Goal: Information Seeking & Learning: Find specific fact

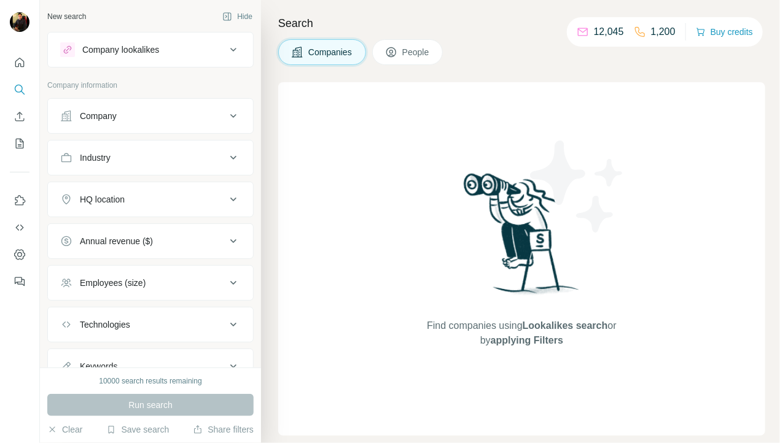
click at [177, 114] on div "Company" at bounding box center [143, 116] width 166 height 12
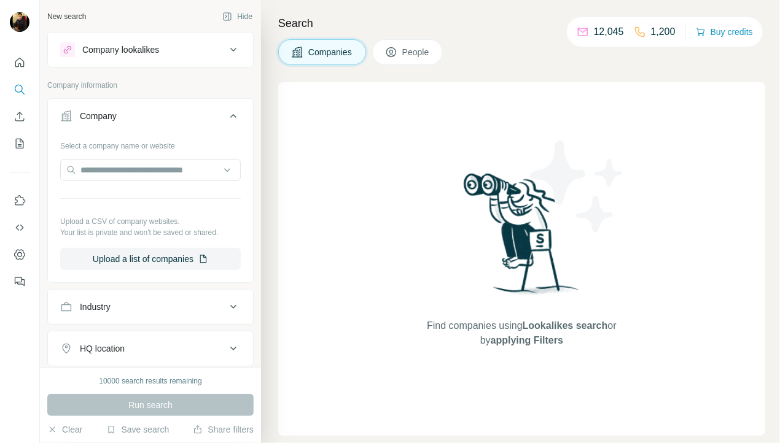
click at [177, 114] on div "Company" at bounding box center [143, 116] width 166 height 12
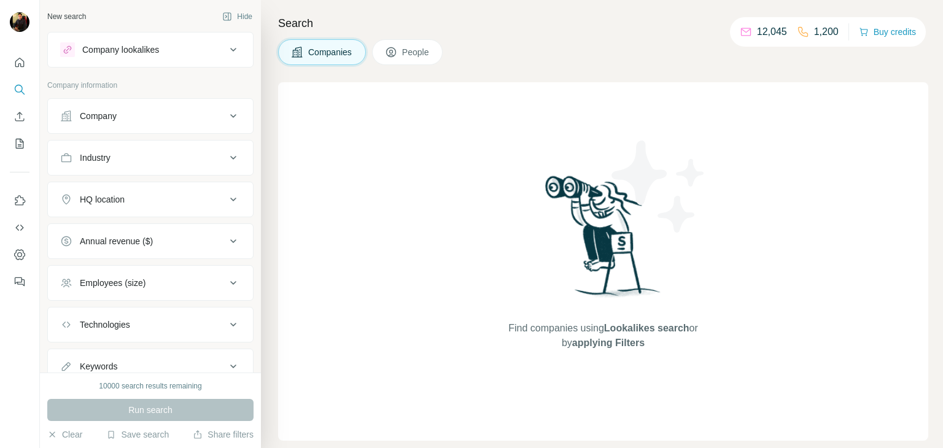
click at [147, 195] on div "HQ location" at bounding box center [143, 199] width 166 height 12
click at [135, 228] on input "text" at bounding box center [150, 230] width 180 height 22
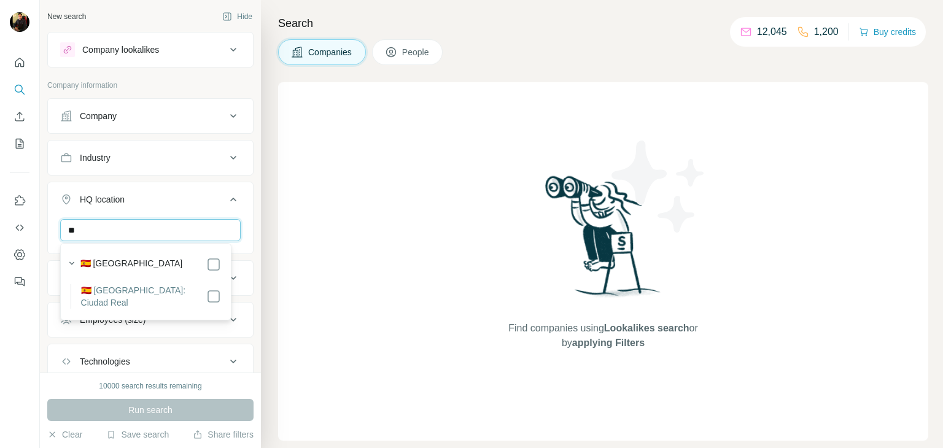
type input "*"
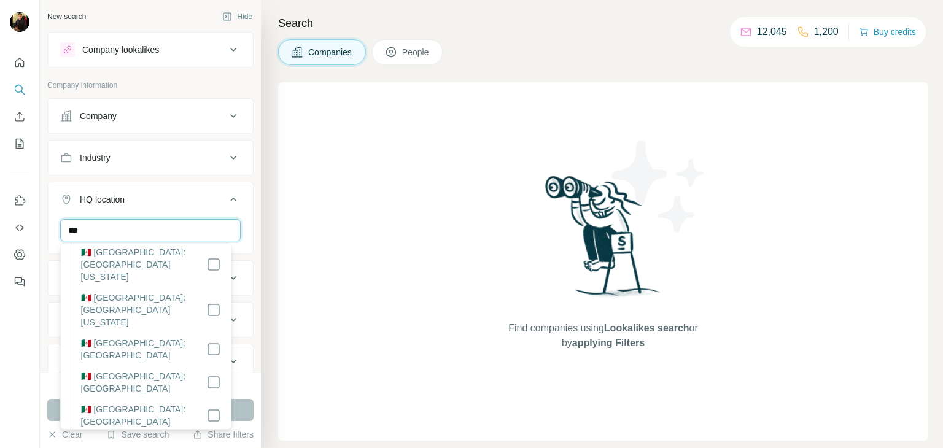
scroll to position [76, 0]
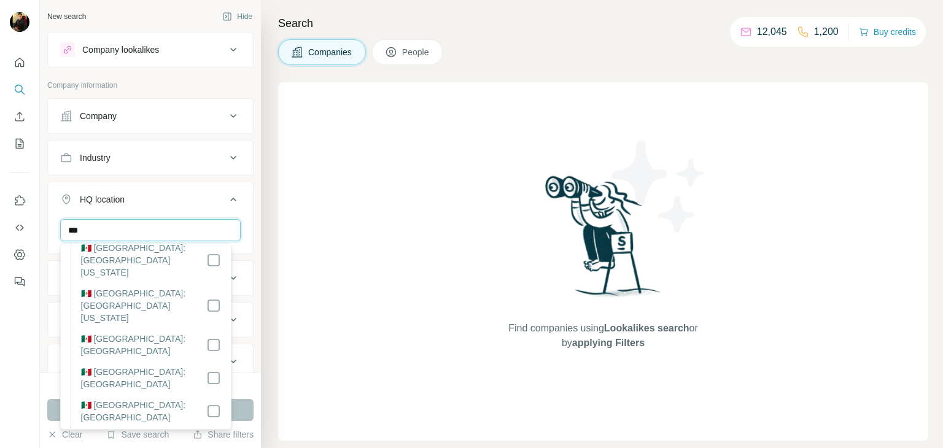
type input "***"
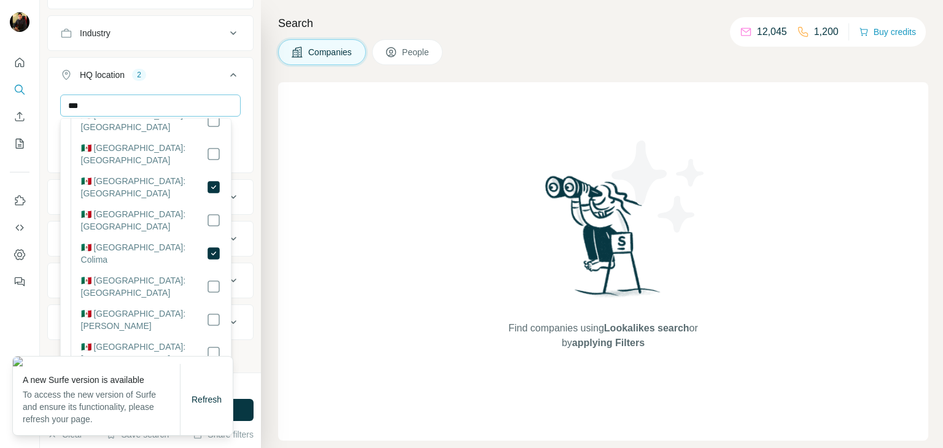
scroll to position [209, 0]
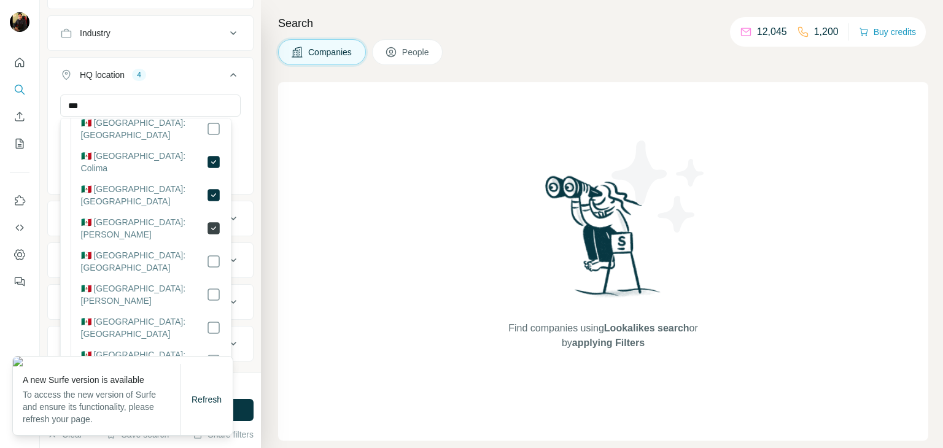
scroll to position [302, 0]
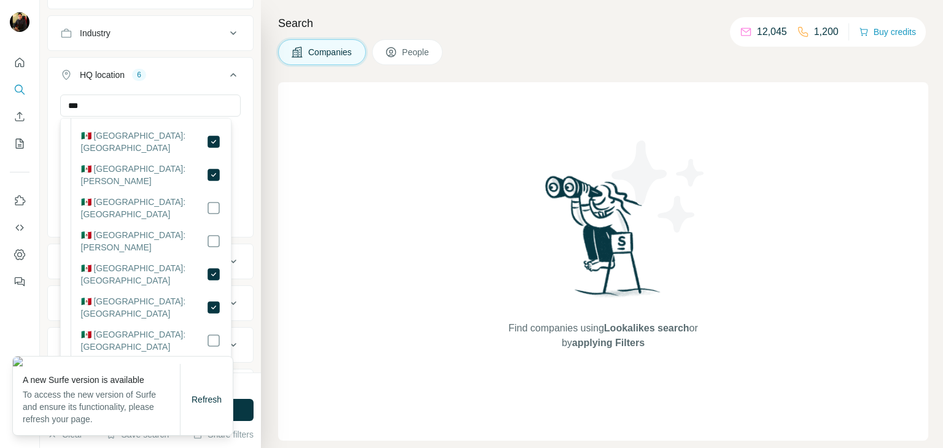
scroll to position [354, 0]
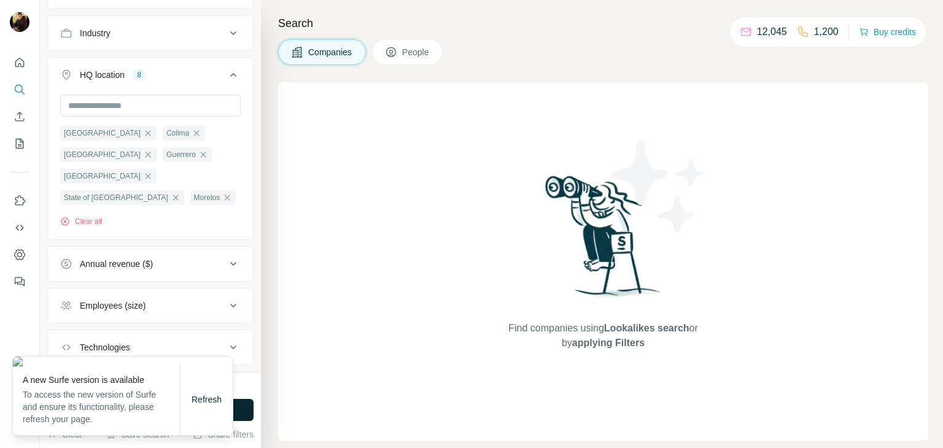
click at [243, 401] on button "Run search" at bounding box center [150, 410] width 206 height 22
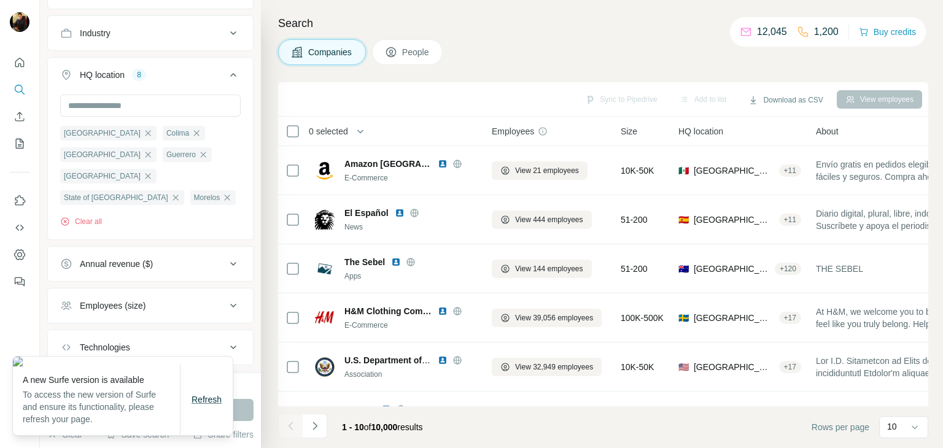
click at [196, 403] on span "Refresh" at bounding box center [207, 400] width 30 height 10
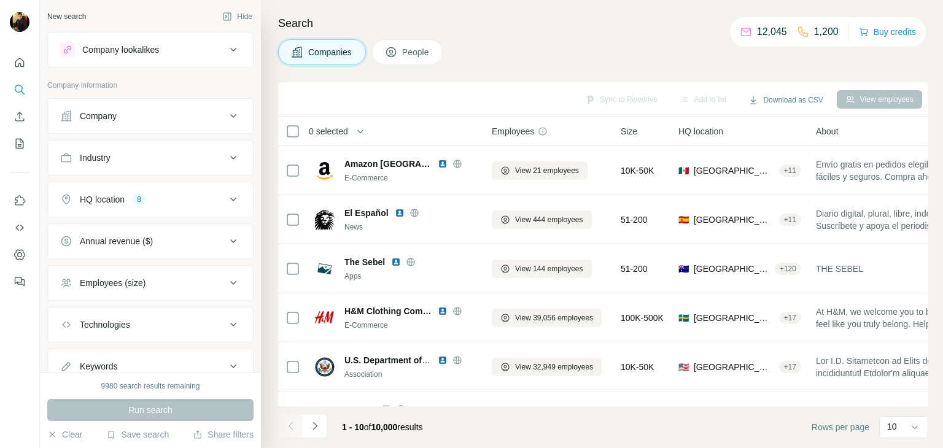
click at [142, 295] on button "Employees (size)" at bounding box center [150, 282] width 205 height 29
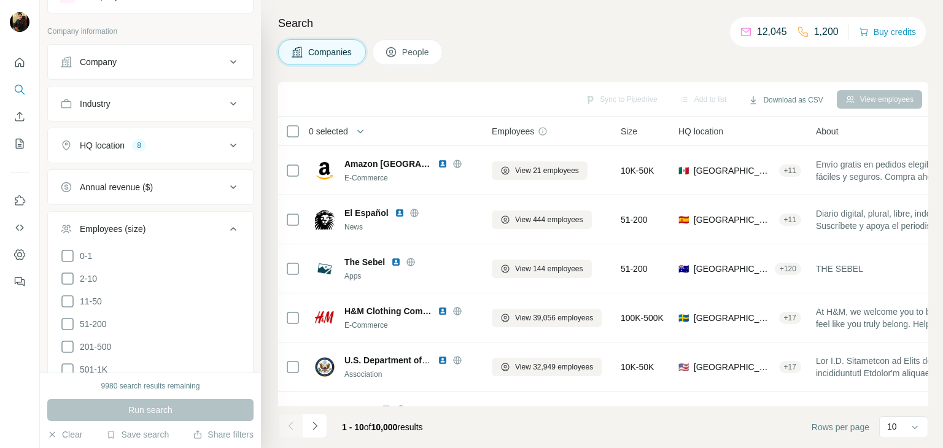
scroll to position [56, 0]
click at [90, 295] on span "11-50" at bounding box center [88, 299] width 27 height 12
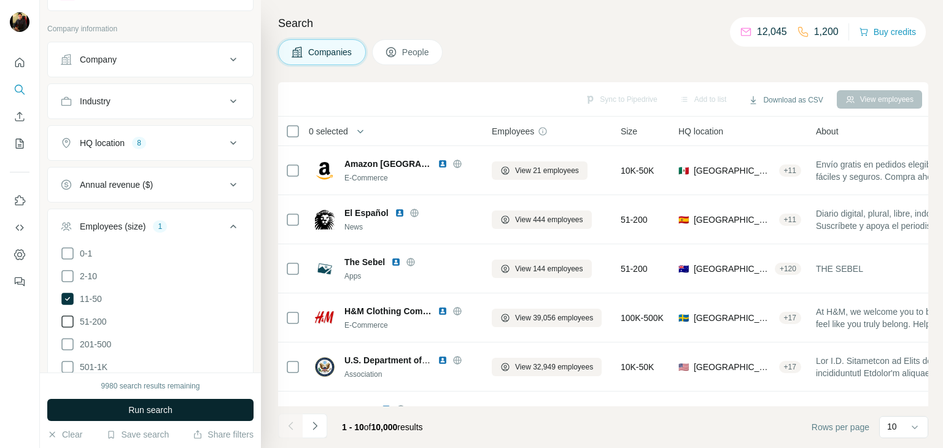
click at [69, 320] on icon at bounding box center [67, 321] width 15 height 15
click at [110, 409] on button "Run search" at bounding box center [150, 410] width 206 height 22
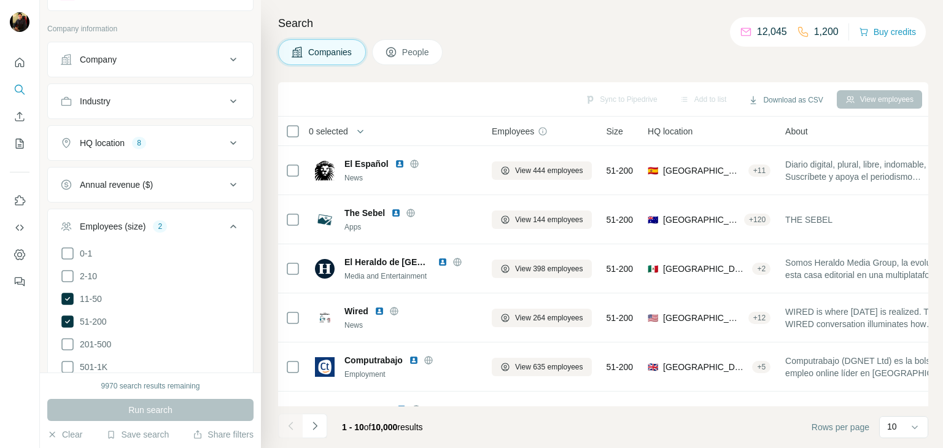
click at [226, 230] on icon at bounding box center [233, 226] width 15 height 15
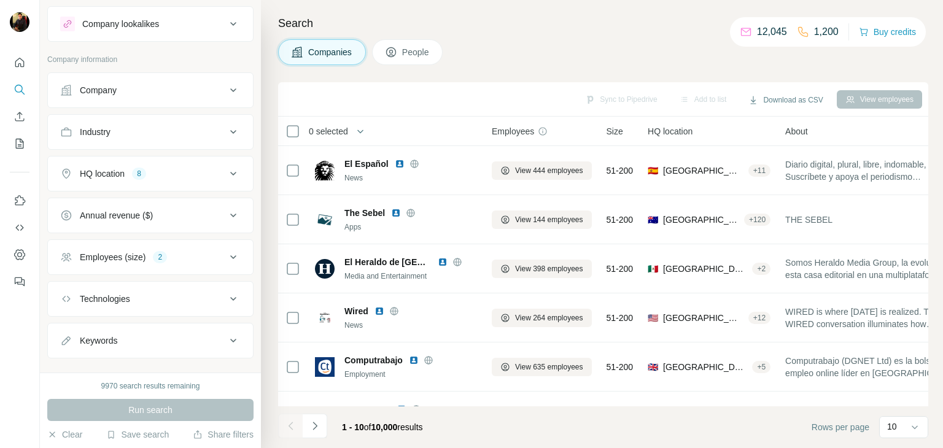
scroll to position [5, 0]
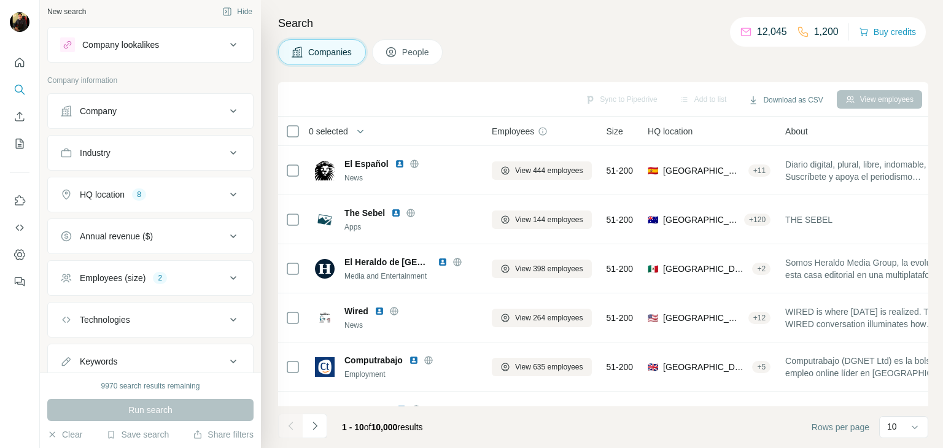
click at [133, 153] on div "Industry" at bounding box center [143, 153] width 166 height 12
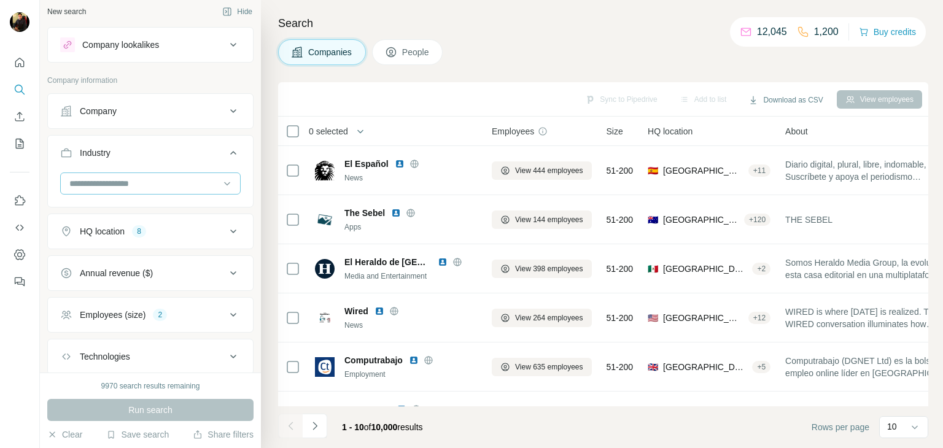
click at [141, 190] on div at bounding box center [144, 183] width 152 height 21
click at [123, 214] on div "Ad Network" at bounding box center [146, 216] width 150 height 12
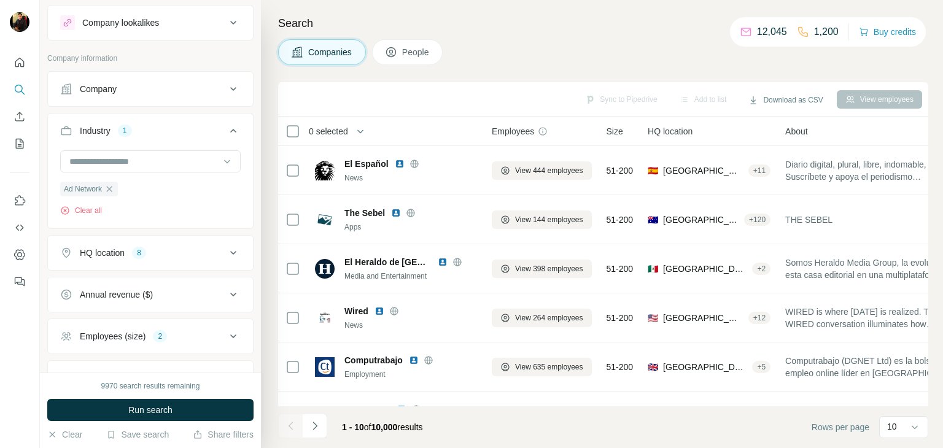
scroll to position [28, 0]
click at [138, 168] on div at bounding box center [144, 160] width 152 height 21
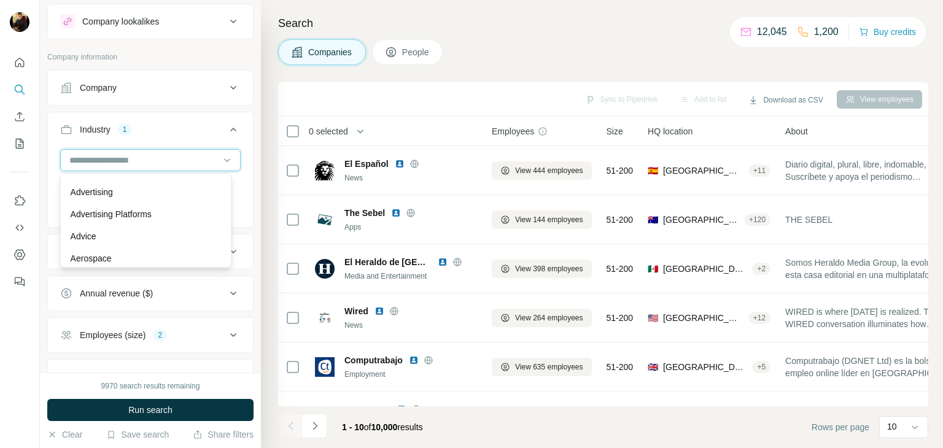
scroll to position [155, 0]
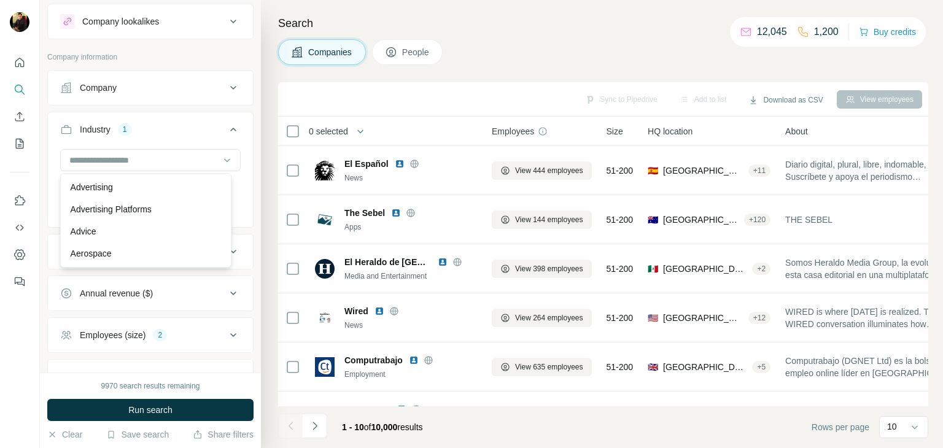
click at [133, 212] on p "Advertising Platforms" at bounding box center [111, 209] width 81 height 12
click at [138, 163] on input at bounding box center [144, 160] width 152 height 14
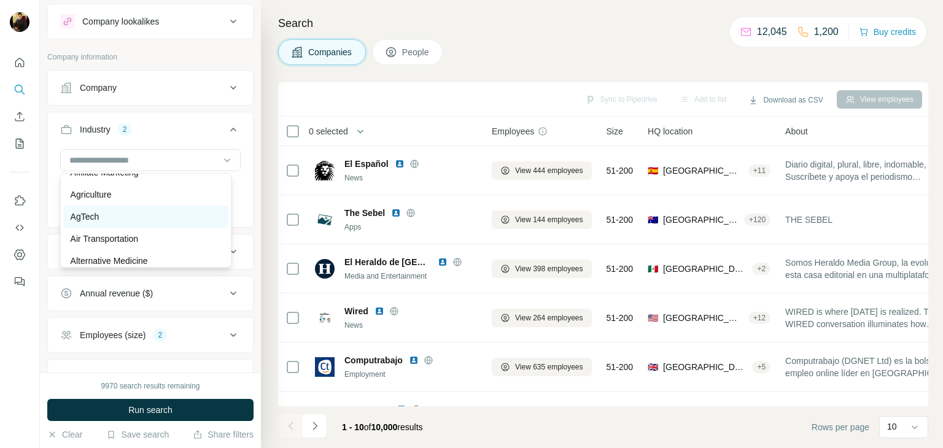
click at [123, 219] on div "AgTech" at bounding box center [146, 217] width 150 height 12
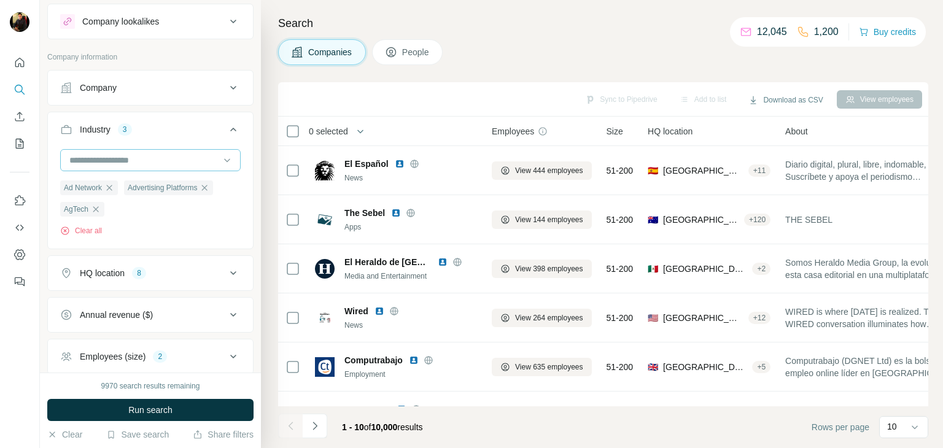
click at [122, 150] on div at bounding box center [144, 160] width 152 height 21
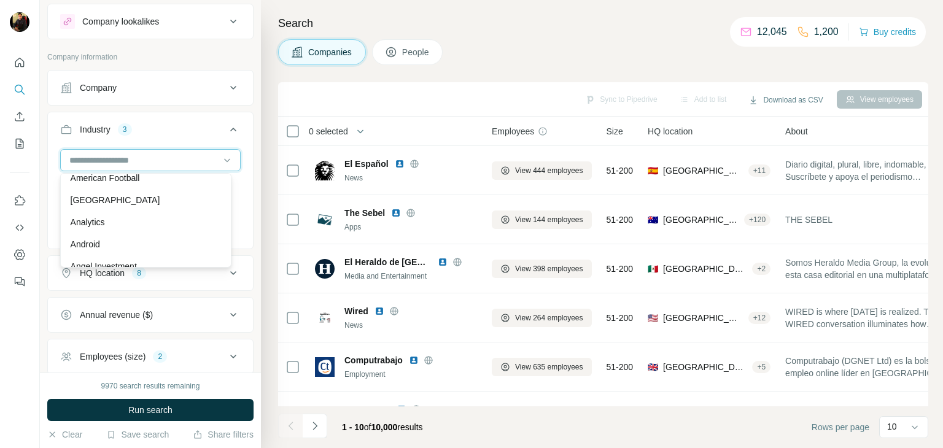
scroll to position [363, 0]
click at [109, 223] on div "Analytics" at bounding box center [146, 221] width 150 height 12
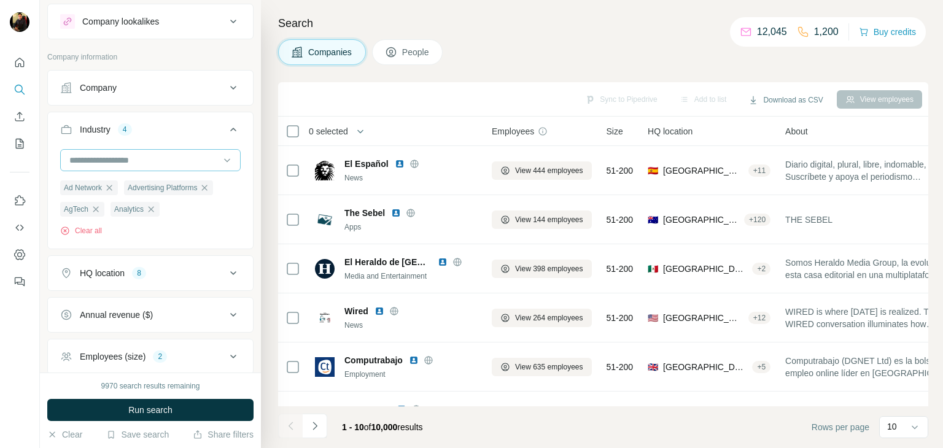
click at [160, 160] on input at bounding box center [144, 160] width 152 height 14
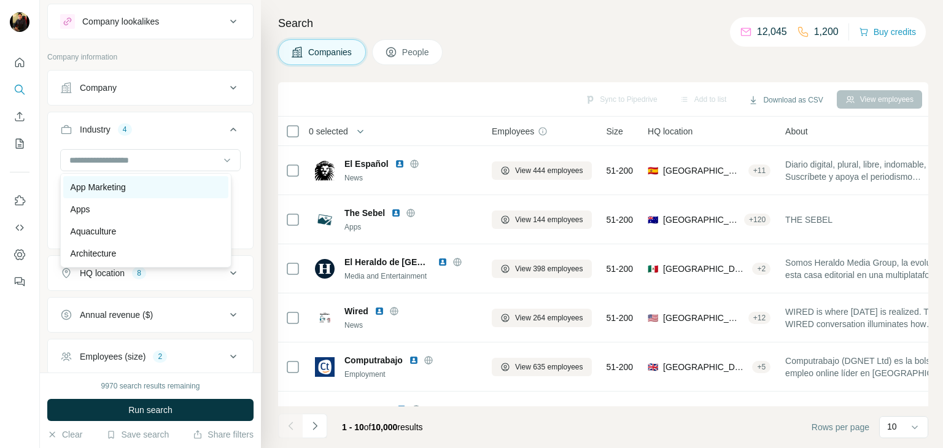
click at [126, 193] on p "App Marketing" at bounding box center [98, 187] width 55 height 12
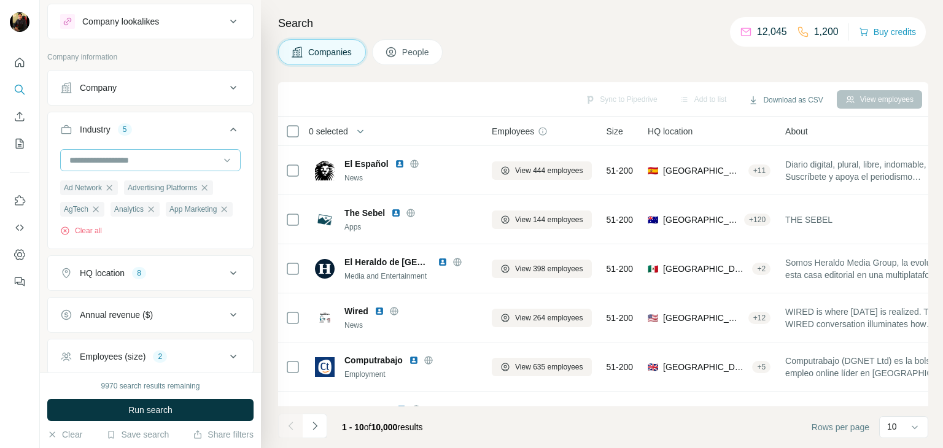
click at [125, 166] on div at bounding box center [144, 160] width 152 height 21
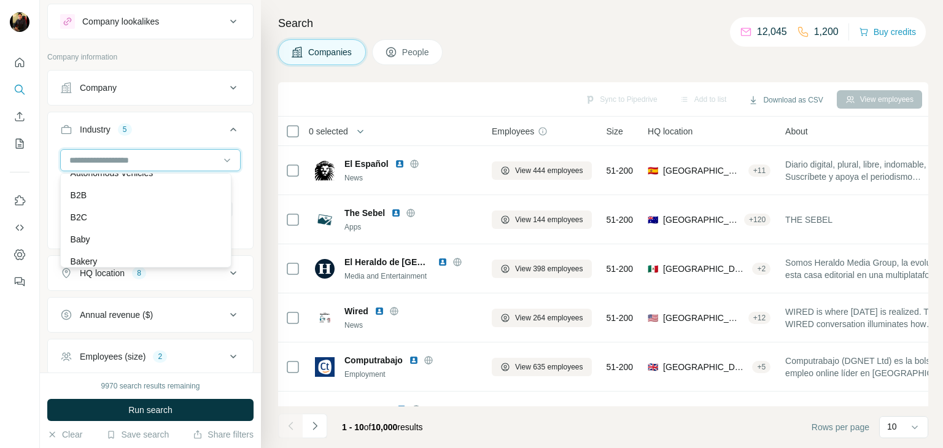
scroll to position [878, 0]
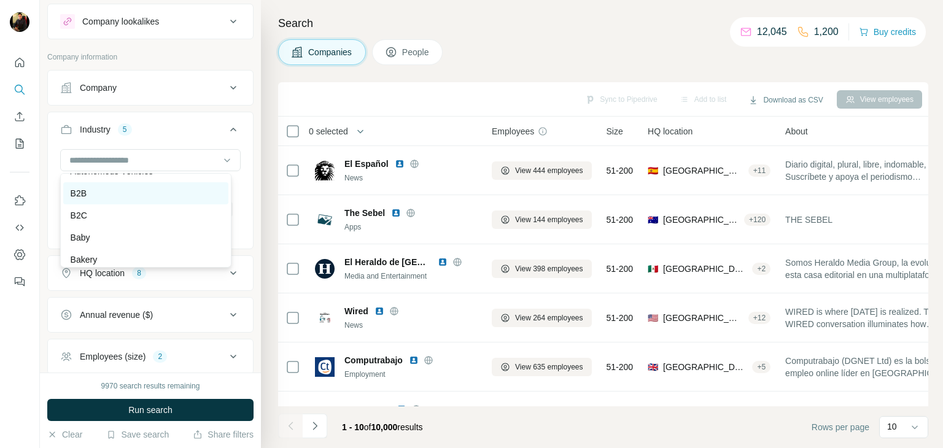
click at [110, 200] on div "B2B" at bounding box center [146, 193] width 150 height 12
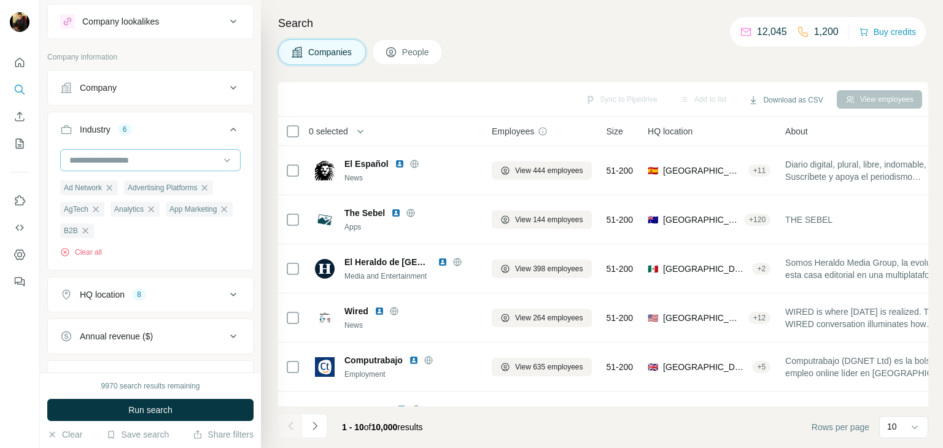
click at [145, 168] on div at bounding box center [144, 160] width 152 height 21
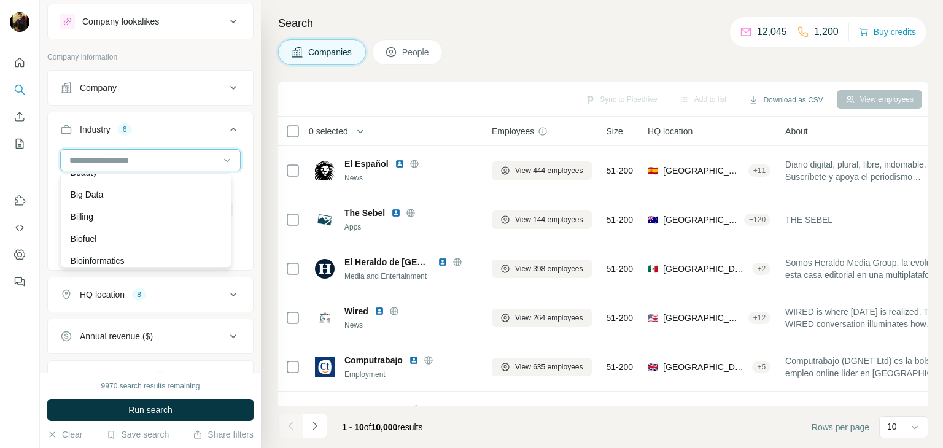
scroll to position [1077, 0]
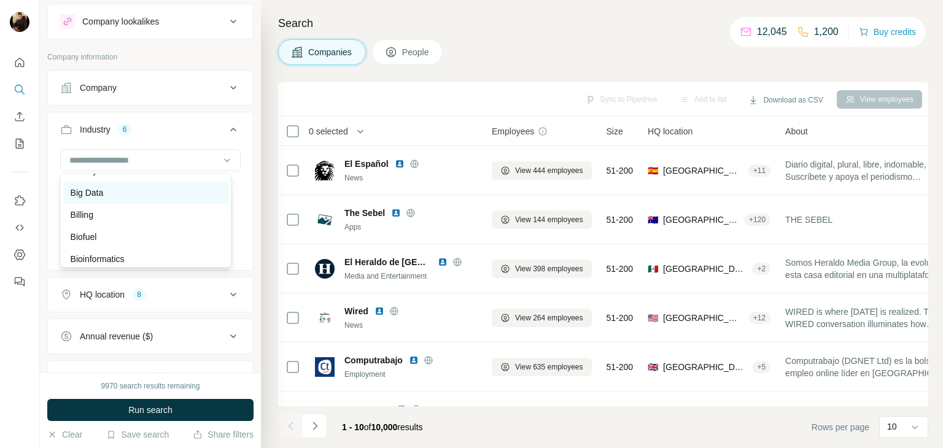
click at [122, 198] on div "Big Data" at bounding box center [146, 193] width 150 height 12
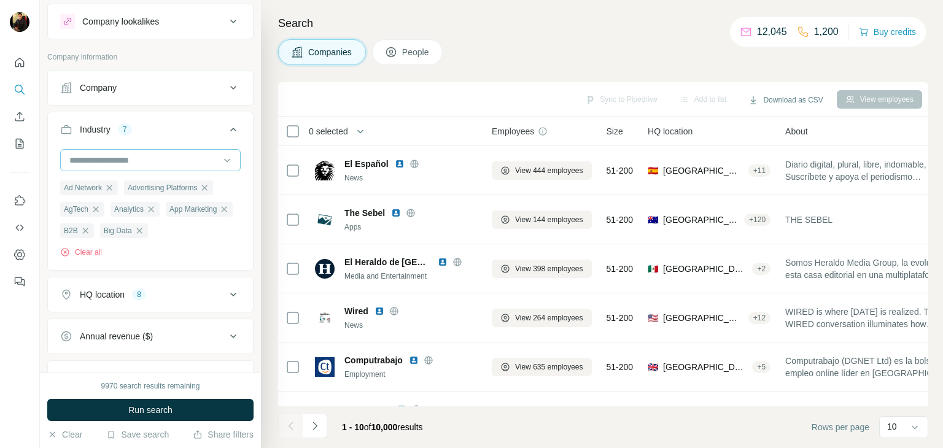
click at [124, 168] on div at bounding box center [144, 160] width 152 height 21
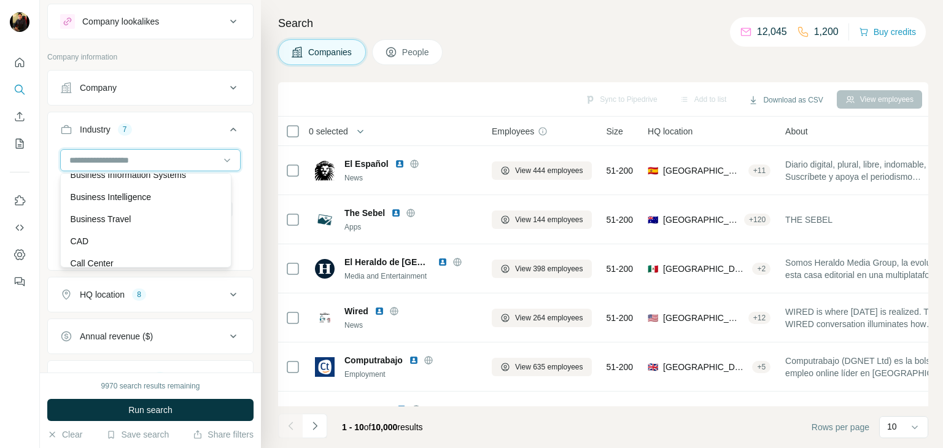
scroll to position [1493, 0]
click at [128, 181] on p "Business Information Systems" at bounding box center [128, 175] width 115 height 12
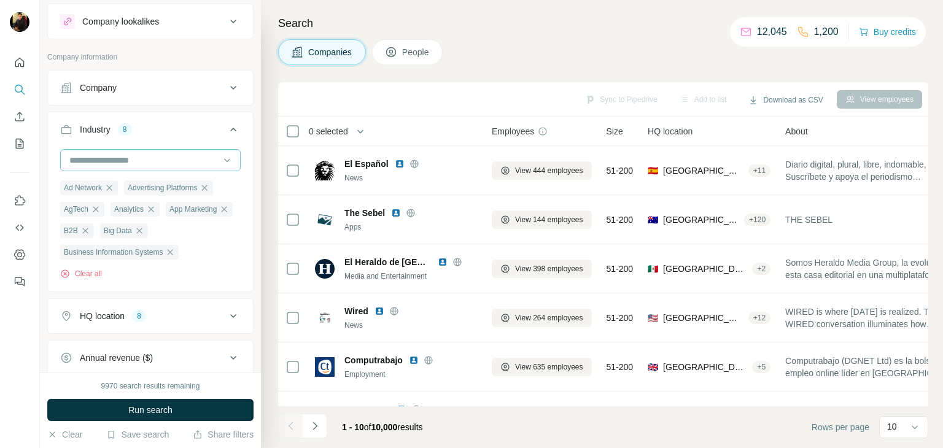
click at [114, 161] on input at bounding box center [144, 160] width 152 height 14
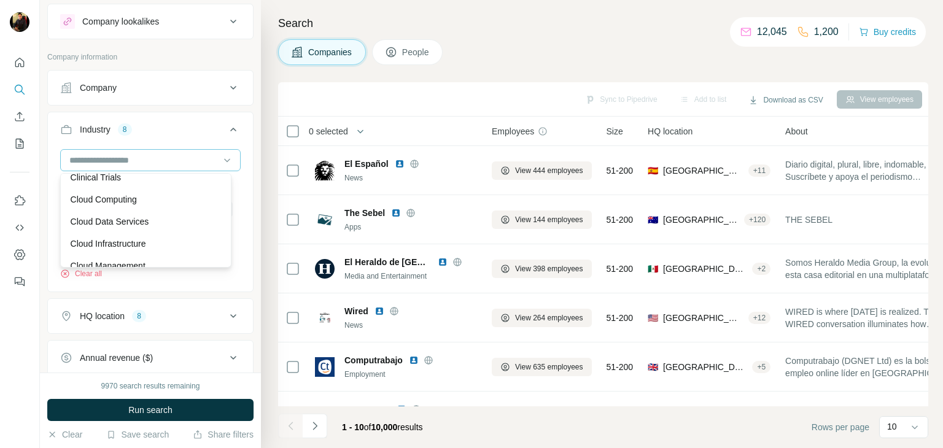
scroll to position [1934, 0]
click at [110, 226] on p "Cloud Data Services" at bounding box center [110, 220] width 79 height 12
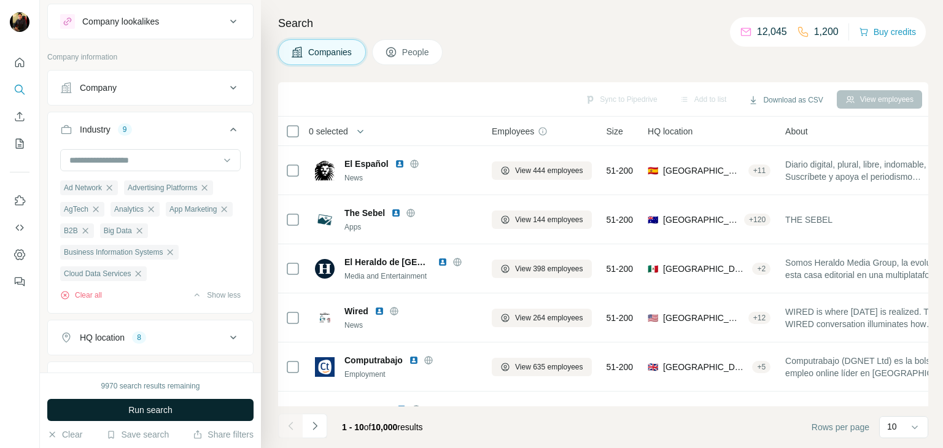
click at [115, 403] on button "Run search" at bounding box center [150, 410] width 206 height 22
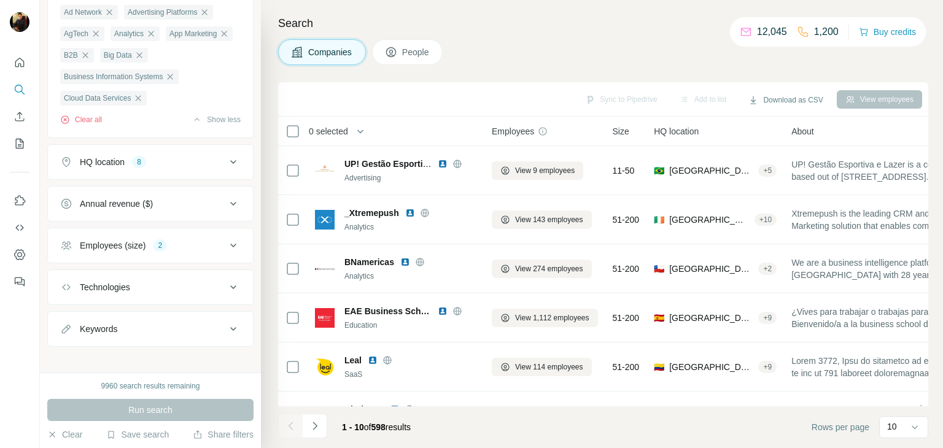
scroll to position [212, 0]
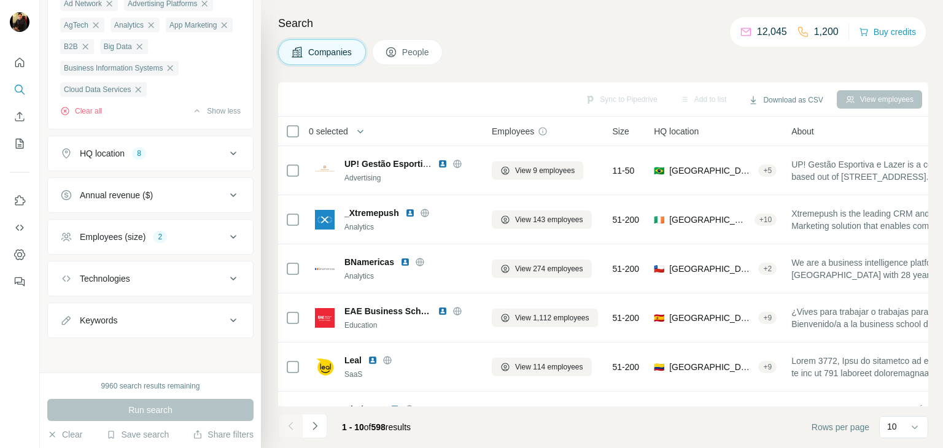
click at [152, 200] on div "Annual revenue ($)" at bounding box center [116, 195] width 73 height 12
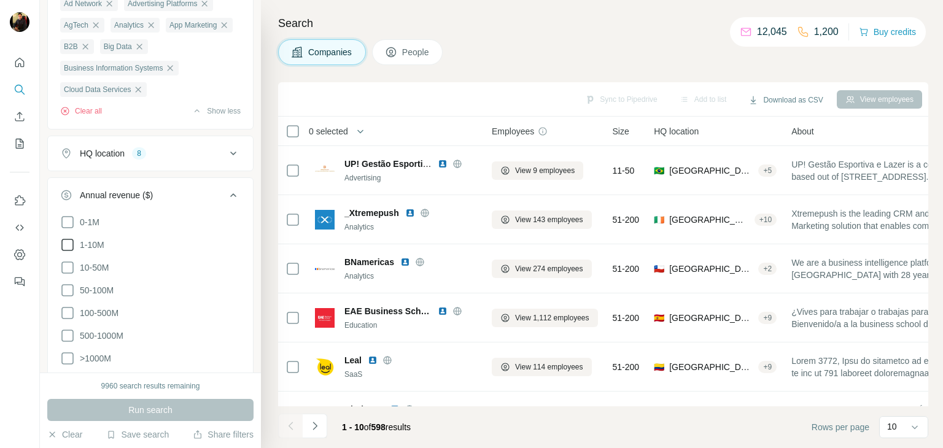
click at [69, 246] on icon at bounding box center [67, 245] width 15 height 15
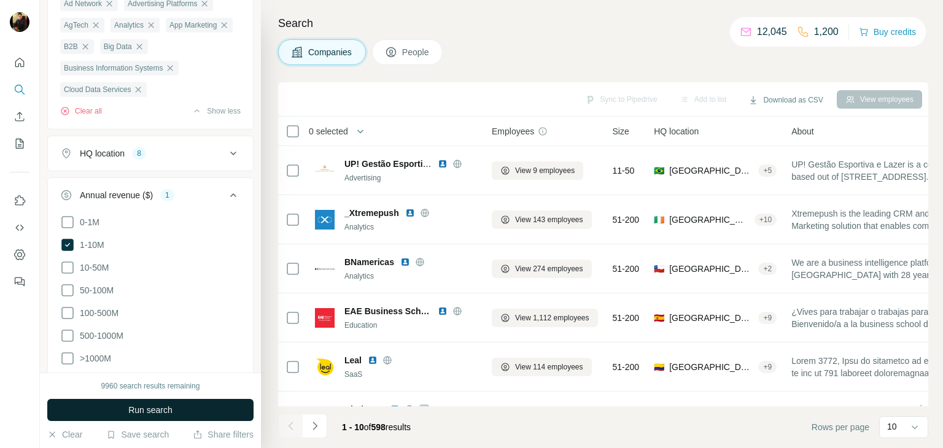
click at [109, 405] on button "Run search" at bounding box center [150, 410] width 206 height 22
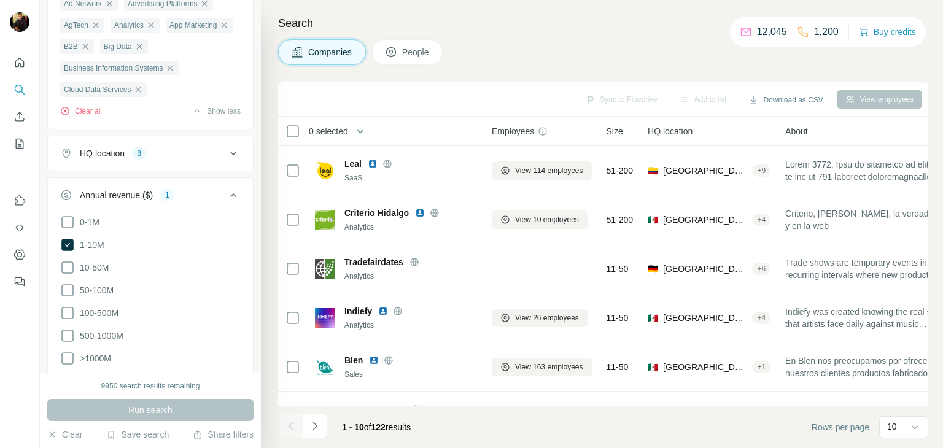
click at [226, 192] on icon at bounding box center [233, 195] width 15 height 15
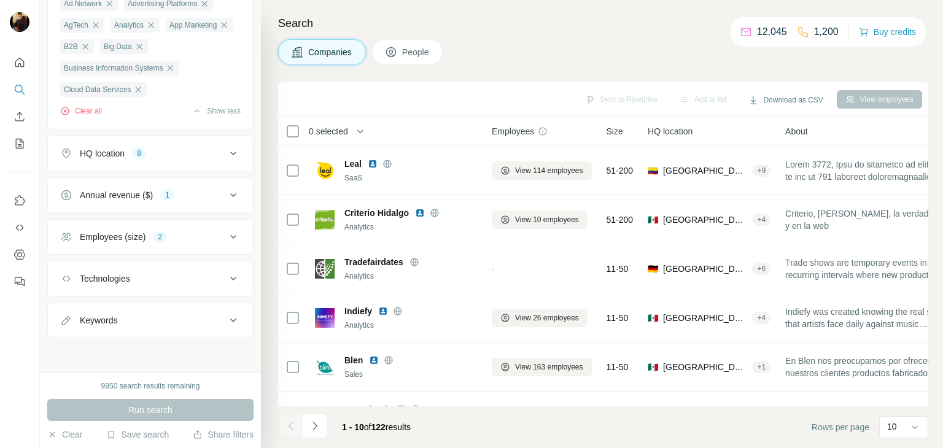
click at [176, 276] on div "Technologies" at bounding box center [143, 279] width 166 height 12
click at [142, 317] on input "text" at bounding box center [150, 309] width 180 height 22
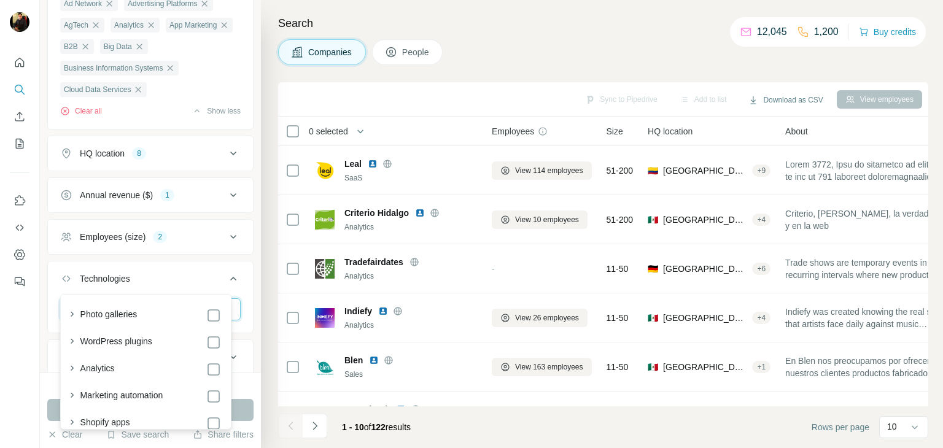
scroll to position [249, 0]
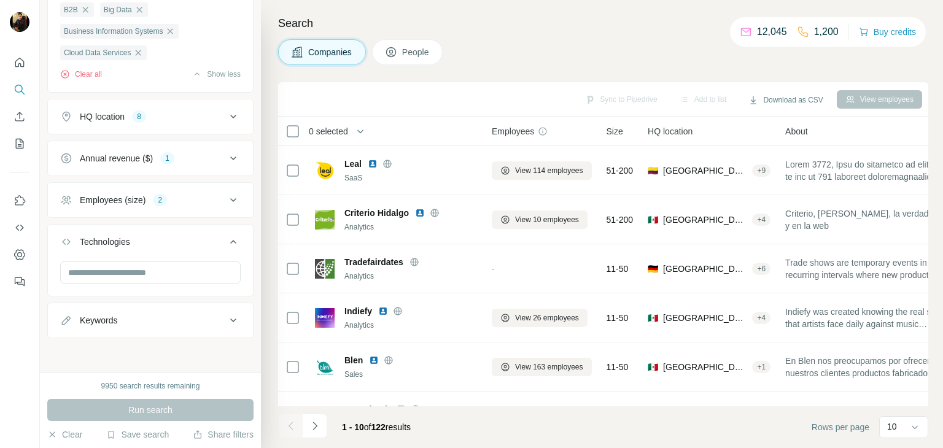
click at [230, 242] on icon at bounding box center [233, 242] width 6 height 4
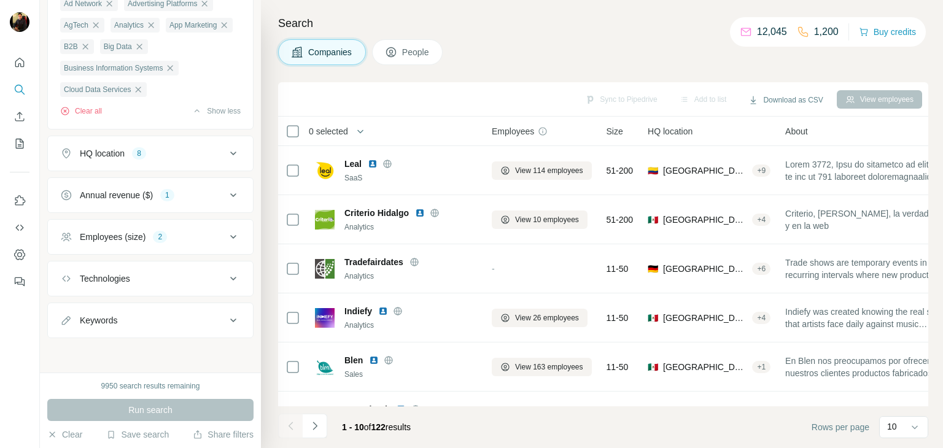
click at [166, 311] on button "Keywords" at bounding box center [150, 320] width 205 height 29
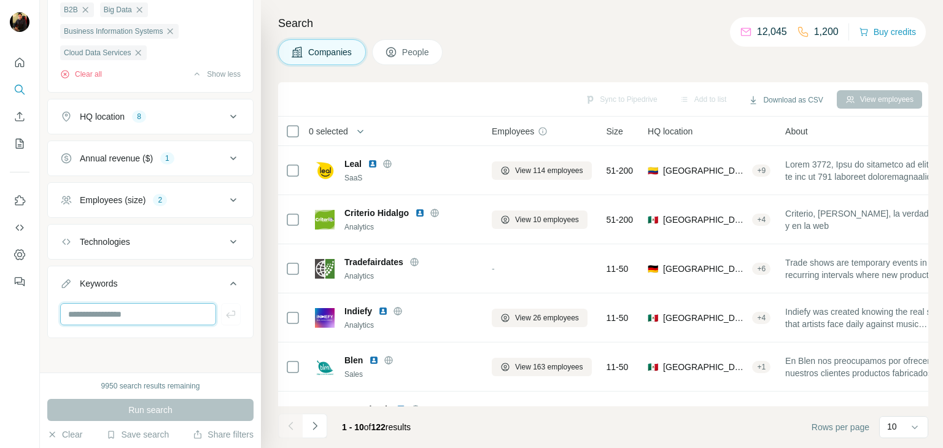
click at [152, 312] on input "text" at bounding box center [138, 314] width 156 height 22
click at [226, 281] on icon at bounding box center [233, 283] width 15 height 15
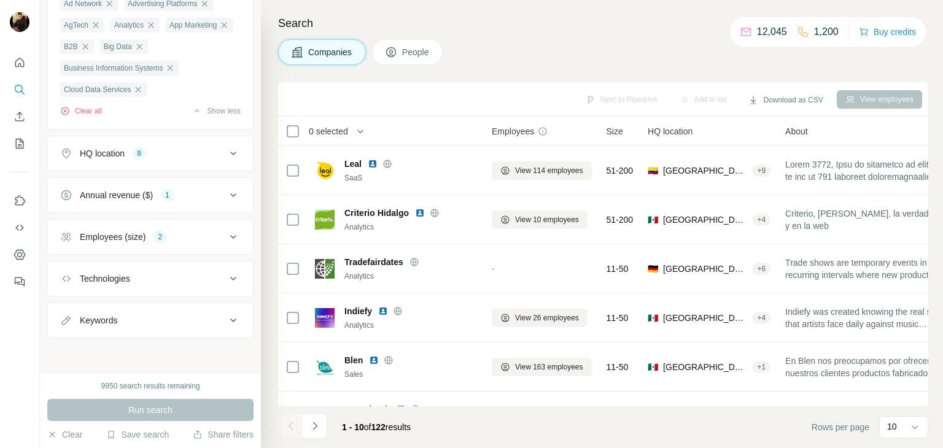
scroll to position [0, 0]
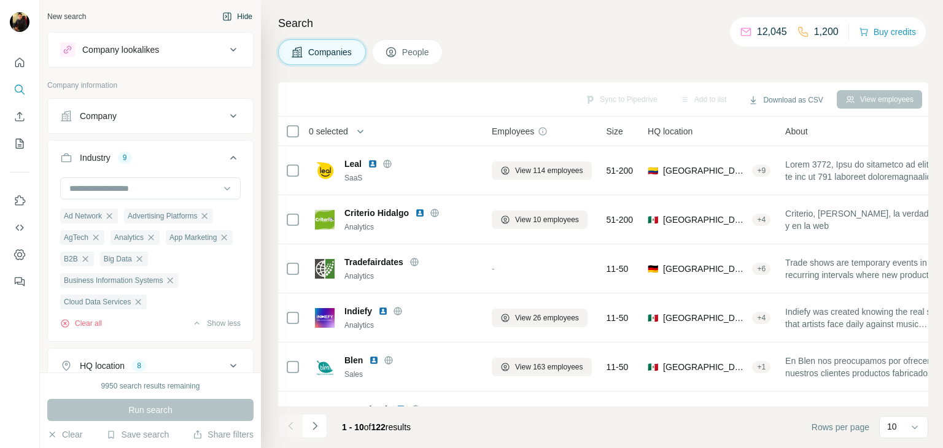
click at [237, 21] on button "Hide" at bounding box center [237, 16] width 47 height 18
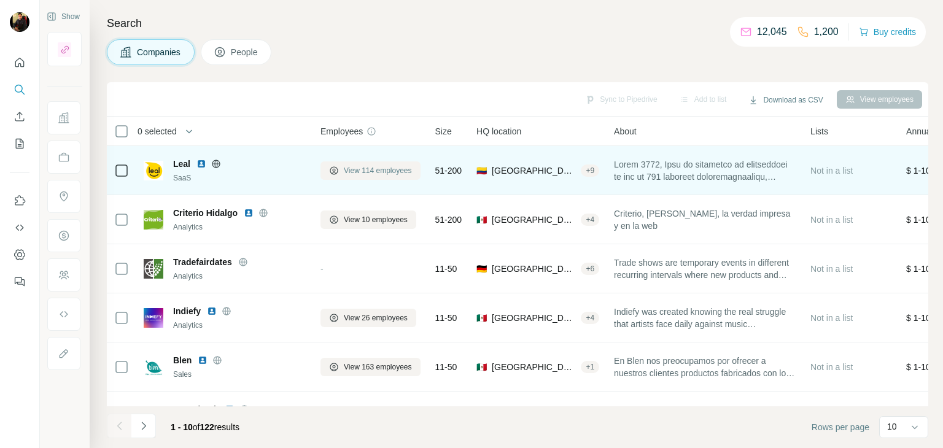
click at [344, 170] on span "View 114 employees" at bounding box center [378, 170] width 68 height 11
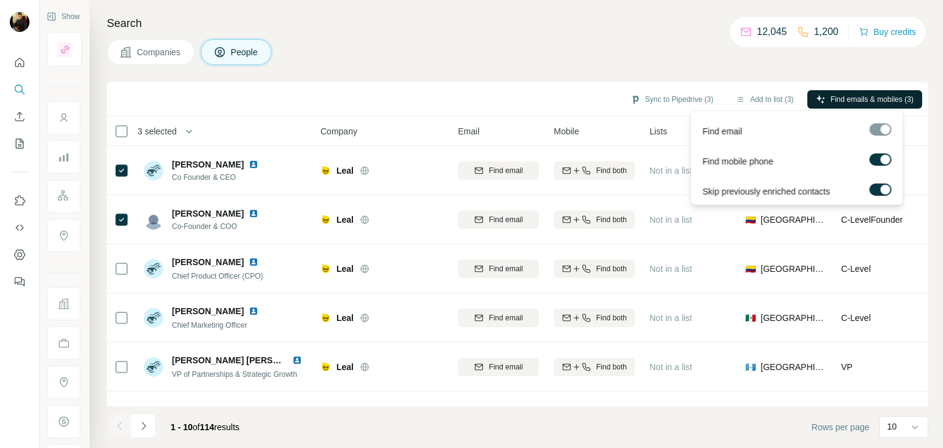
click at [867, 93] on button "Find emails & mobiles (3)" at bounding box center [864, 99] width 115 height 18
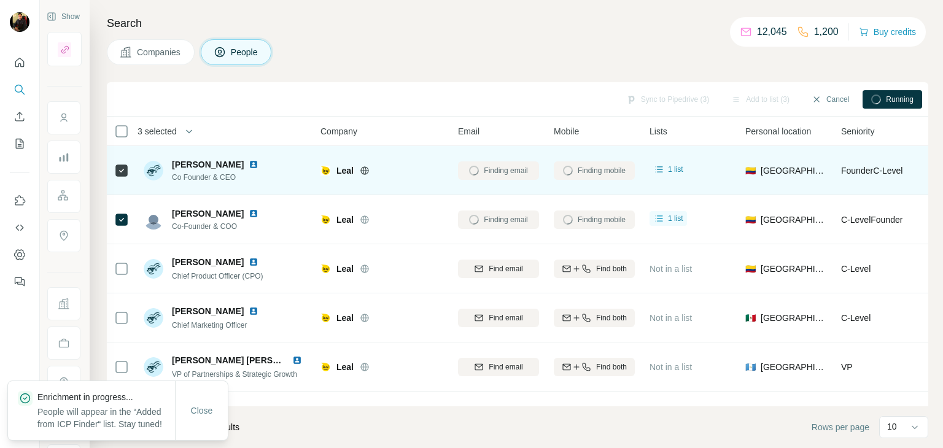
click at [258, 165] on img at bounding box center [254, 165] width 10 height 10
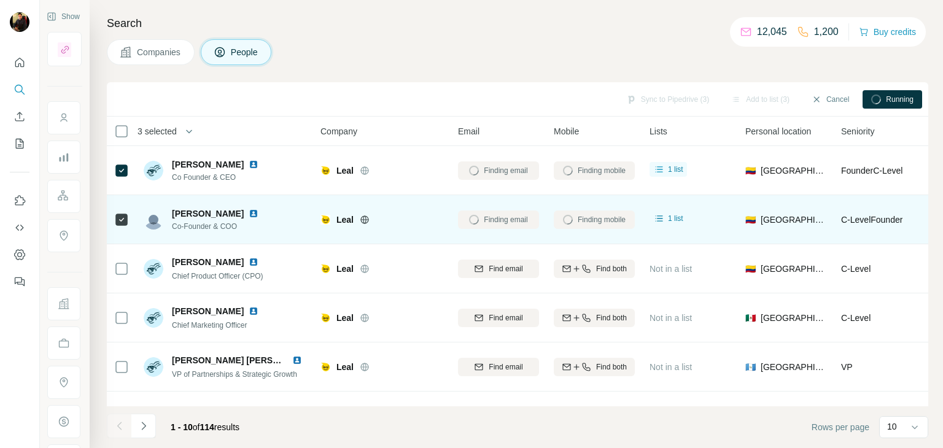
click at [249, 214] on img at bounding box center [254, 214] width 10 height 10
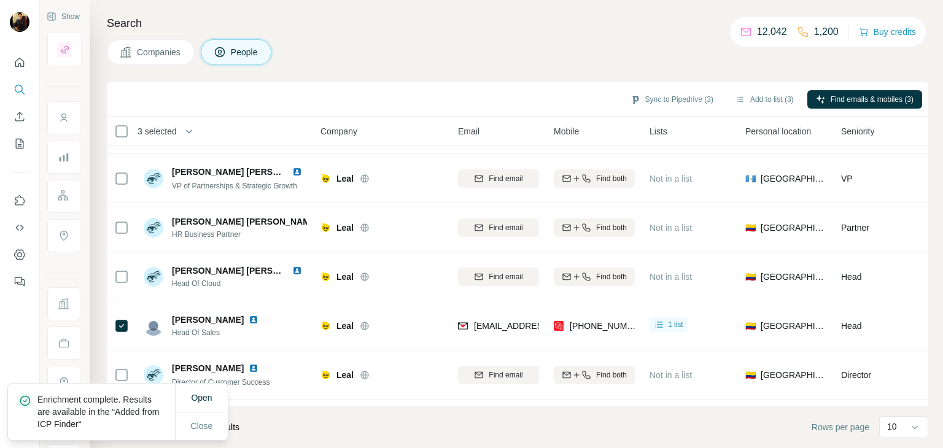
scroll to position [190, 0]
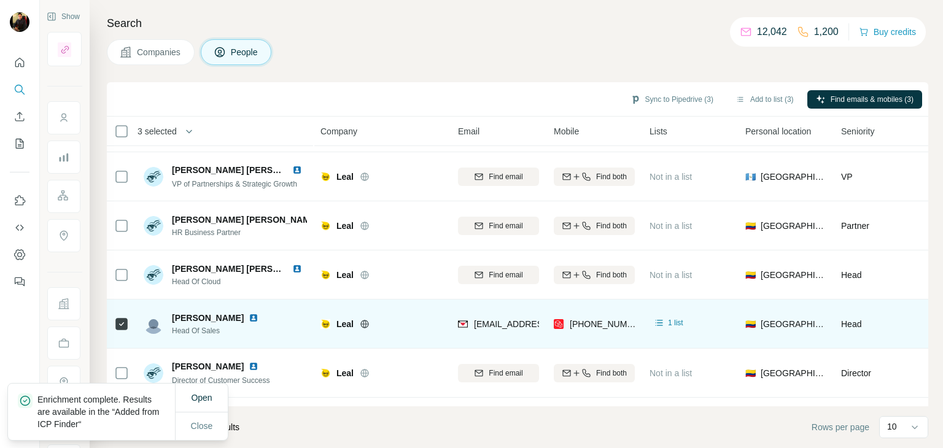
click at [258, 316] on img at bounding box center [254, 318] width 10 height 10
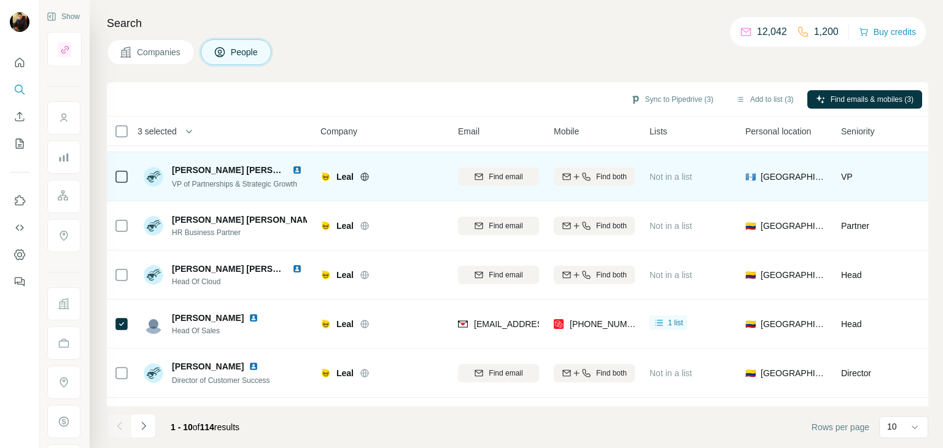
click at [363, 173] on icon at bounding box center [364, 176] width 3 height 8
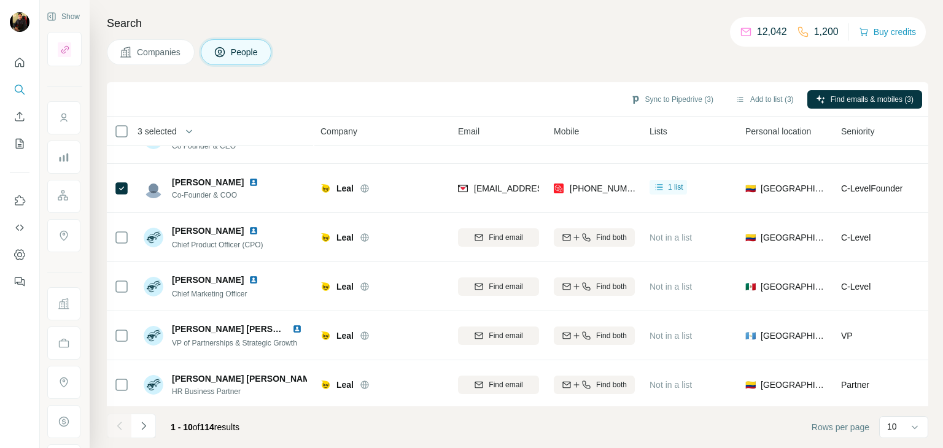
scroll to position [0, 0]
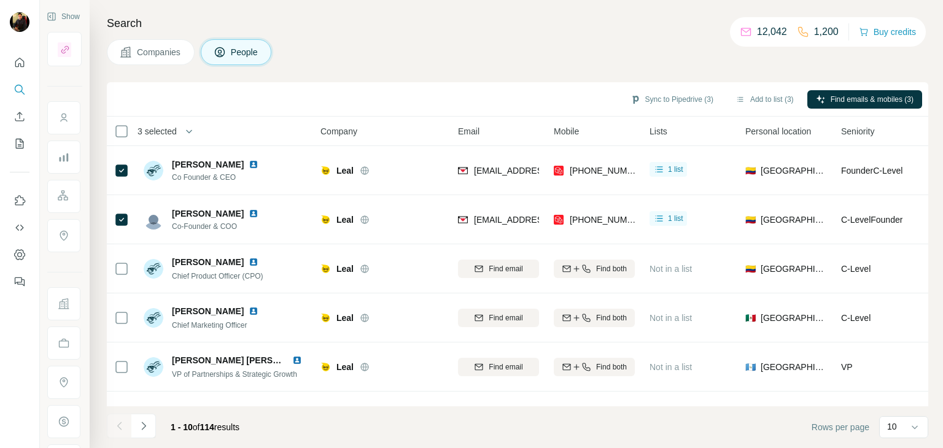
click at [166, 52] on span "Companies" at bounding box center [159, 52] width 45 height 12
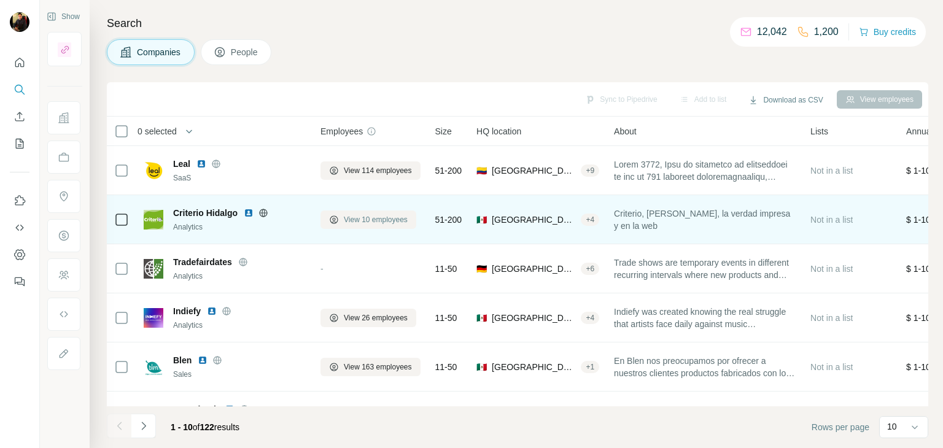
click at [371, 222] on span "View 10 employees" at bounding box center [376, 219] width 64 height 11
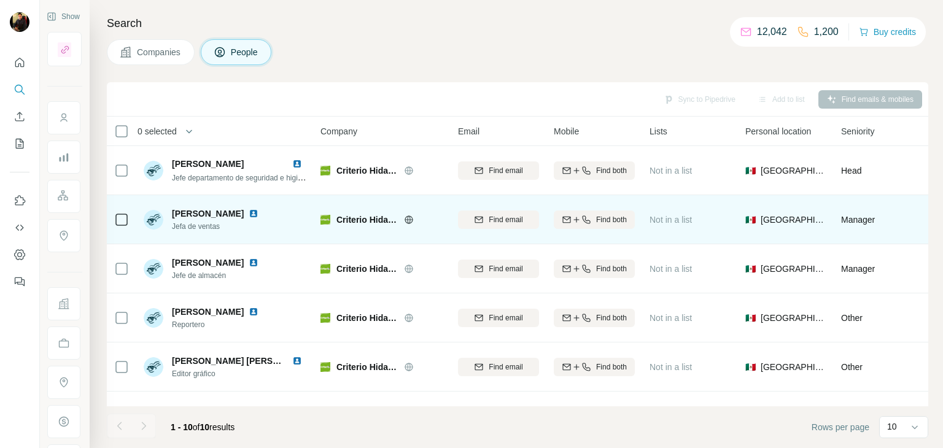
click at [258, 214] on img at bounding box center [254, 214] width 10 height 10
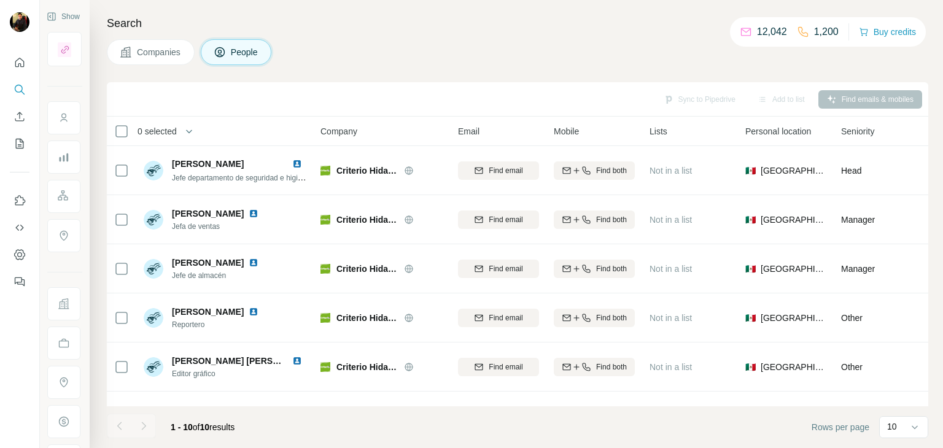
click at [160, 53] on span "Companies" at bounding box center [159, 52] width 45 height 12
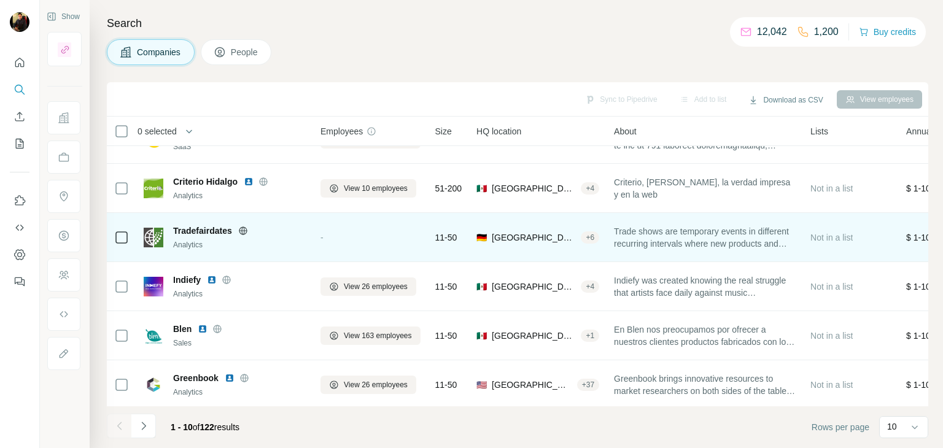
scroll to position [37, 0]
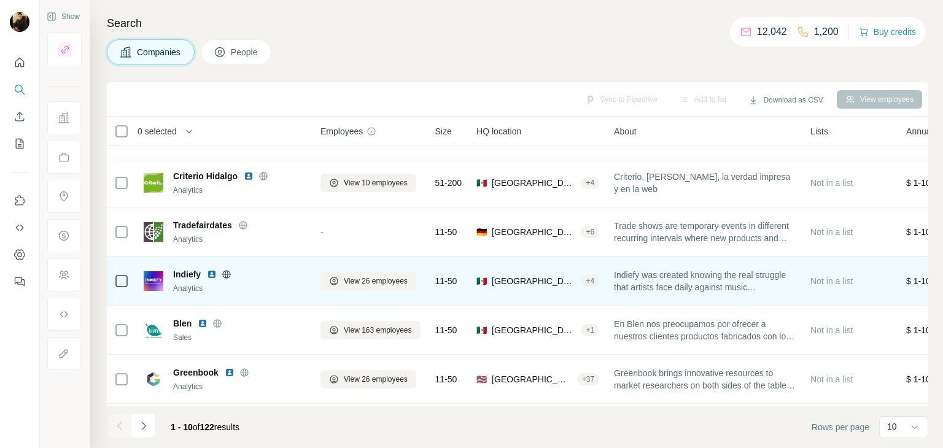
click at [228, 273] on icon at bounding box center [226, 274] width 3 height 8
click at [372, 281] on span "View 26 employees" at bounding box center [376, 281] width 64 height 11
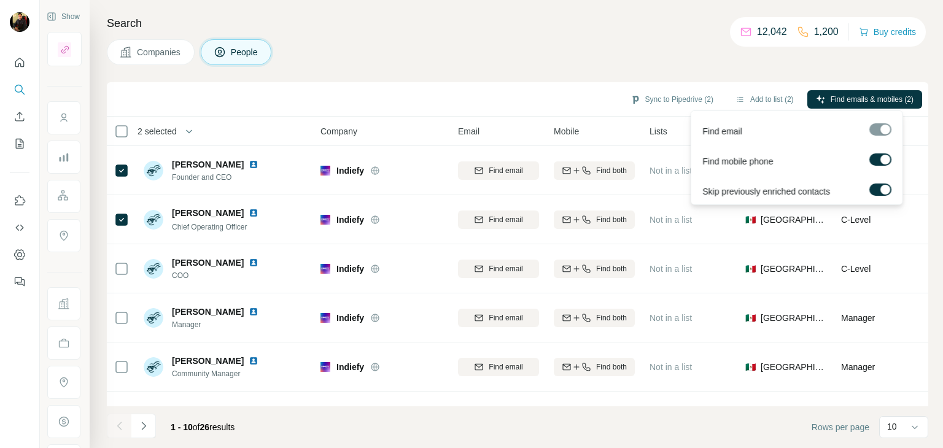
click at [839, 111] on div "Find email Find mobile phone Skip previously enriched contacts" at bounding box center [797, 157] width 212 height 95
click at [831, 106] on button "Find emails & mobiles (2)" at bounding box center [864, 99] width 115 height 18
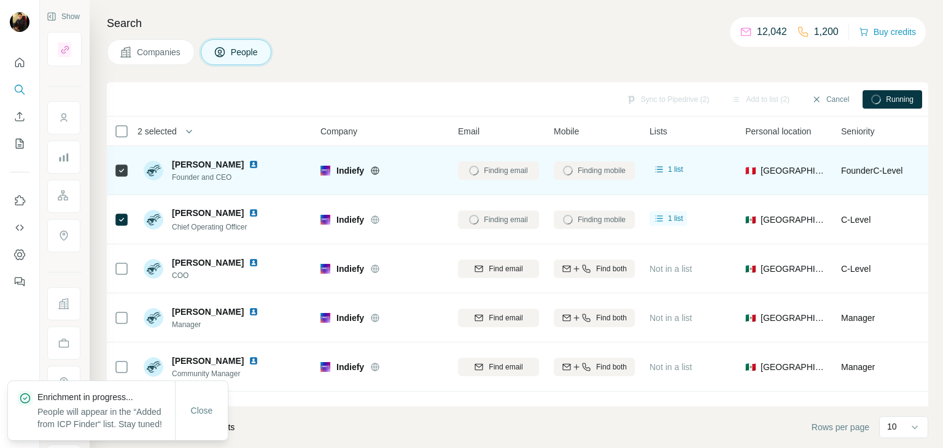
click at [258, 165] on img at bounding box center [254, 165] width 10 height 10
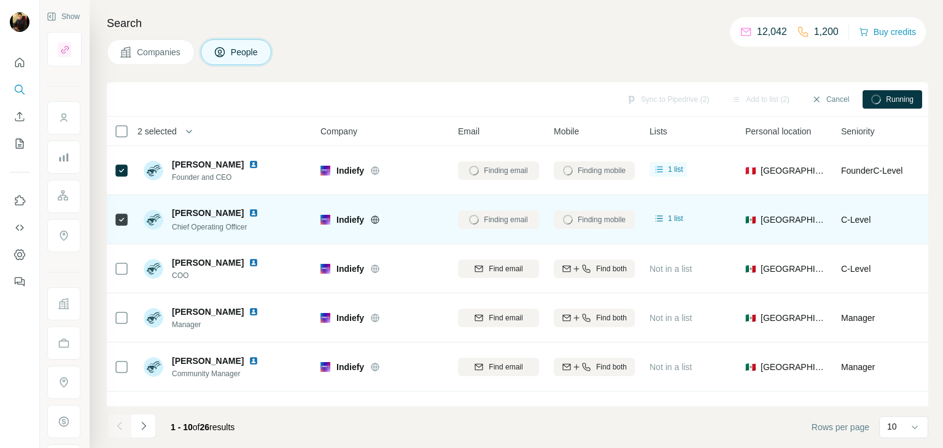
click at [258, 213] on img at bounding box center [254, 213] width 10 height 10
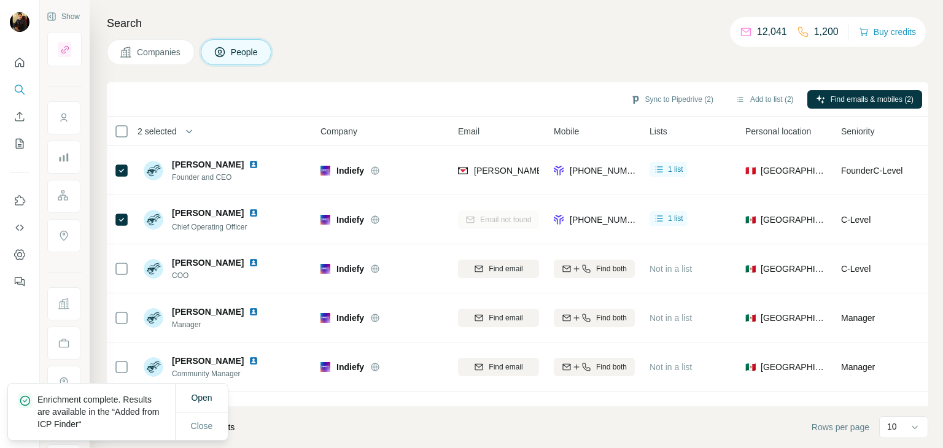
click at [159, 57] on span "Companies" at bounding box center [159, 52] width 45 height 12
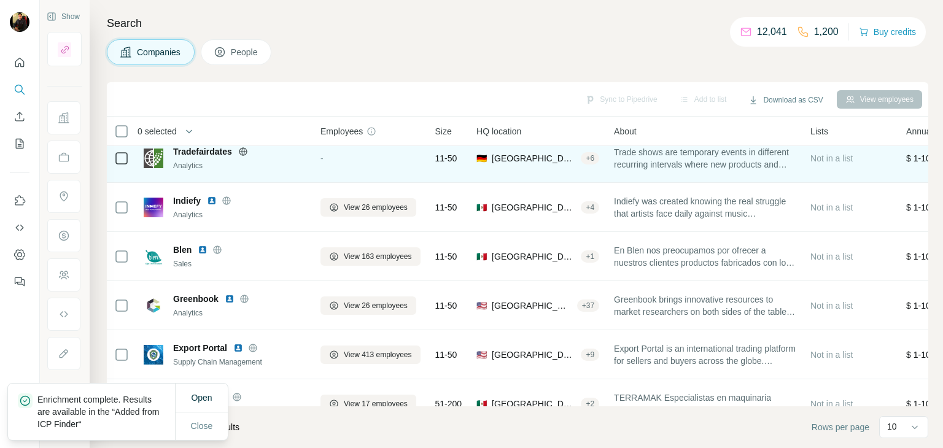
scroll to position [112, 0]
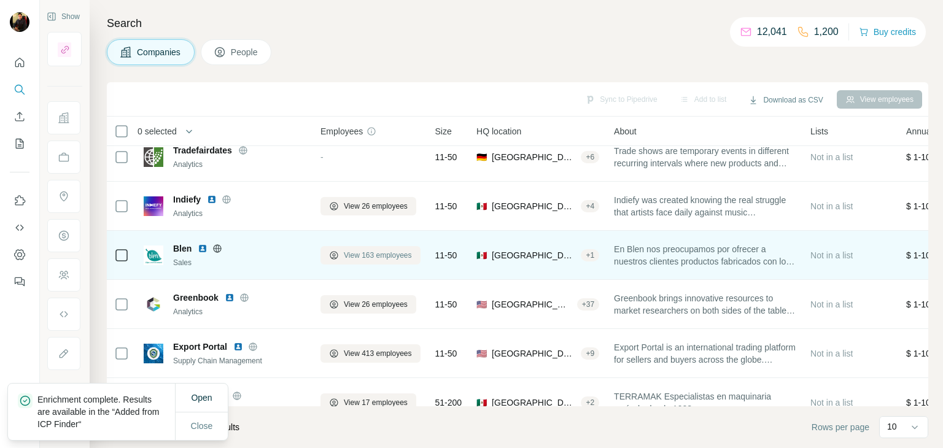
click at [376, 253] on span "View 163 employees" at bounding box center [378, 255] width 68 height 11
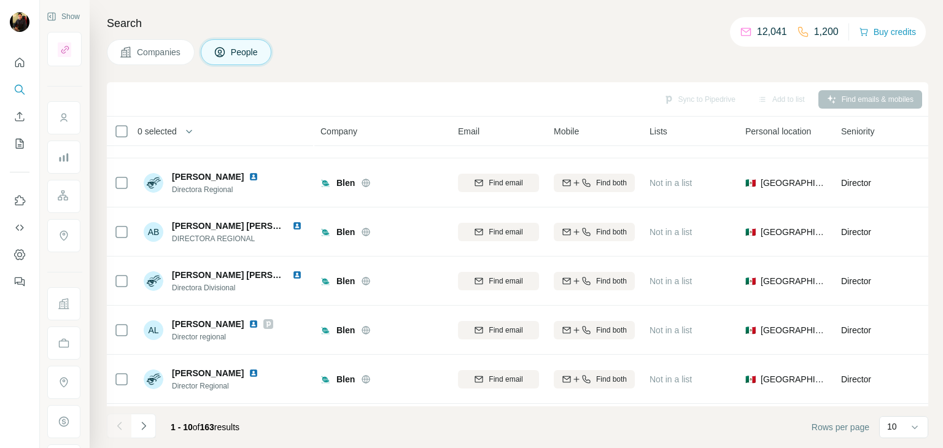
scroll to position [137, 0]
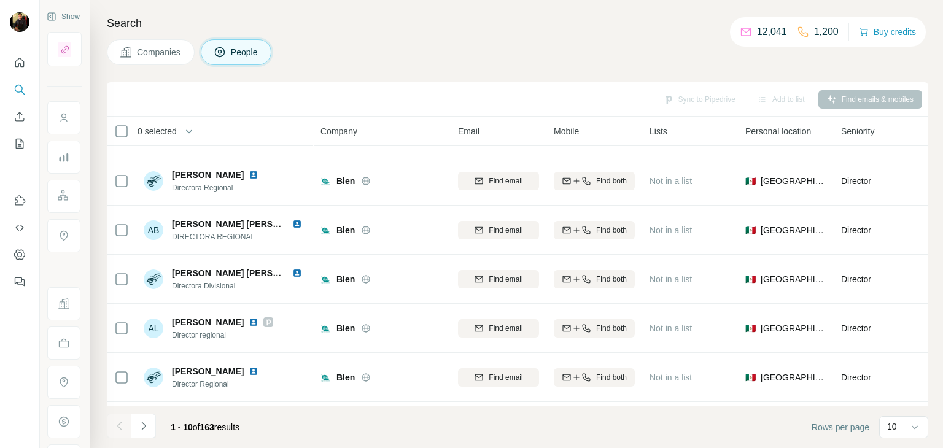
click at [152, 59] on button "Companies" at bounding box center [151, 52] width 88 height 26
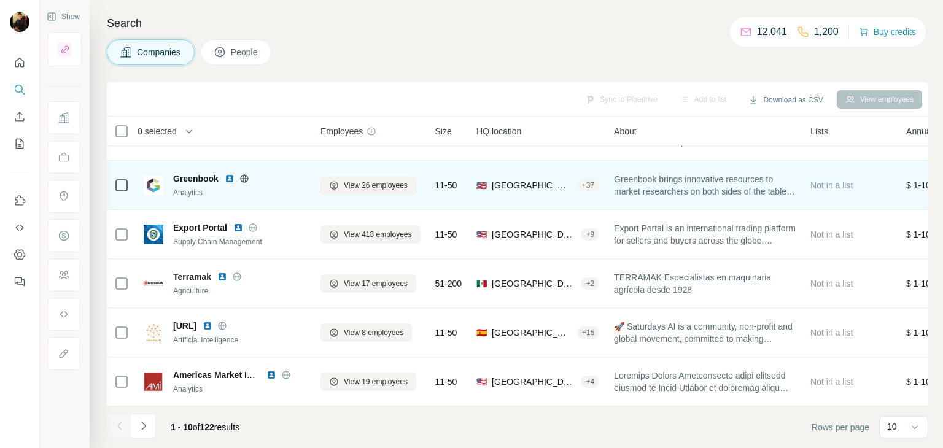
scroll to position [237, 0]
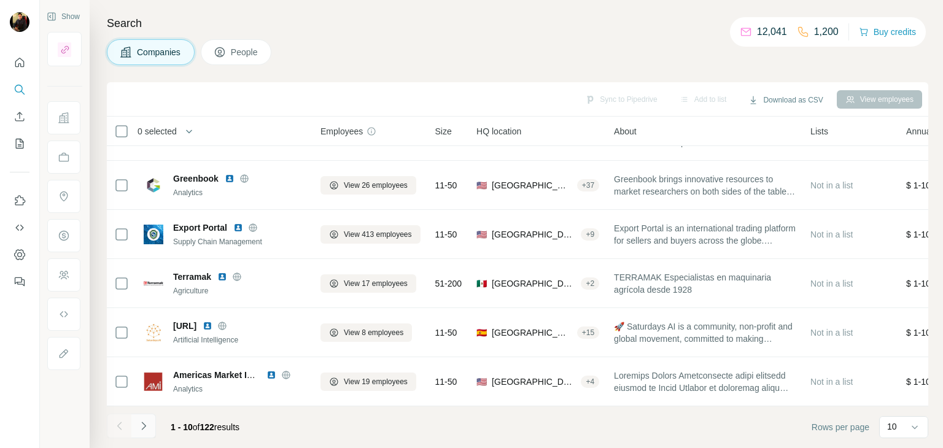
click at [142, 430] on icon "Navigate to next page" at bounding box center [144, 426] width 12 height 12
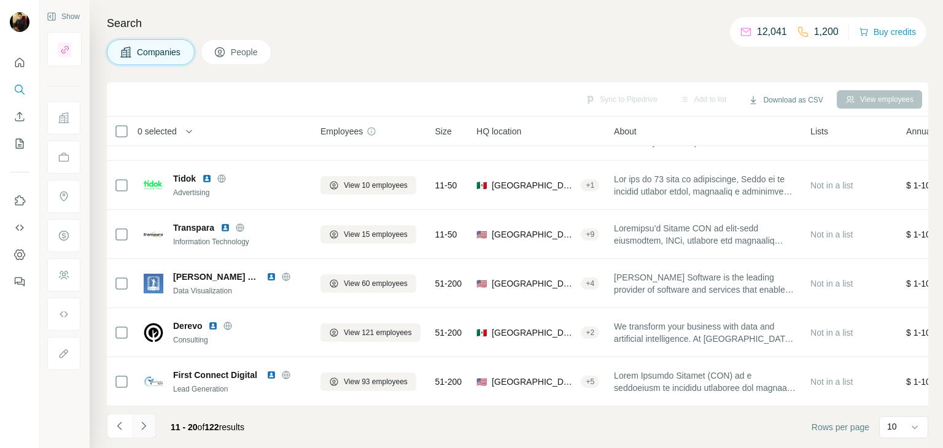
scroll to position [0, 0]
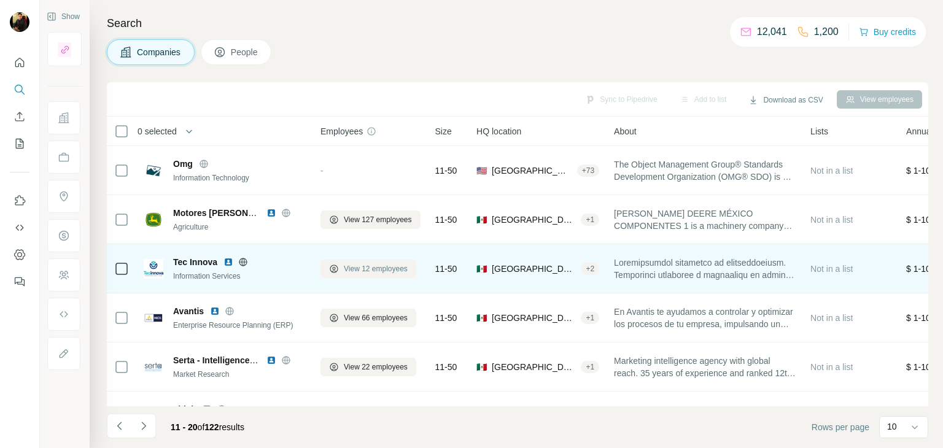
click at [398, 273] on span "View 12 employees" at bounding box center [376, 268] width 64 height 11
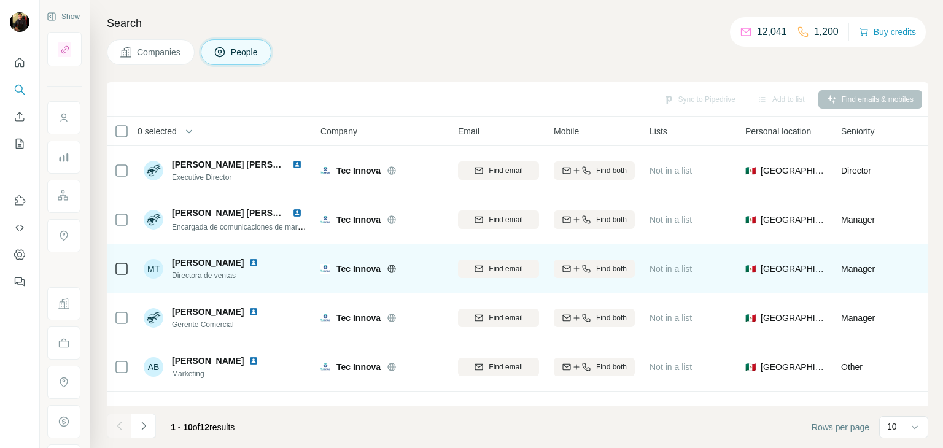
click at [249, 262] on img at bounding box center [254, 263] width 10 height 10
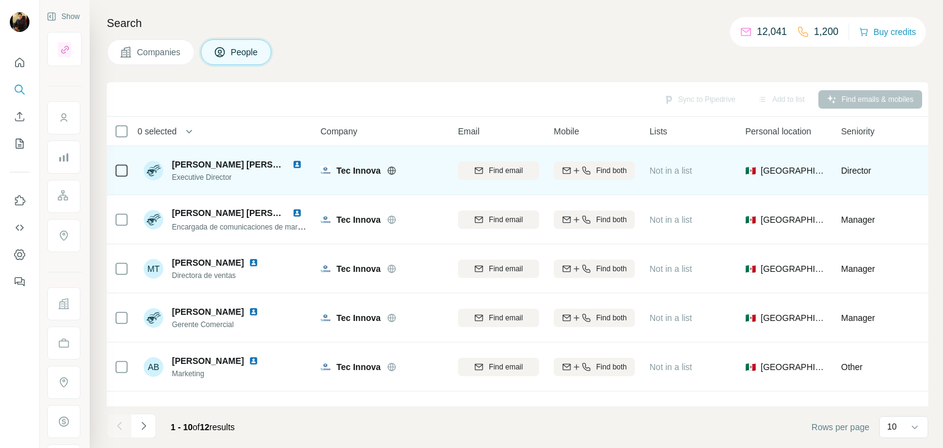
click at [293, 163] on img at bounding box center [297, 165] width 10 height 10
click at [390, 169] on icon at bounding box center [392, 171] width 10 height 10
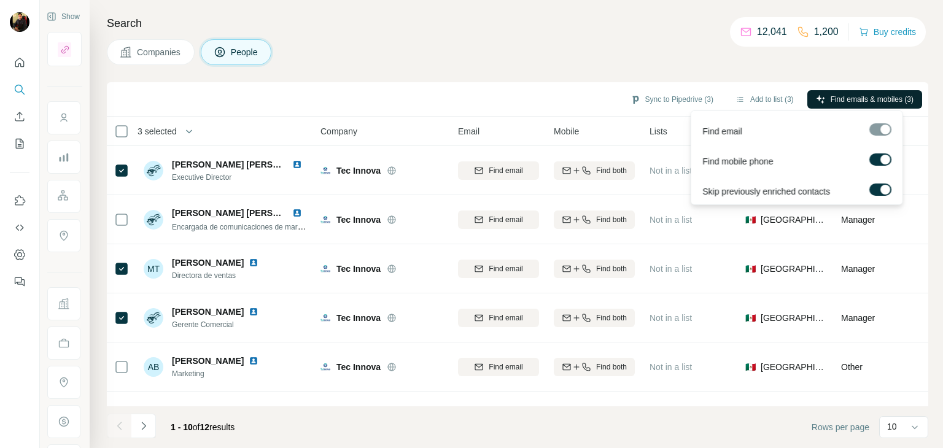
click at [851, 103] on span "Find emails & mobiles (3)" at bounding box center [872, 99] width 83 height 11
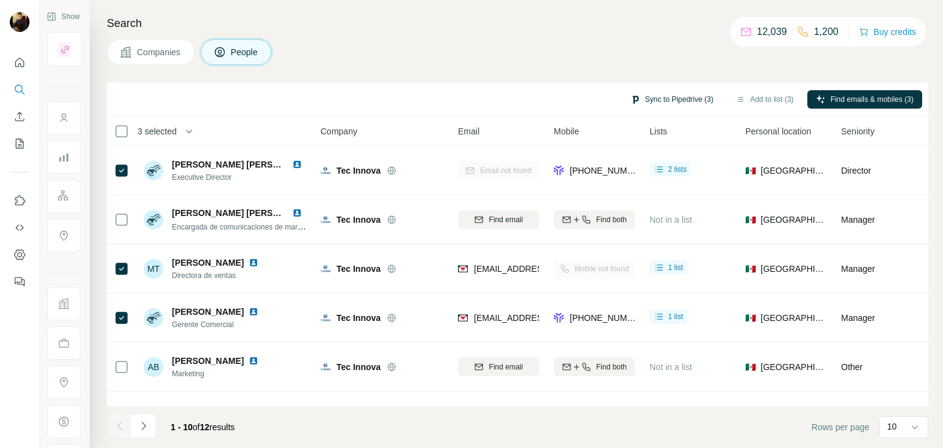
click at [695, 93] on button "Sync to Pipedrive (3)" at bounding box center [672, 99] width 100 height 18
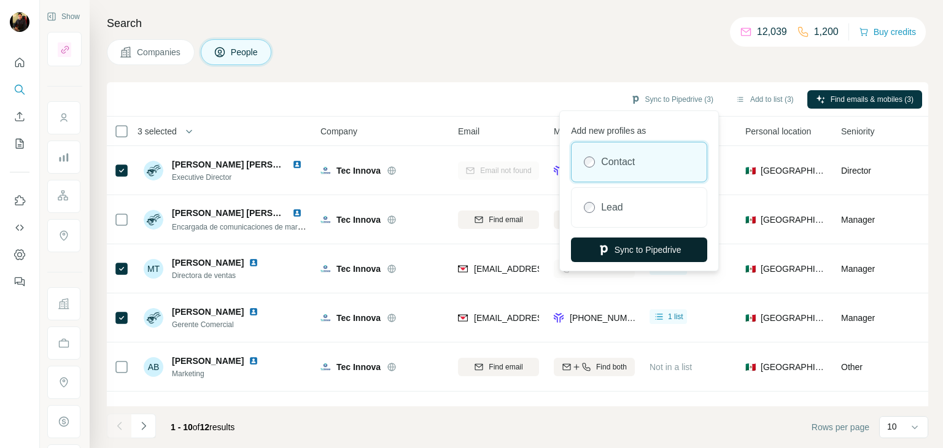
click at [616, 254] on button "Sync to Pipedrive" at bounding box center [639, 250] width 136 height 25
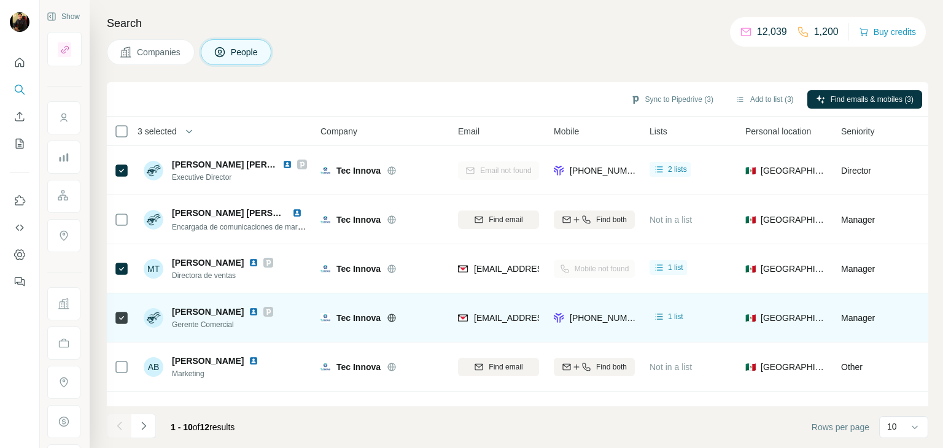
click at [258, 312] on img at bounding box center [254, 312] width 10 height 10
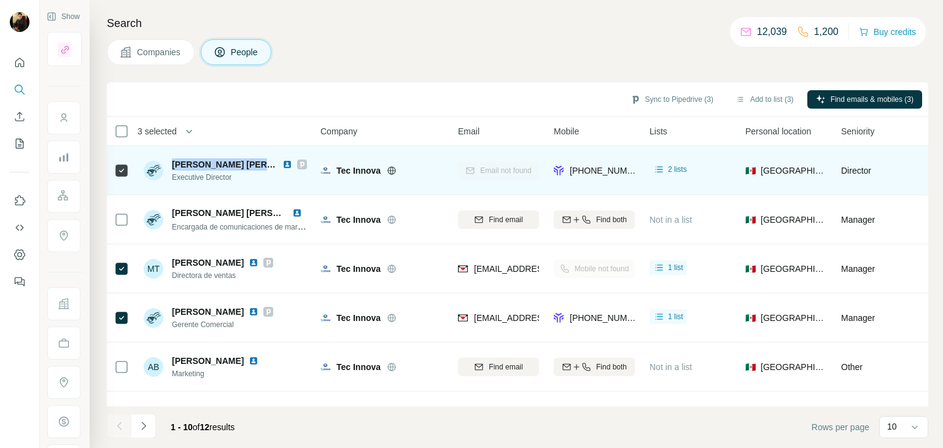
drag, startPoint x: 169, startPoint y: 165, endPoint x: 271, endPoint y: 165, distance: 102.5
click at [271, 165] on div "Marcelo Ivan Sotelo Santamaria Executive Director" at bounding box center [225, 170] width 163 height 25
copy span "Marcelo Ivan Sotelo San"
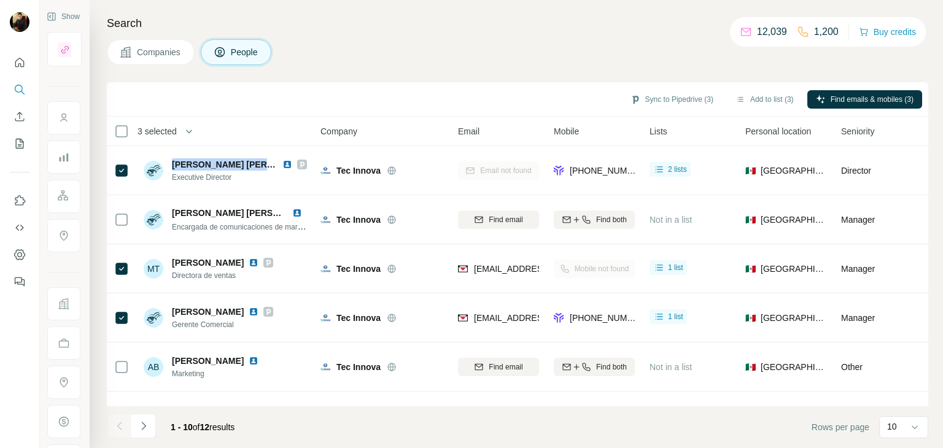
click at [164, 43] on button "Companies" at bounding box center [151, 52] width 88 height 26
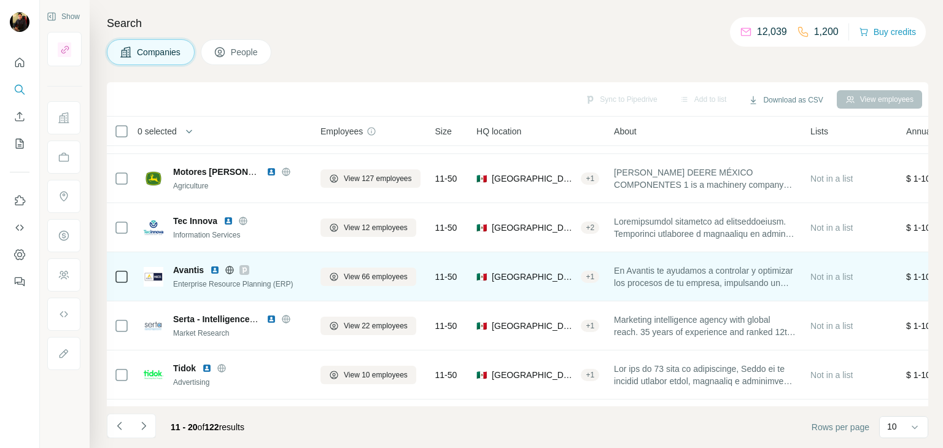
scroll to position [42, 0]
click at [363, 283] on button "View 66 employees" at bounding box center [368, 276] width 96 height 18
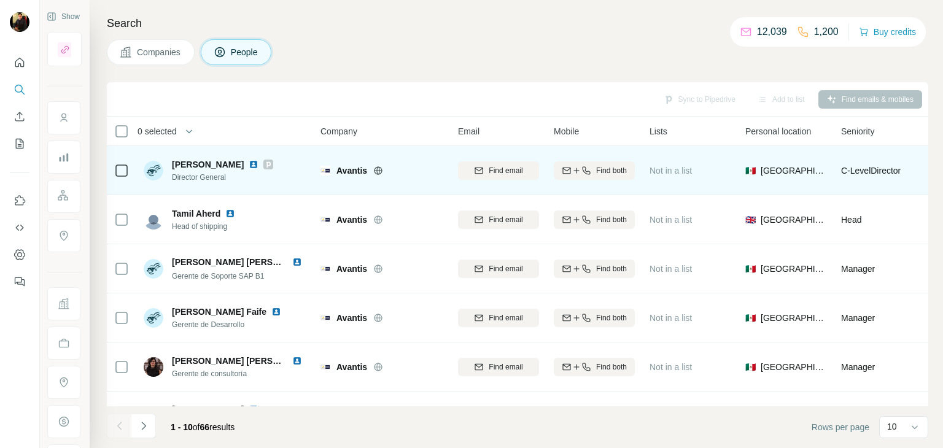
click at [250, 164] on img at bounding box center [254, 165] width 10 height 10
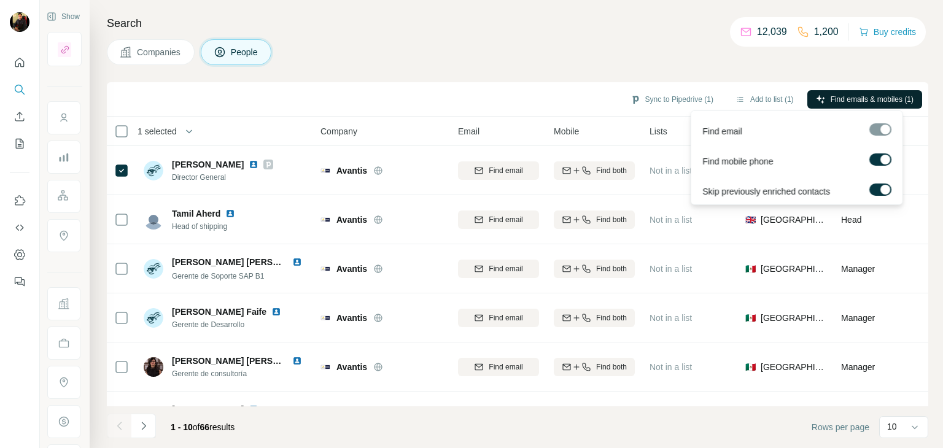
click at [858, 94] on span "Find emails & mobiles (1)" at bounding box center [872, 99] width 83 height 11
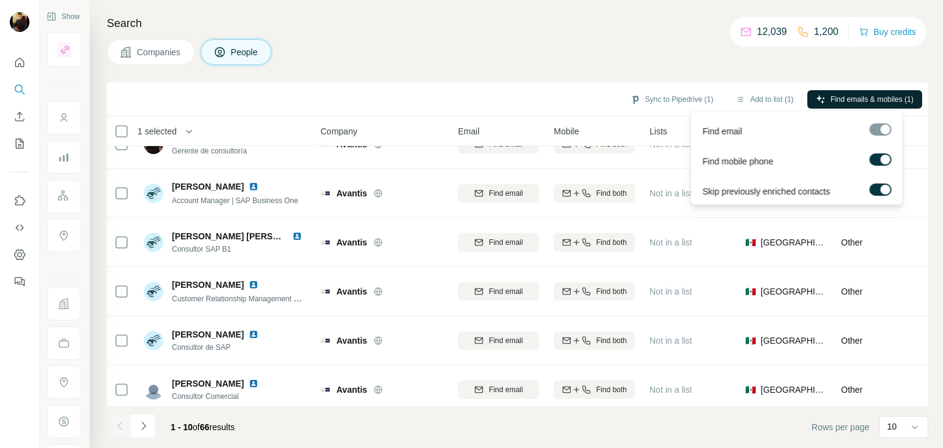
scroll to position [237, 0]
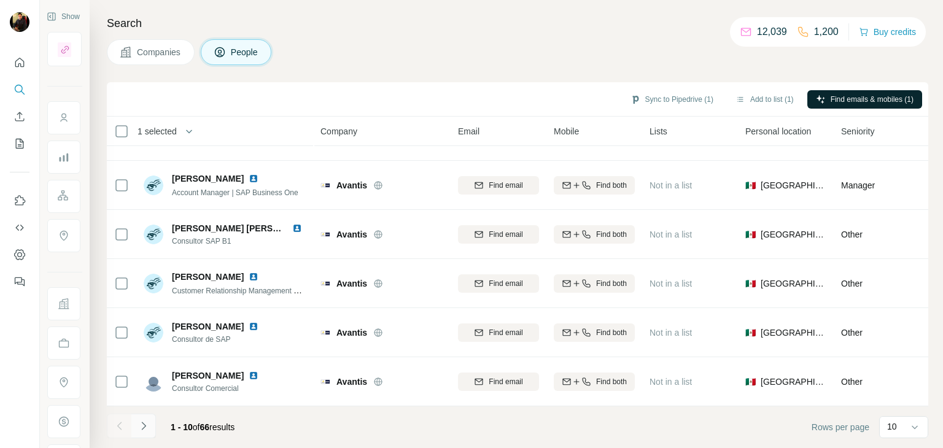
click at [139, 428] on icon "Navigate to next page" at bounding box center [144, 426] width 12 height 12
click at [147, 427] on icon "Navigate to next page" at bounding box center [144, 426] width 12 height 12
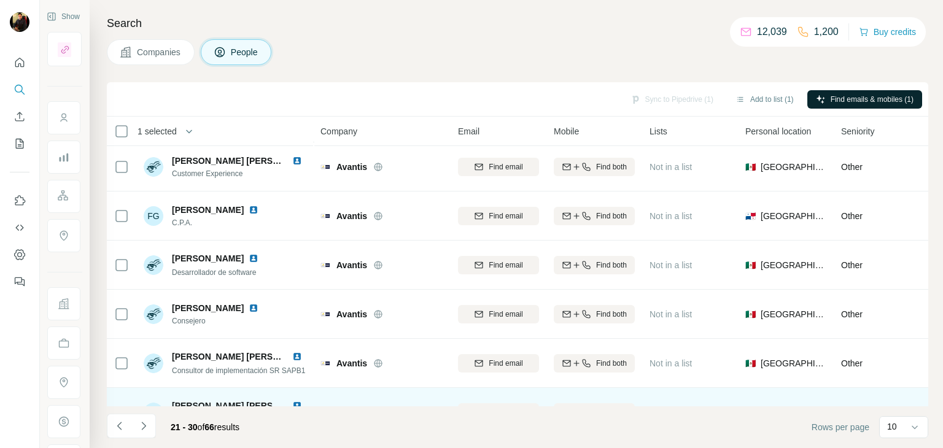
scroll to position [0, 0]
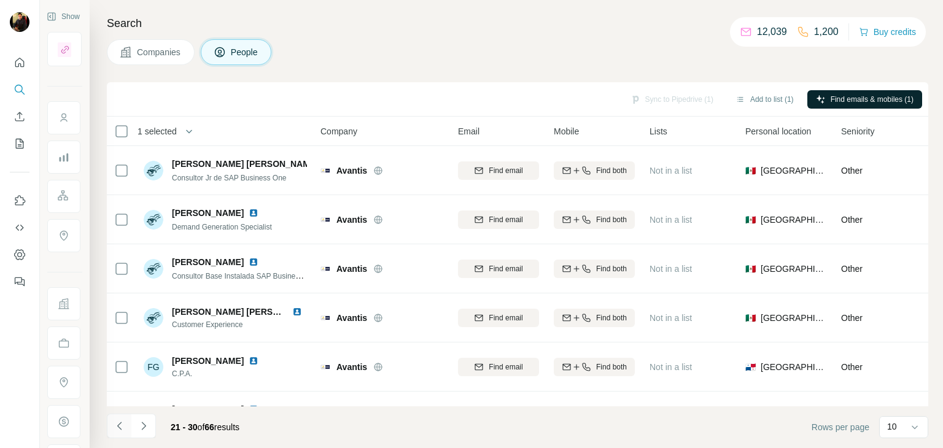
click at [117, 432] on icon "Navigate to previous page" at bounding box center [120, 426] width 12 height 12
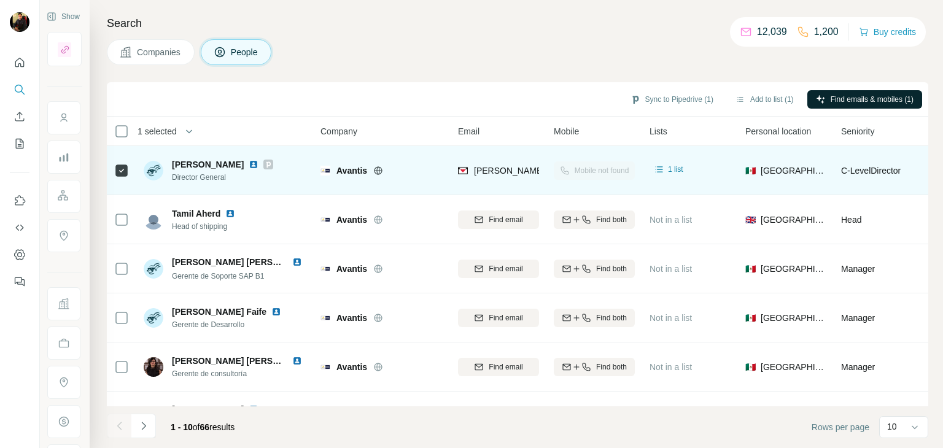
click at [381, 172] on icon at bounding box center [378, 170] width 8 height 8
drag, startPoint x: 368, startPoint y: 169, endPoint x: 333, endPoint y: 169, distance: 35.0
click at [333, 169] on div "Avantis" at bounding box center [381, 171] width 123 height 12
copy span "Avantis"
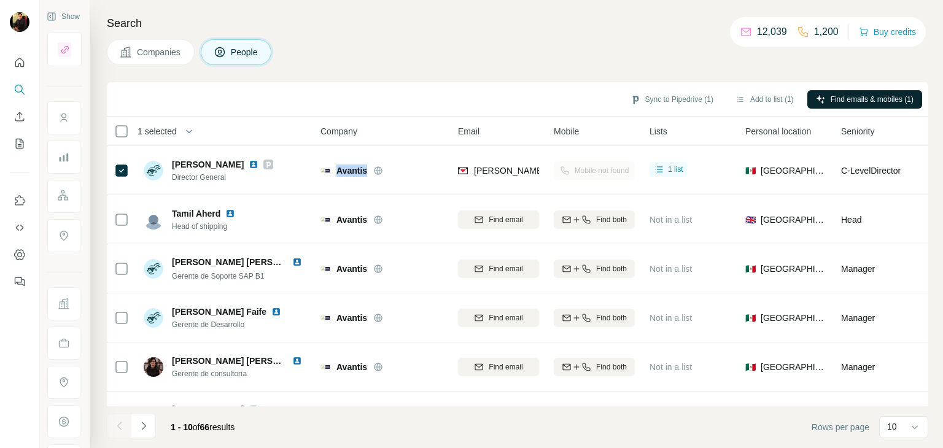
click at [159, 44] on button "Companies" at bounding box center [151, 52] width 88 height 26
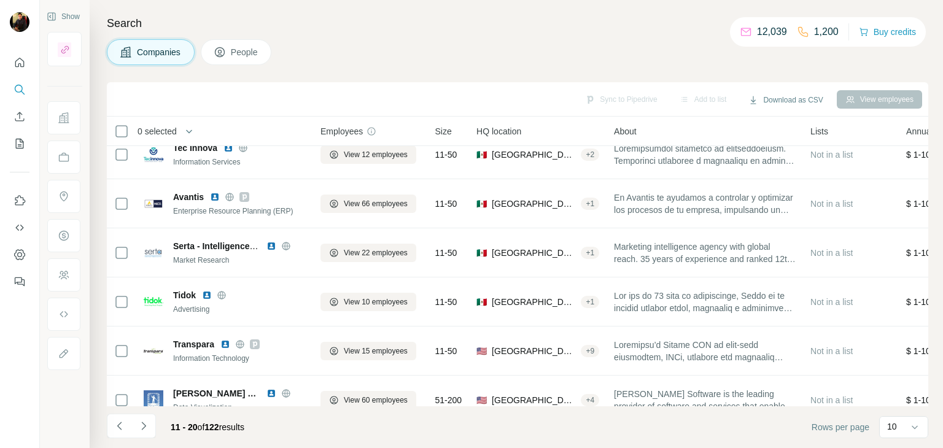
scroll to position [115, 0]
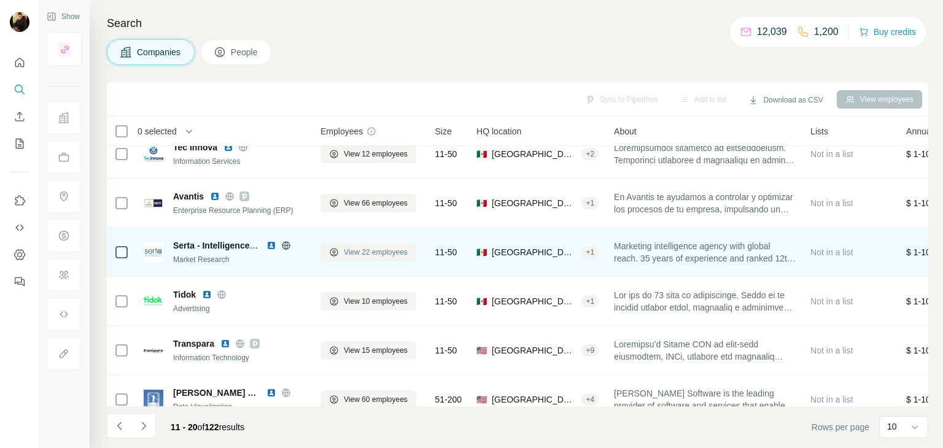
click at [349, 249] on span "View 22 employees" at bounding box center [376, 252] width 64 height 11
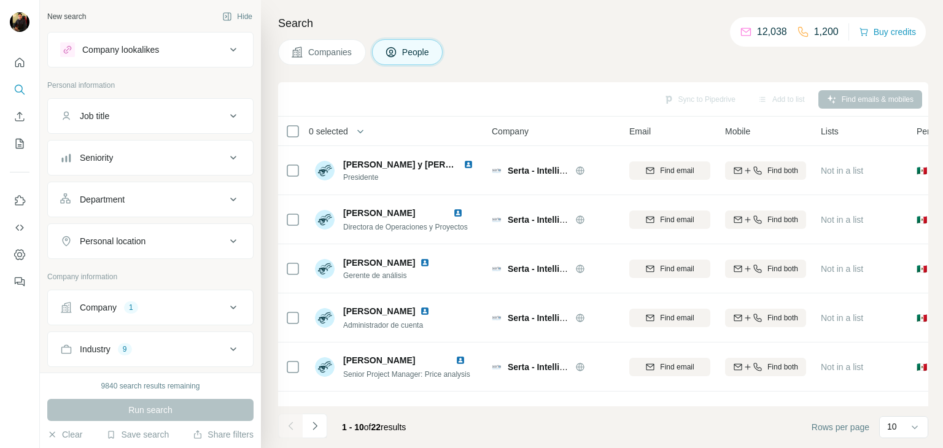
click at [333, 41] on button "Companies" at bounding box center [322, 52] width 88 height 26
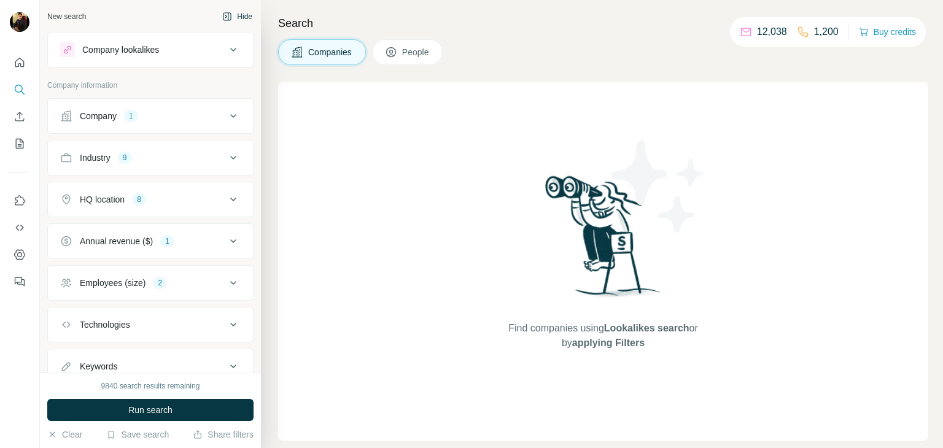
click at [223, 18] on button "Hide" at bounding box center [237, 16] width 47 height 18
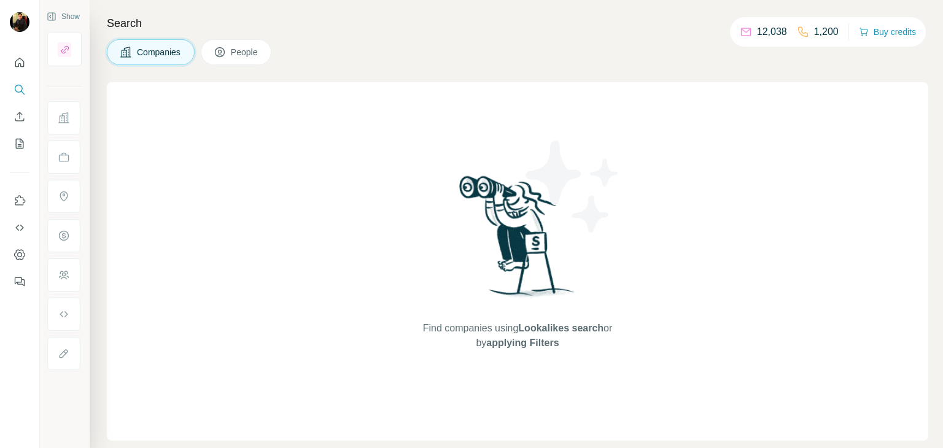
click at [238, 49] on span "People" at bounding box center [245, 52] width 28 height 12
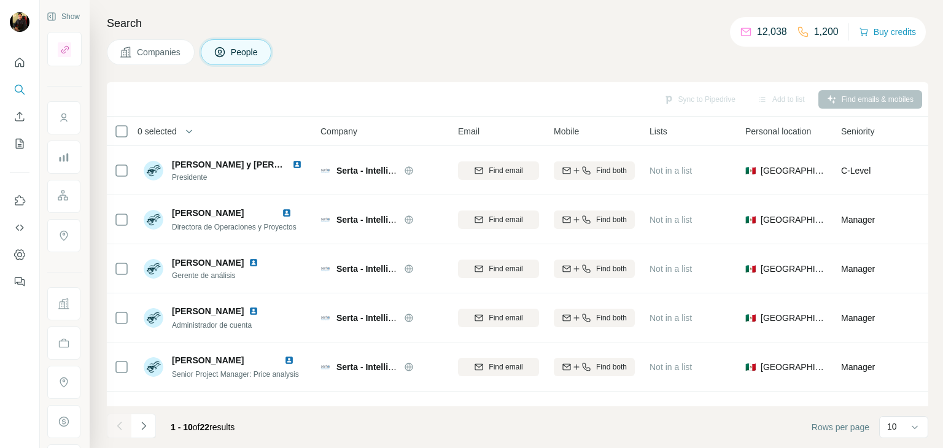
click at [165, 49] on span "Companies" at bounding box center [159, 52] width 45 height 12
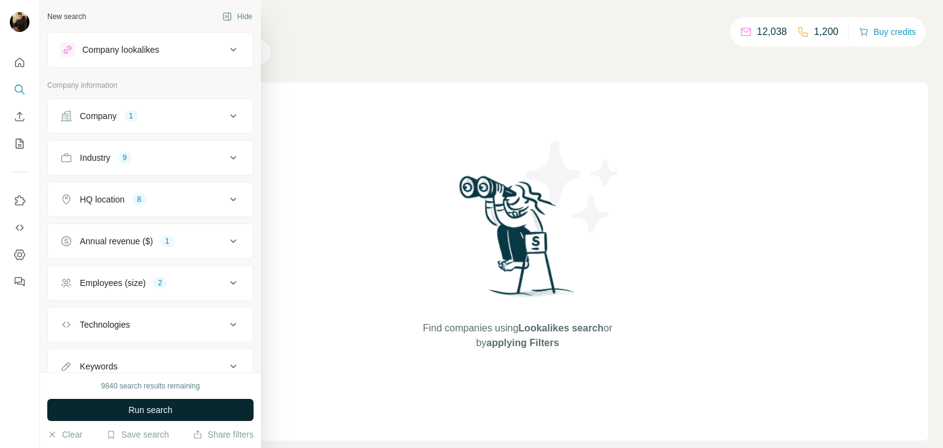
drag, startPoint x: 134, startPoint y: 225, endPoint x: 125, endPoint y: 419, distance: 194.2
click at [125, 419] on div "New search Hide Company lookalikes Company information Company 1 Industry 9 HQ …" at bounding box center [150, 224] width 221 height 448
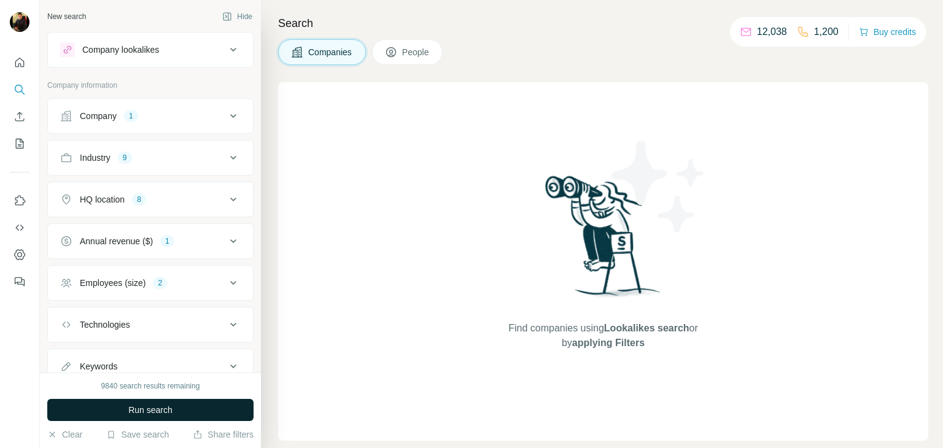
click at [125, 419] on button "Run search" at bounding box center [150, 410] width 206 height 22
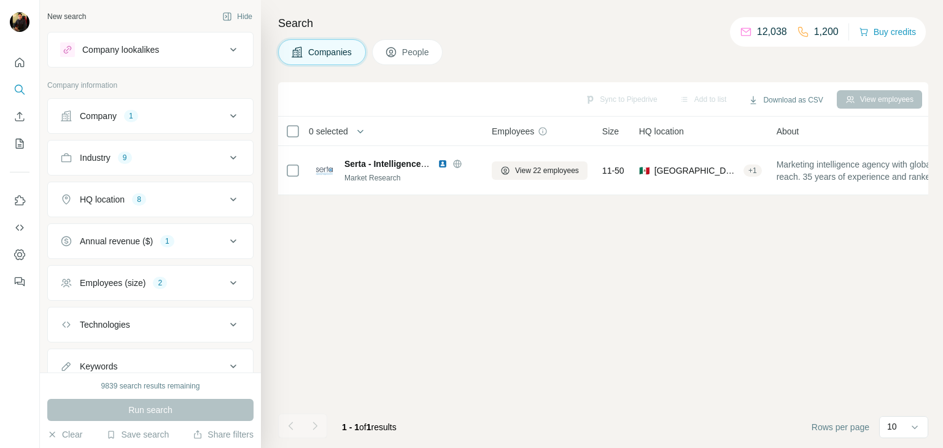
click at [165, 269] on button "Employees (size) 2" at bounding box center [150, 282] width 205 height 29
click at [141, 283] on div "Employees (size)" at bounding box center [113, 283] width 66 height 12
click at [152, 123] on button "Company 1" at bounding box center [150, 115] width 205 height 29
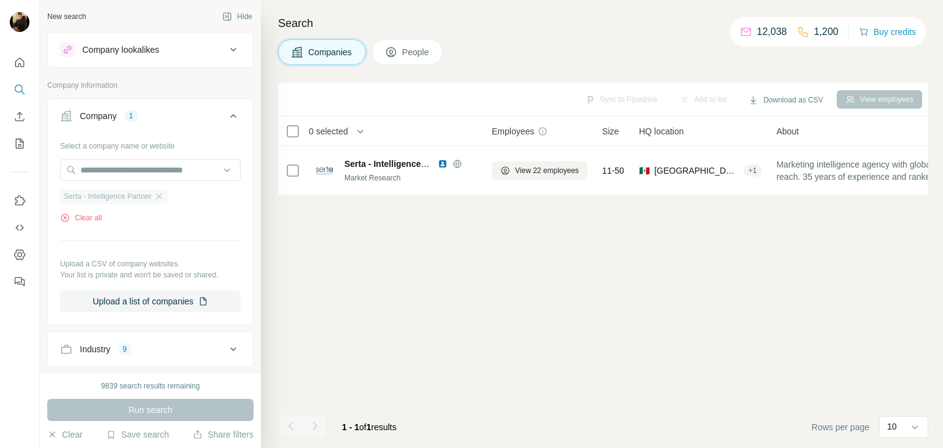
click at [159, 194] on div "Serta - Intelligence Partner" at bounding box center [113, 196] width 107 height 15
click at [161, 195] on icon "button" at bounding box center [159, 196] width 6 height 6
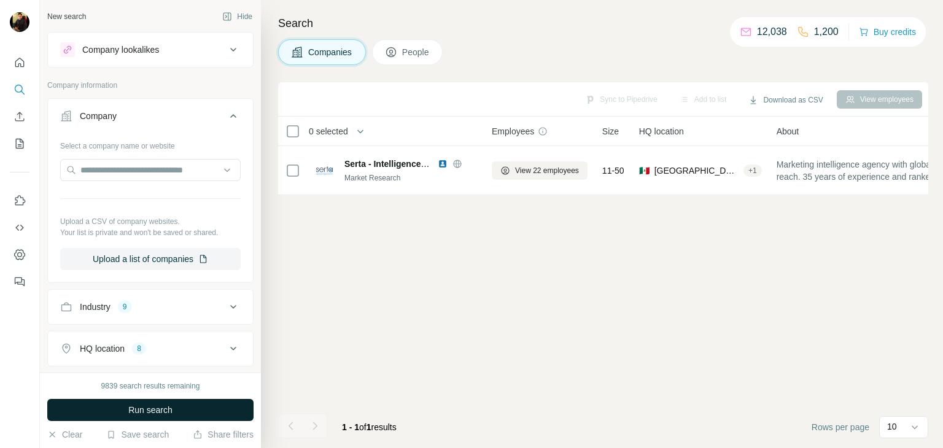
click at [114, 411] on button "Run search" at bounding box center [150, 410] width 206 height 22
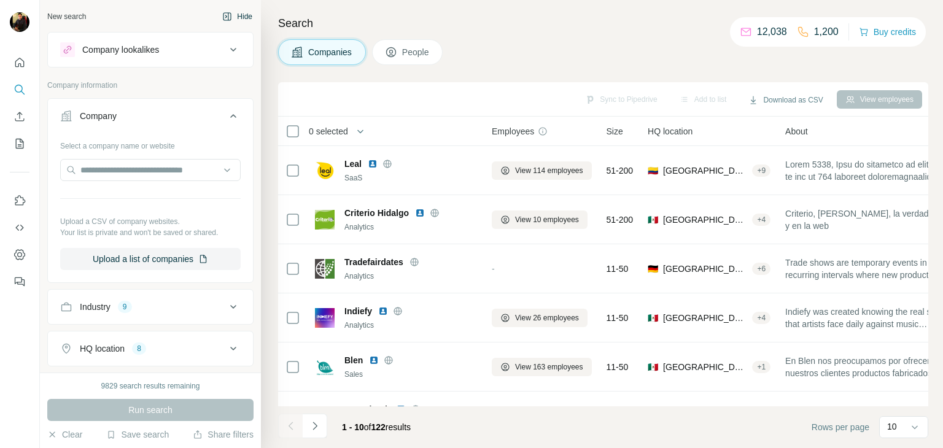
click at [237, 13] on button "Hide" at bounding box center [237, 16] width 47 height 18
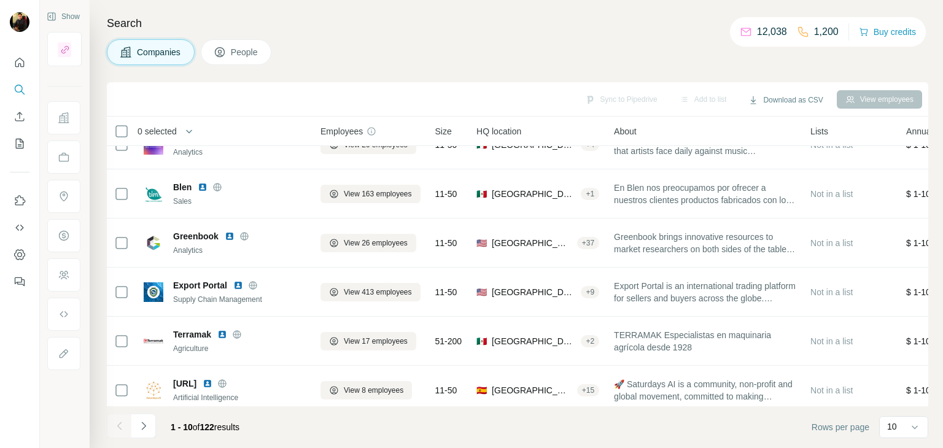
scroll to position [237, 0]
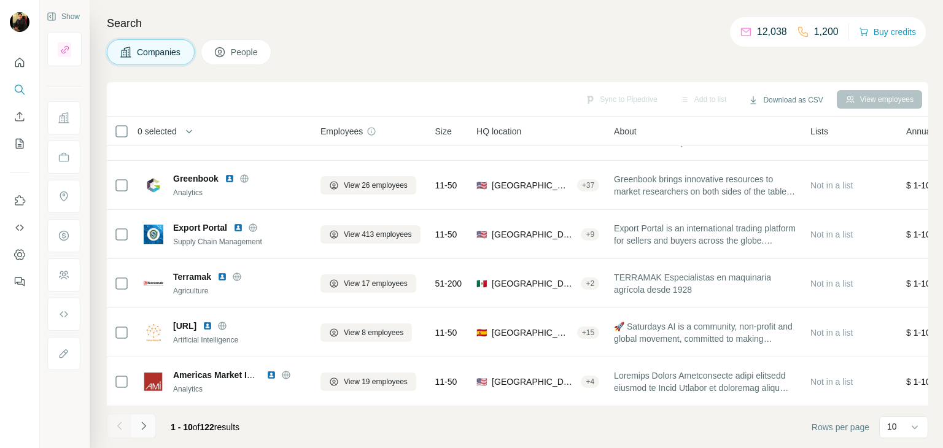
click at [149, 430] on icon "Navigate to next page" at bounding box center [144, 426] width 12 height 12
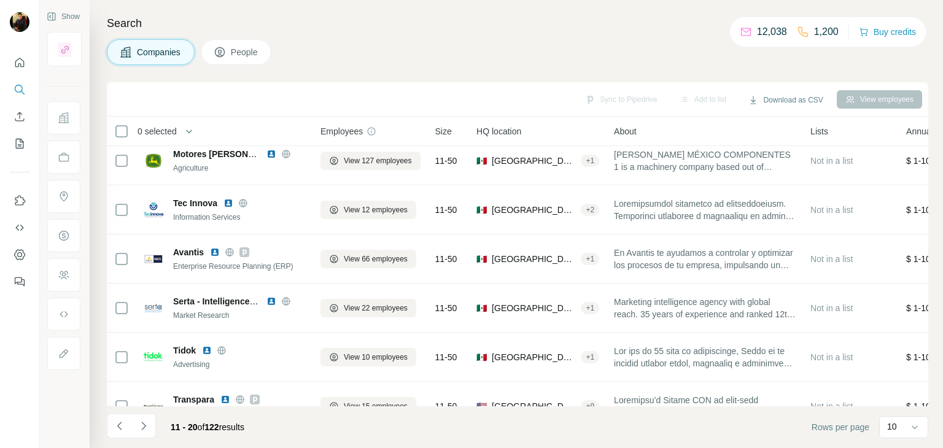
scroll to position [60, 0]
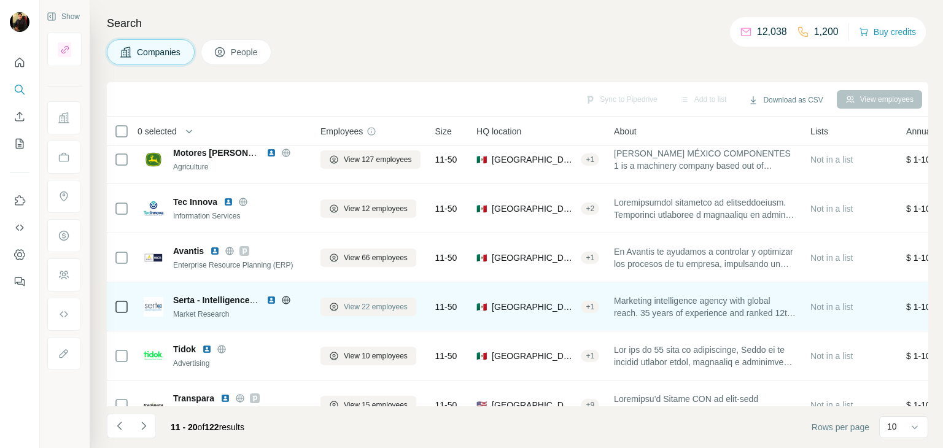
click at [385, 303] on span "View 22 employees" at bounding box center [376, 306] width 64 height 11
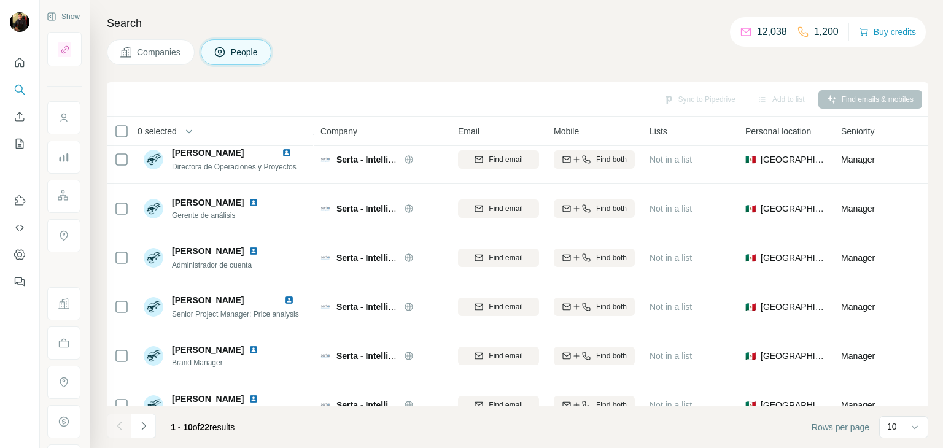
scroll to position [0, 0]
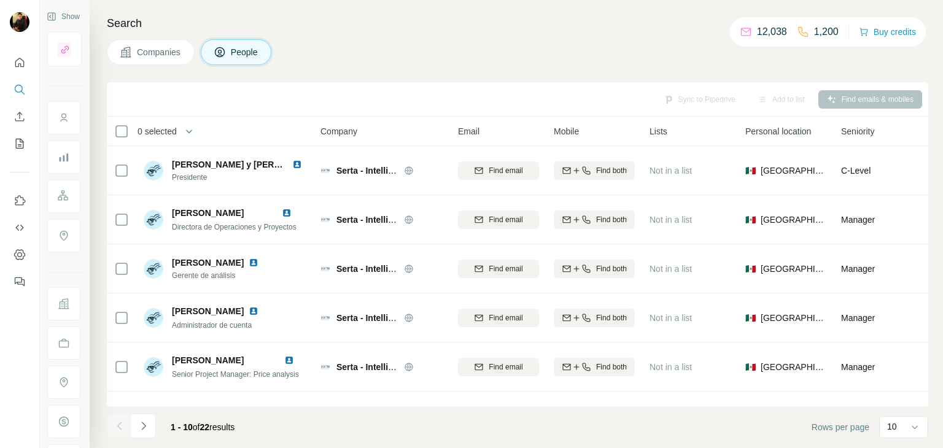
click at [143, 50] on span "Companies" at bounding box center [159, 52] width 45 height 12
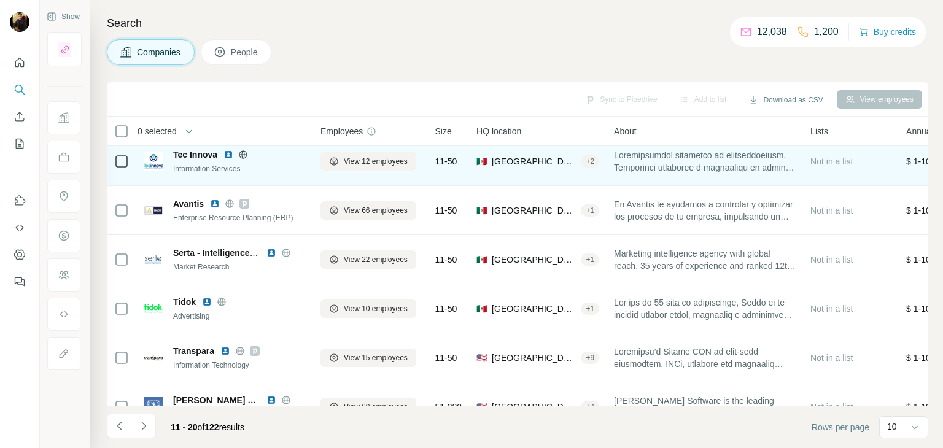
scroll to position [108, 0]
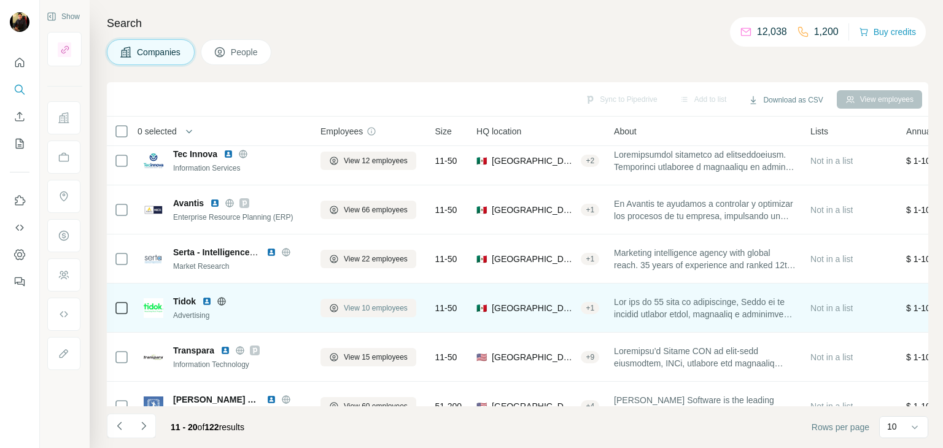
click at [366, 303] on span "View 10 employees" at bounding box center [376, 308] width 64 height 11
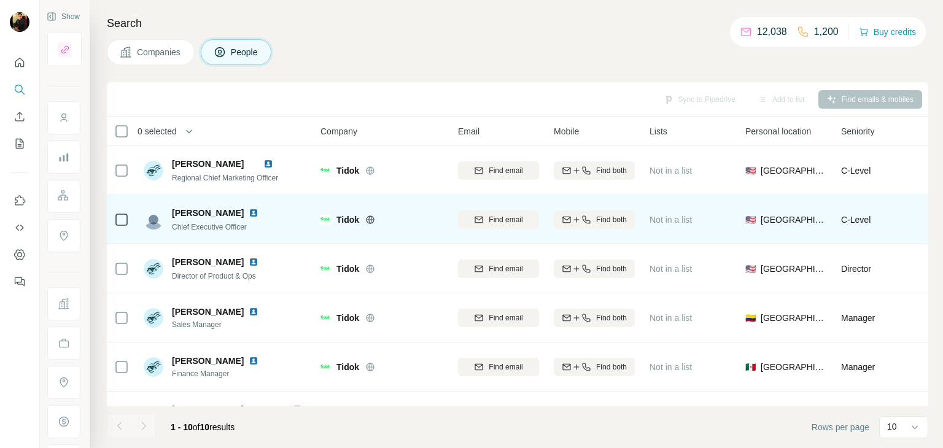
click at [249, 212] on img at bounding box center [254, 213] width 10 height 10
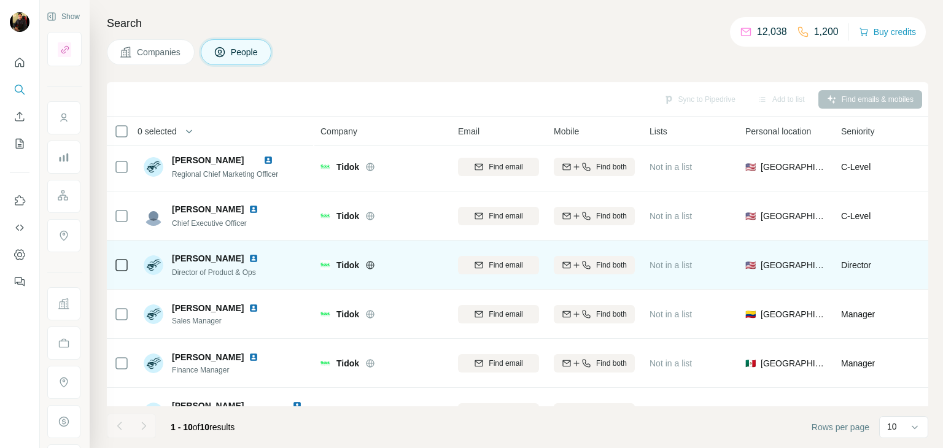
scroll to position [4, 0]
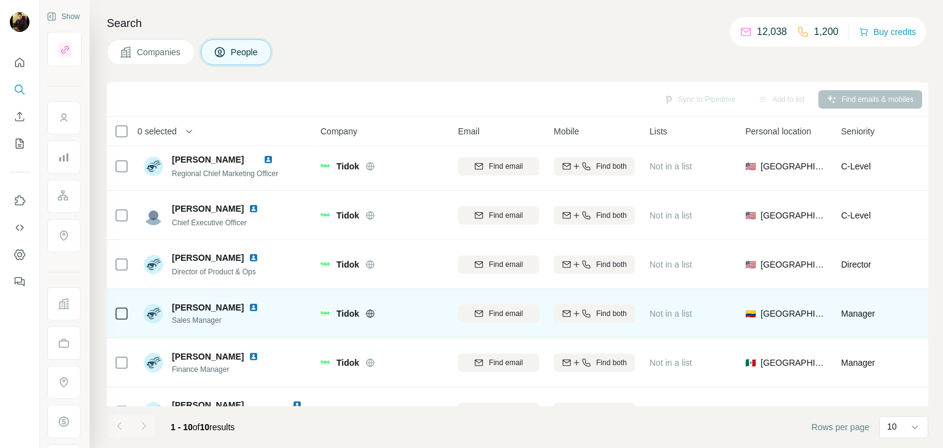
click at [258, 306] on img at bounding box center [254, 308] width 10 height 10
click at [121, 319] on icon at bounding box center [121, 313] width 15 height 15
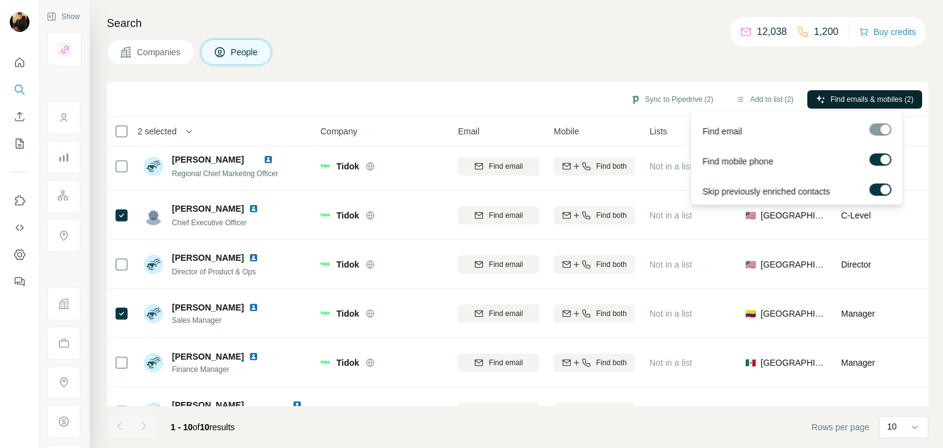
click at [869, 91] on button "Find emails & mobiles (2)" at bounding box center [864, 99] width 115 height 18
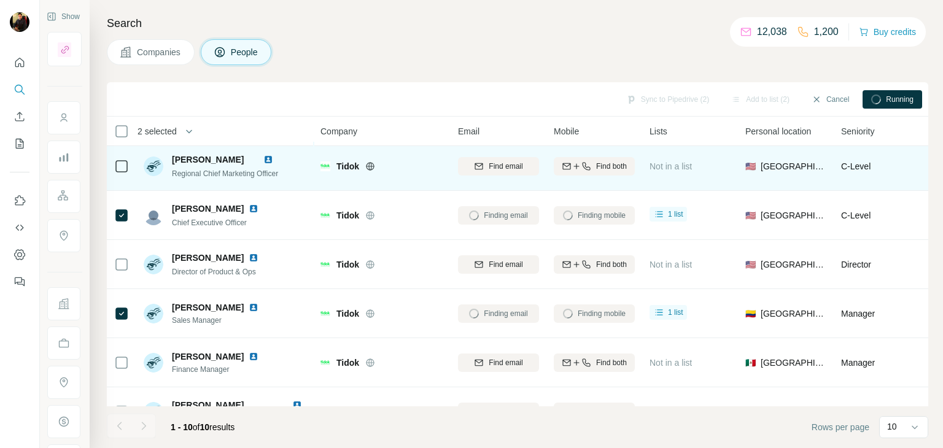
click at [374, 168] on icon at bounding box center [370, 166] width 8 height 8
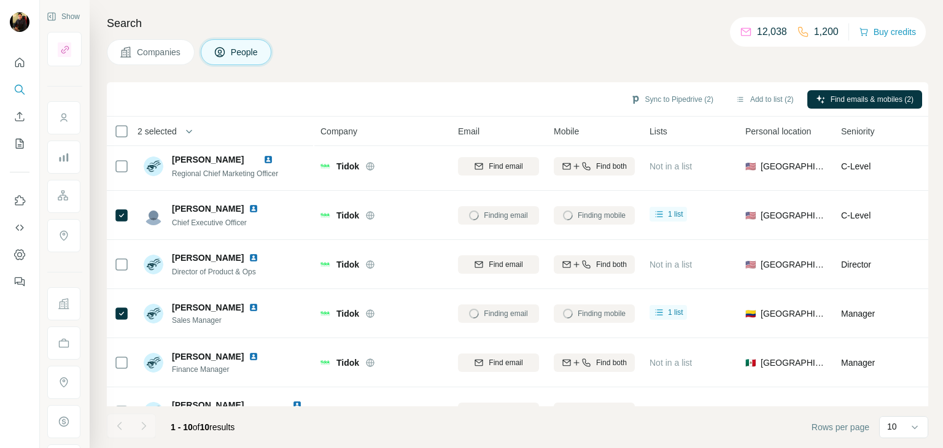
click at [157, 55] on span "Companies" at bounding box center [159, 52] width 45 height 12
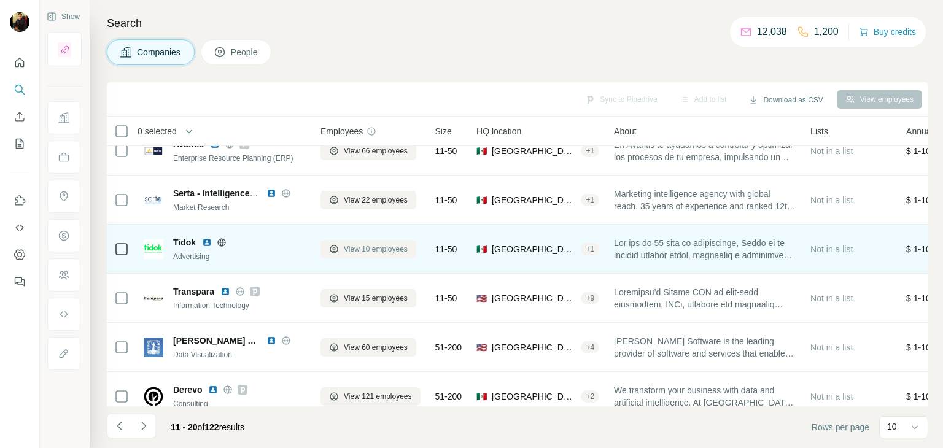
scroll to position [167, 0]
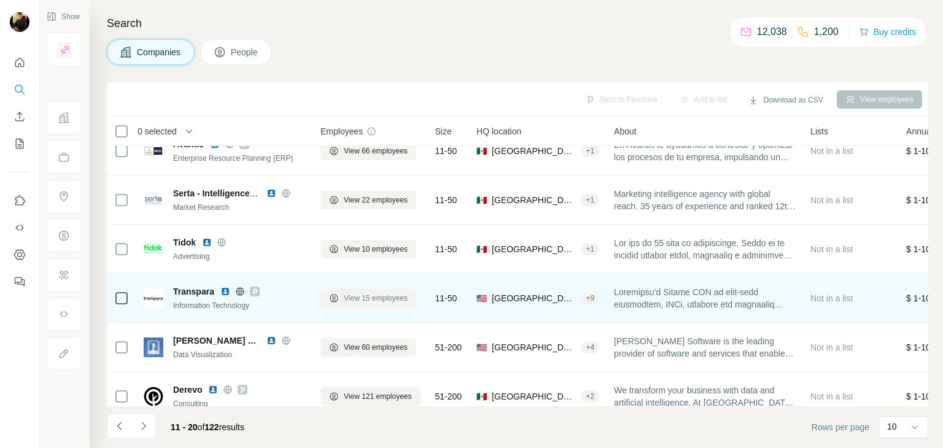
click at [348, 297] on span "View 15 employees" at bounding box center [376, 298] width 64 height 11
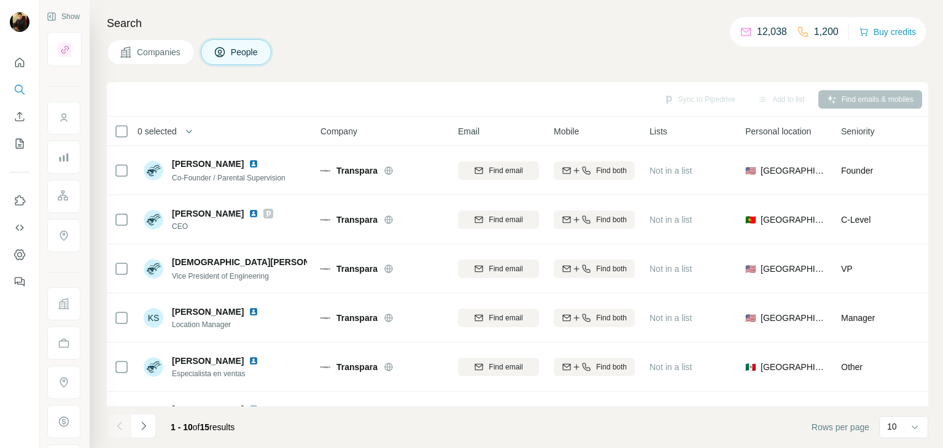
click at [136, 45] on button "Companies" at bounding box center [151, 52] width 88 height 26
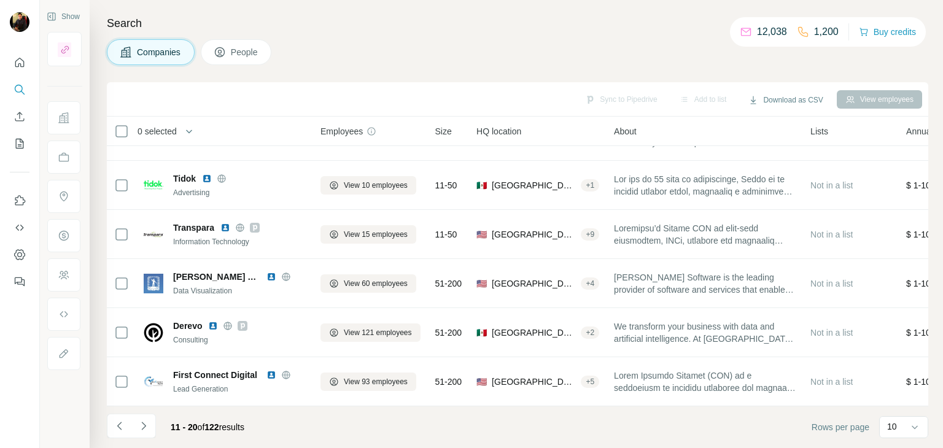
scroll to position [237, 0]
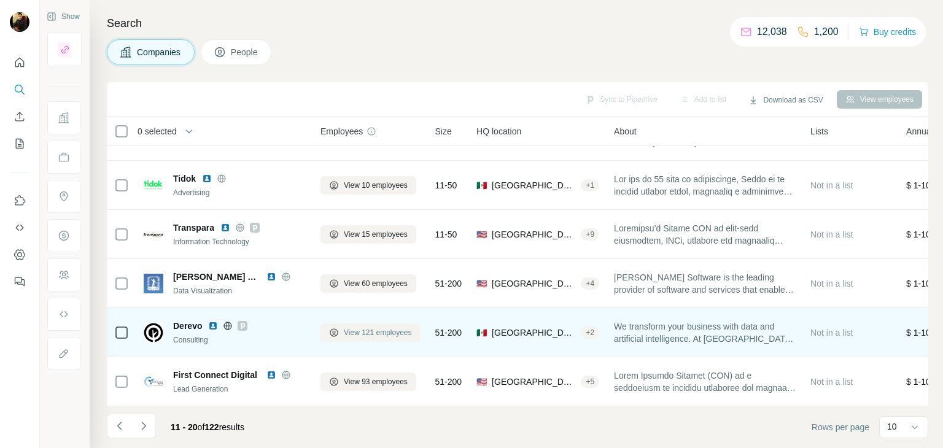
click at [353, 327] on span "View 121 employees" at bounding box center [378, 332] width 68 height 11
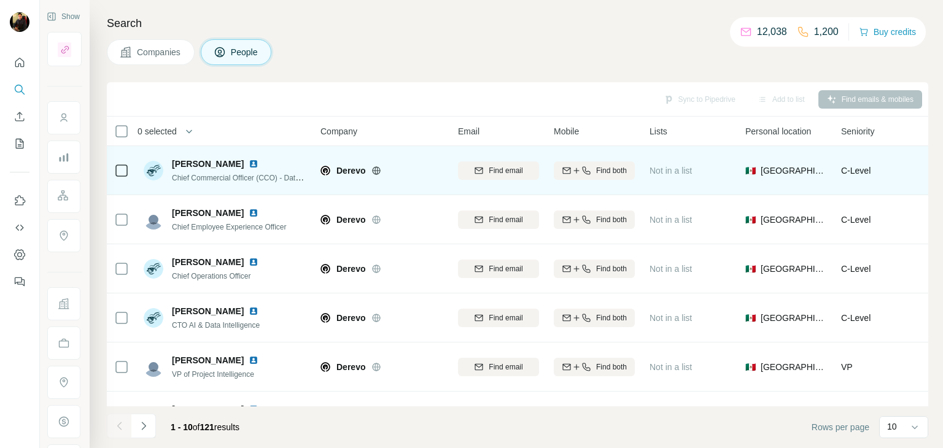
click at [249, 160] on img at bounding box center [254, 164] width 10 height 10
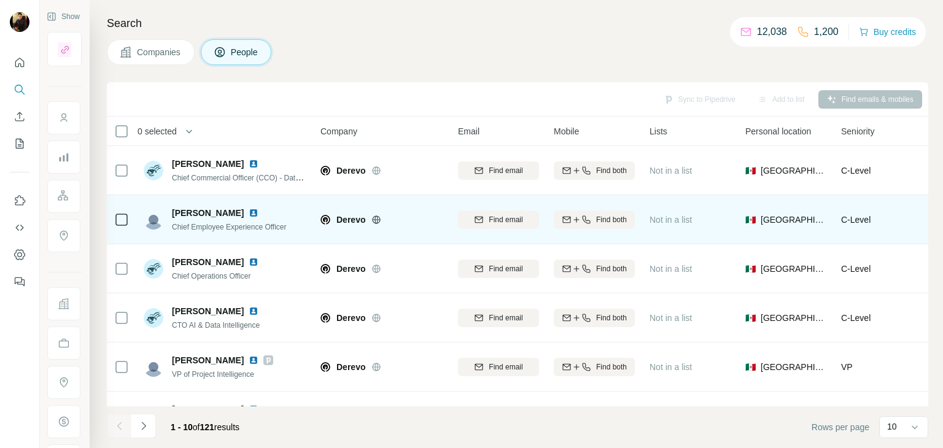
click at [249, 209] on img at bounding box center [254, 213] width 10 height 10
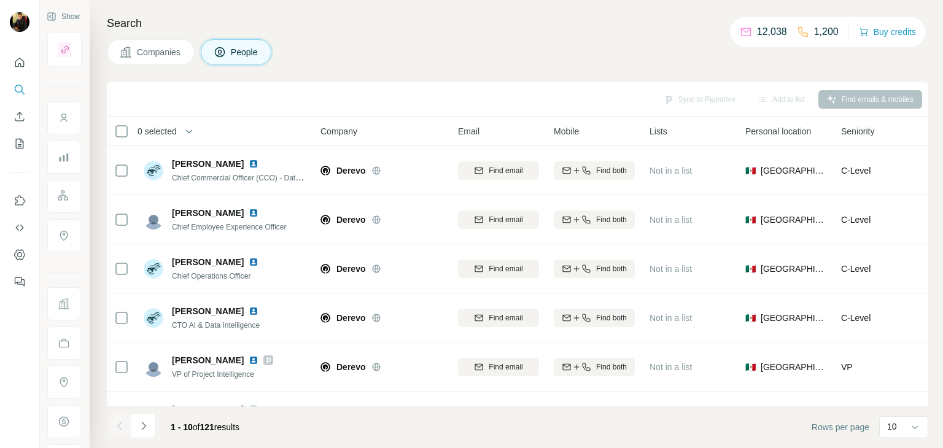
click at [155, 47] on span "Companies" at bounding box center [159, 52] width 45 height 12
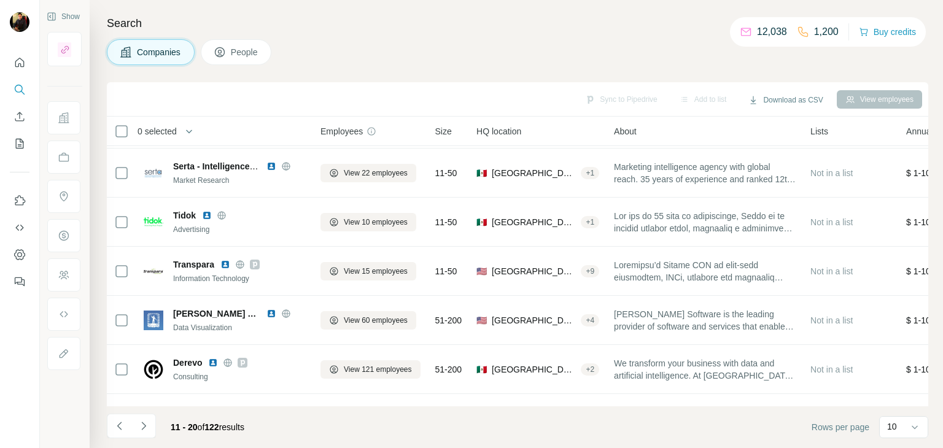
scroll to position [237, 0]
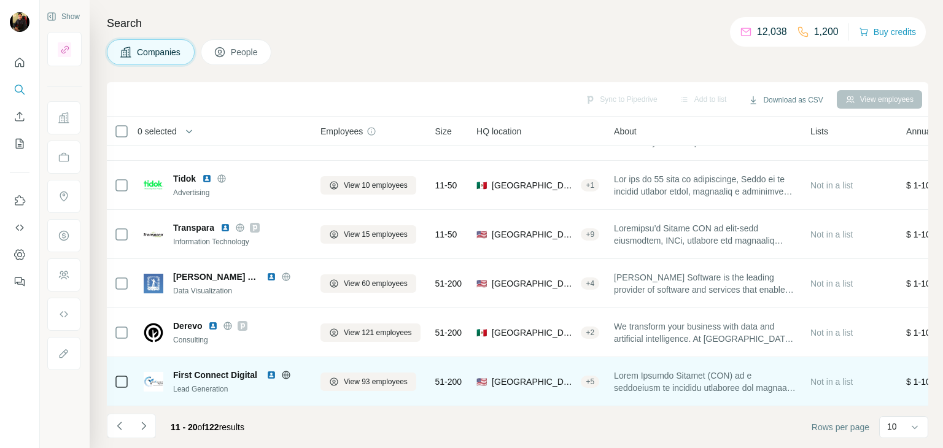
click at [288, 370] on icon at bounding box center [286, 375] width 10 height 10
click at [347, 379] on span "View 93 employees" at bounding box center [376, 381] width 64 height 11
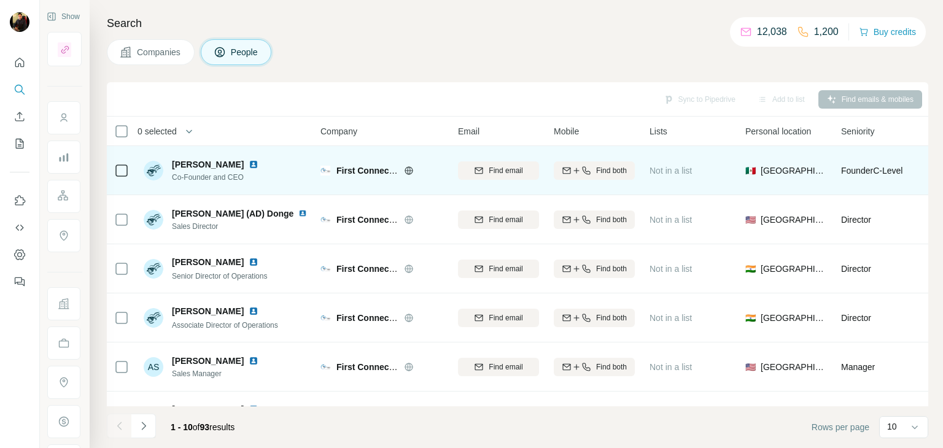
click at [249, 163] on img at bounding box center [254, 165] width 10 height 10
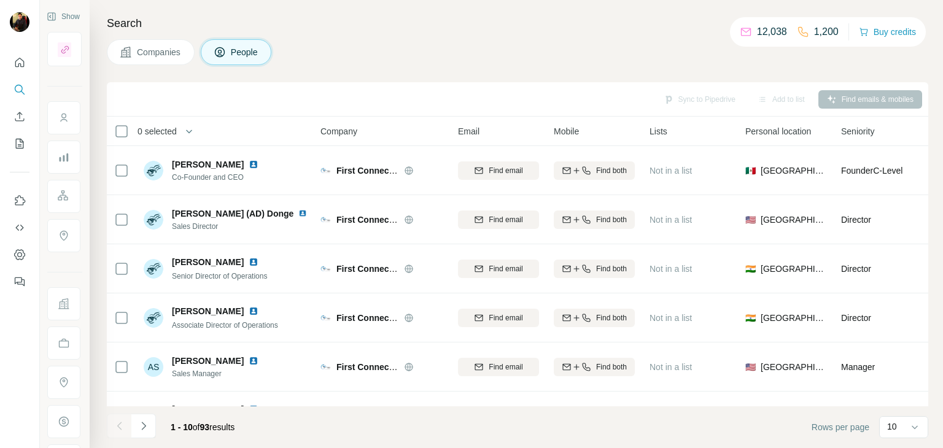
click at [150, 48] on span "Companies" at bounding box center [159, 52] width 45 height 12
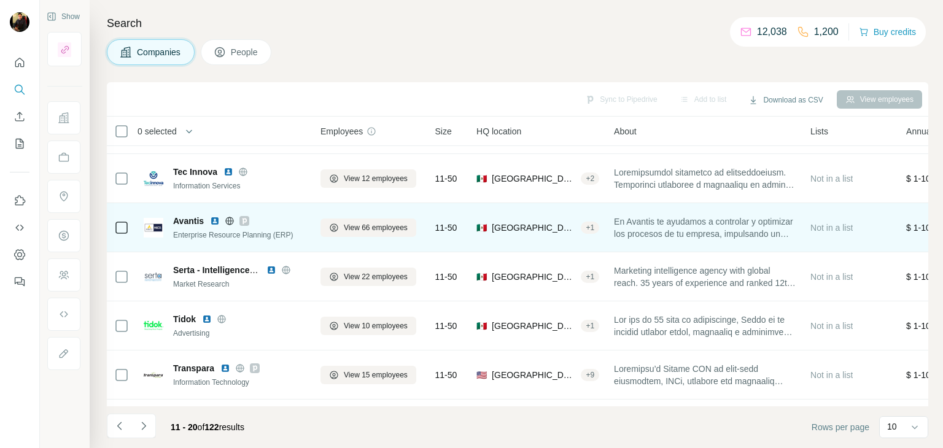
scroll to position [237, 0]
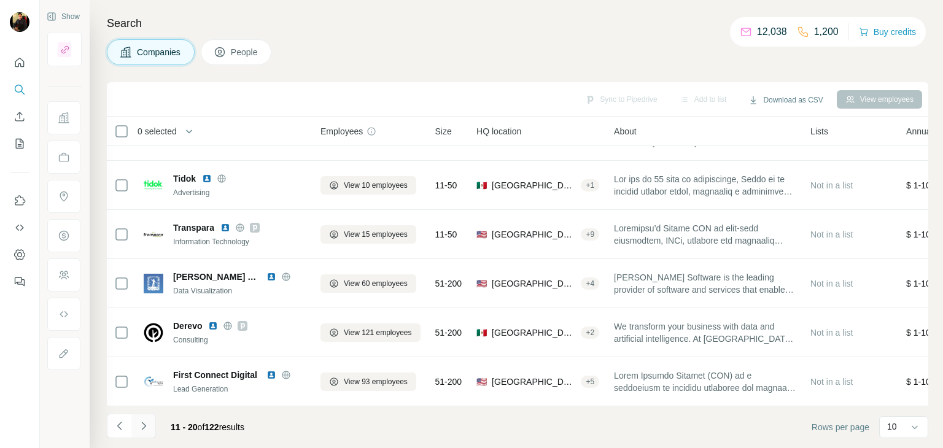
click at [140, 425] on icon "Navigate to next page" at bounding box center [144, 426] width 12 height 12
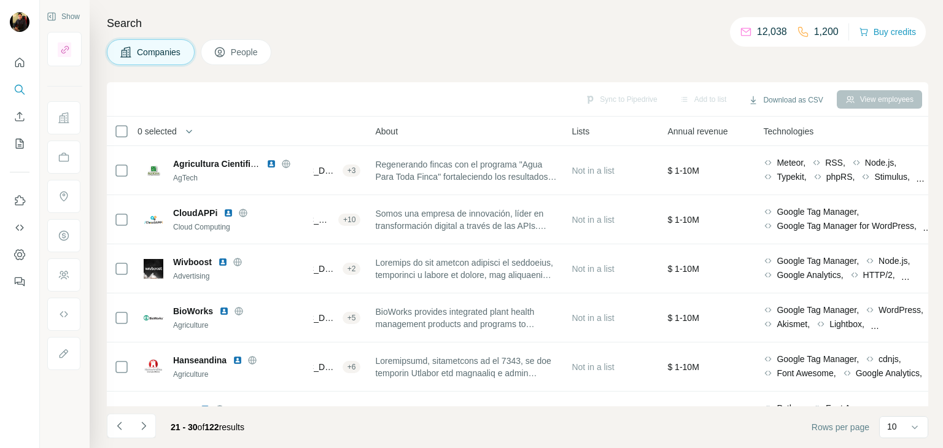
scroll to position [0, 0]
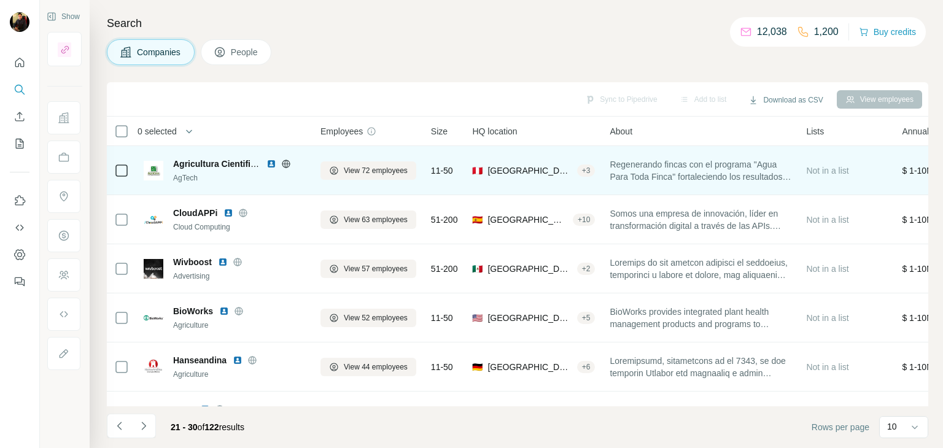
click at [284, 163] on icon at bounding box center [286, 163] width 8 height 1
click at [378, 165] on span "View 72 employees" at bounding box center [376, 170] width 64 height 11
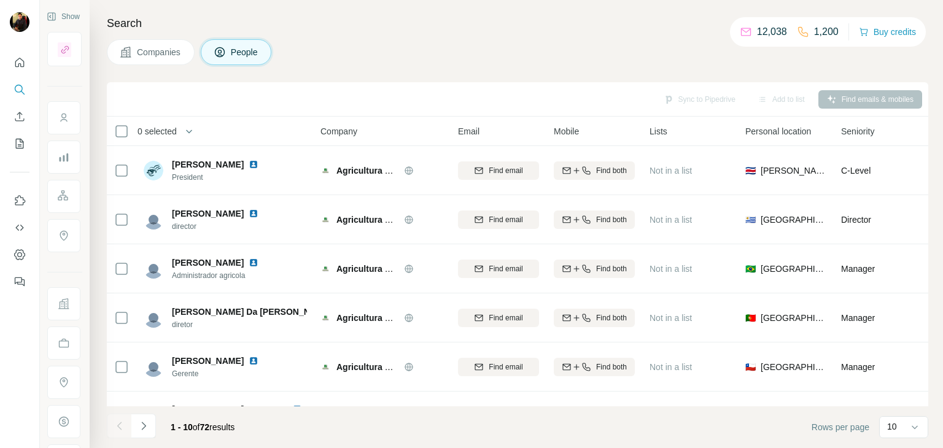
click at [150, 50] on span "Companies" at bounding box center [159, 52] width 45 height 12
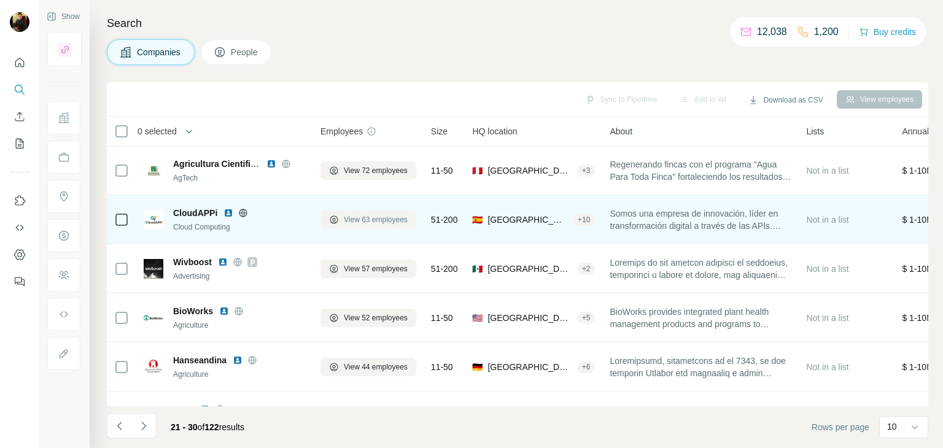
click at [362, 222] on span "View 63 employees" at bounding box center [376, 219] width 64 height 11
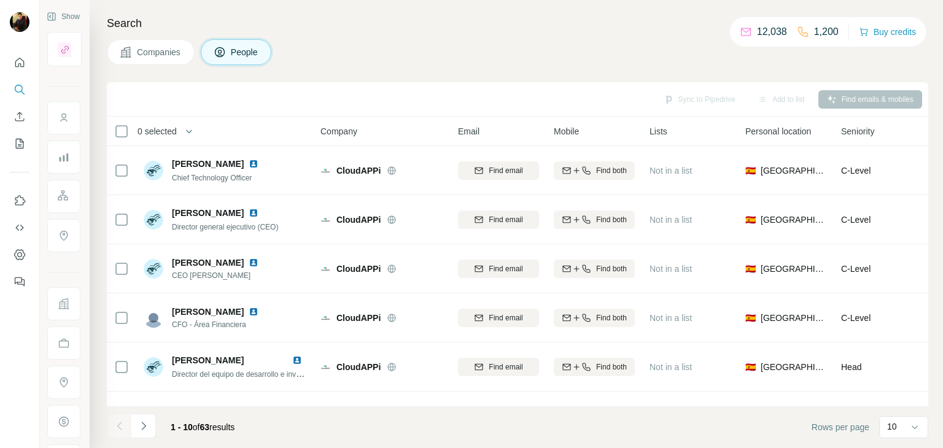
click at [152, 55] on span "Companies" at bounding box center [159, 52] width 45 height 12
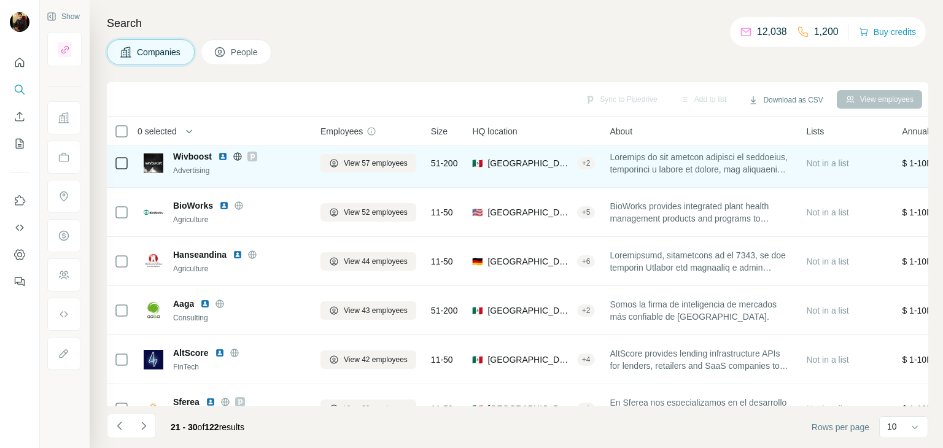
scroll to position [107, 0]
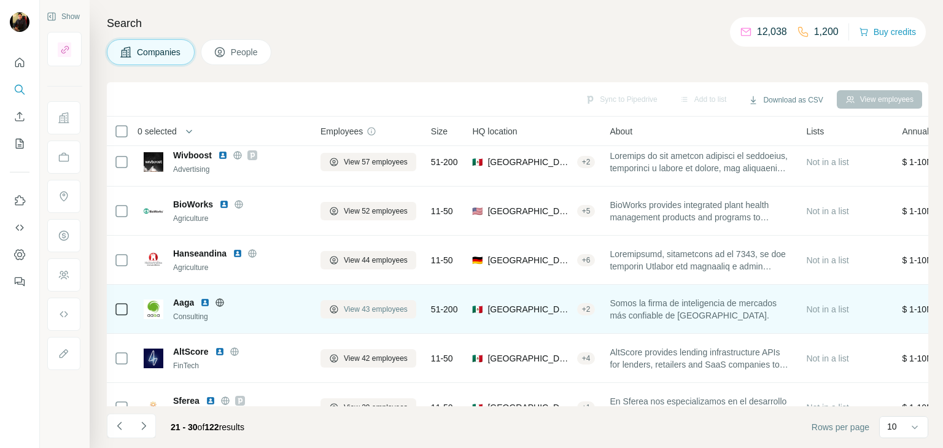
click at [328, 304] on button "View 43 employees" at bounding box center [368, 309] width 96 height 18
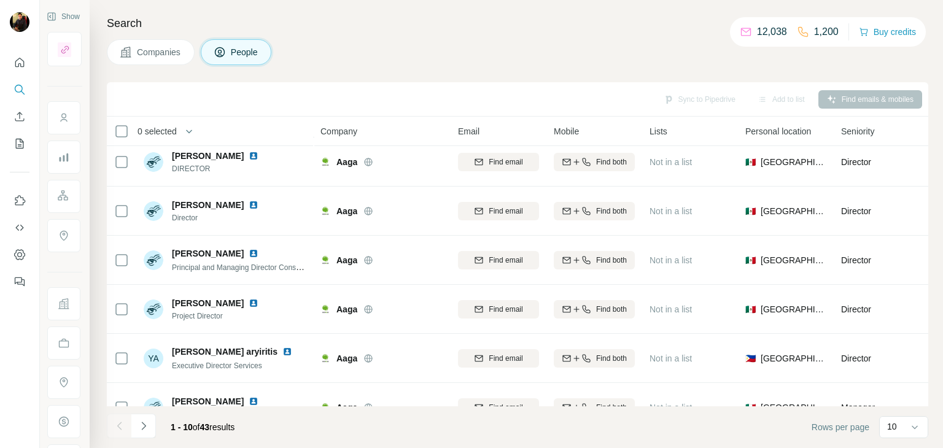
scroll to position [0, 0]
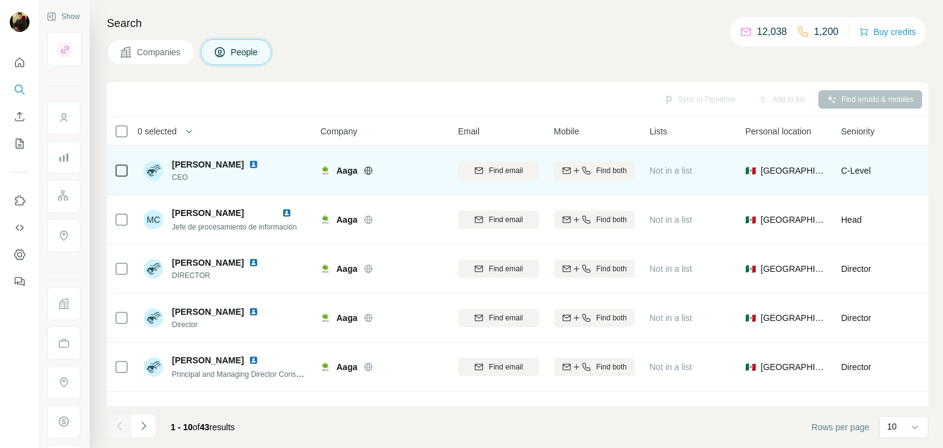
click at [249, 164] on img at bounding box center [254, 165] width 10 height 10
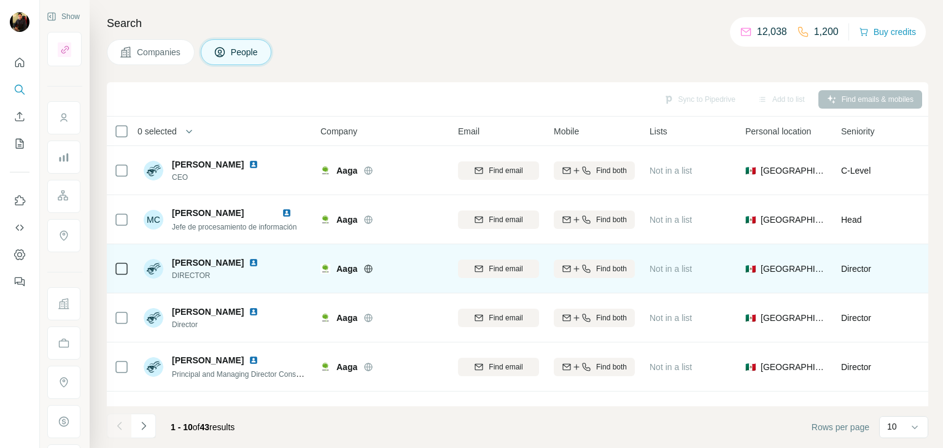
click at [249, 258] on img at bounding box center [254, 263] width 10 height 10
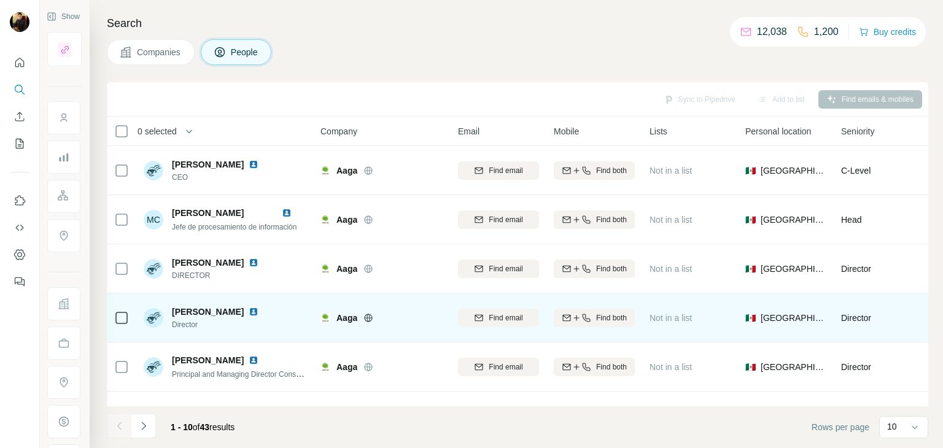
click at [258, 312] on img at bounding box center [254, 312] width 10 height 10
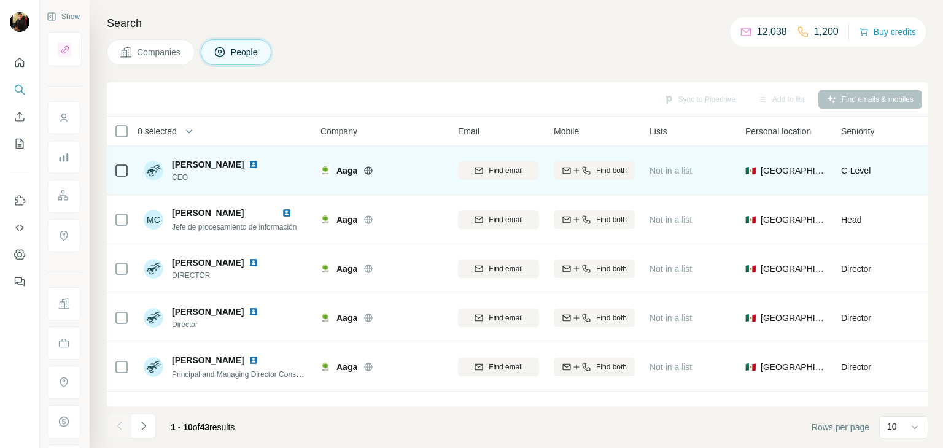
click at [370, 172] on icon at bounding box center [368, 170] width 3 height 8
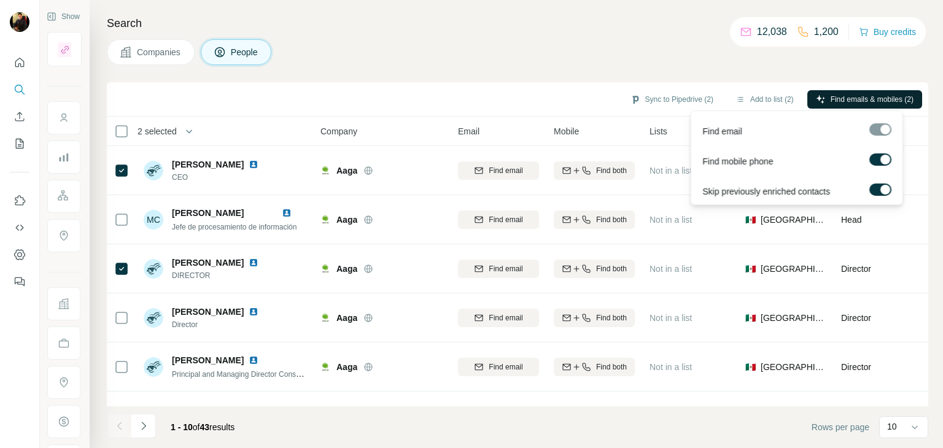
click at [816, 100] on icon "button" at bounding box center [821, 100] width 10 height 10
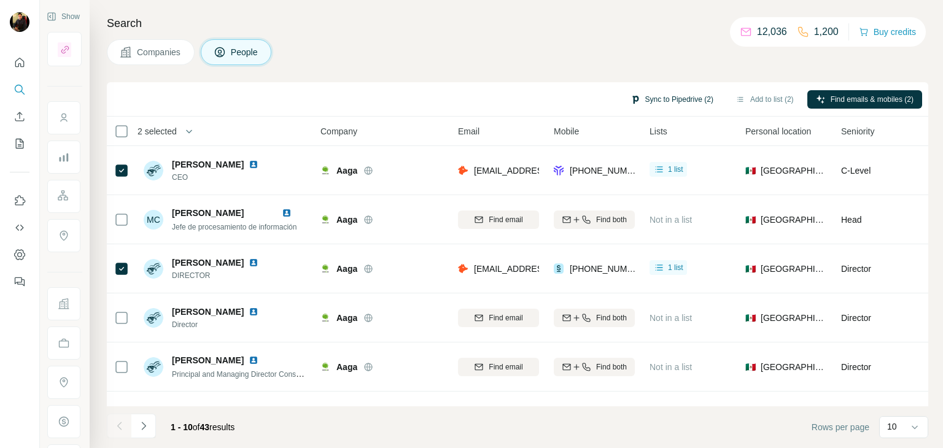
click at [690, 104] on button "Sync to Pipedrive (2)" at bounding box center [672, 99] width 100 height 18
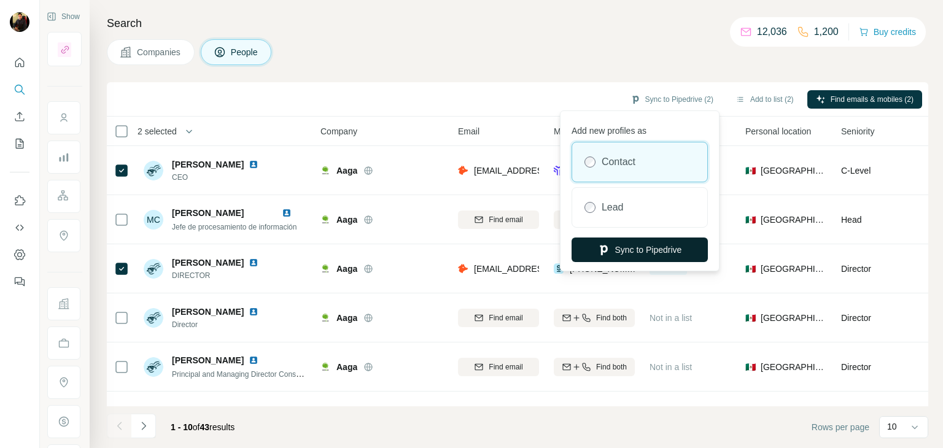
click at [623, 247] on button "Sync to Pipedrive" at bounding box center [640, 250] width 136 height 25
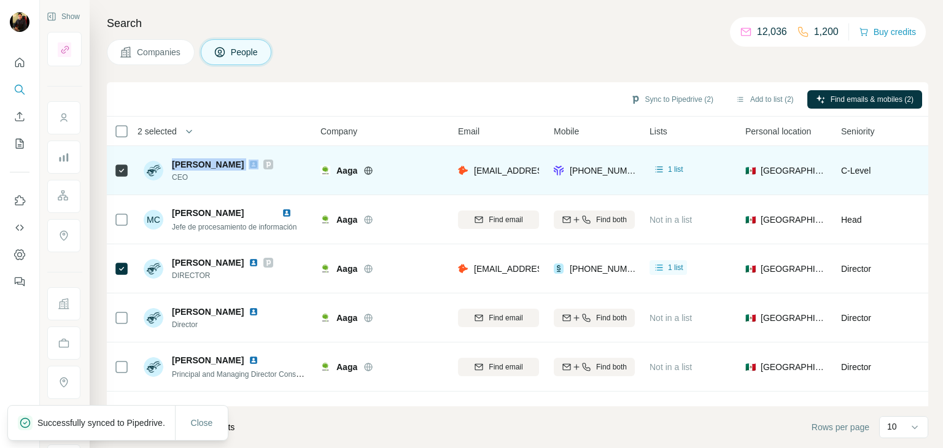
drag, startPoint x: 172, startPoint y: 164, endPoint x: 229, endPoint y: 164, distance: 57.1
click at [229, 164] on div "[PERSON_NAME]" at bounding box center [222, 164] width 101 height 12
copy span "[PERSON_NAME]"
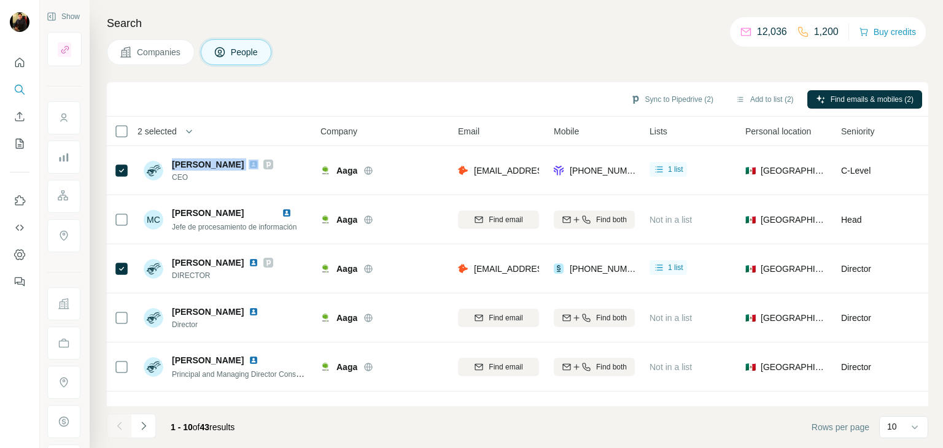
click at [173, 46] on span "Companies" at bounding box center [159, 52] width 45 height 12
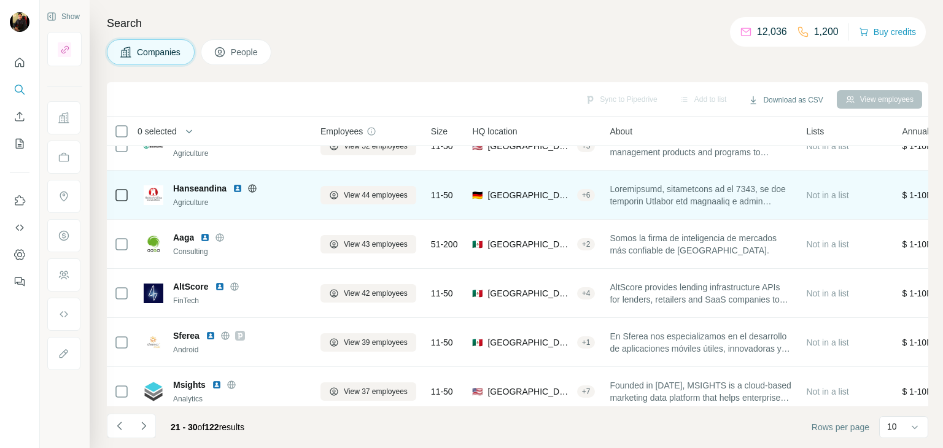
scroll to position [171, 0]
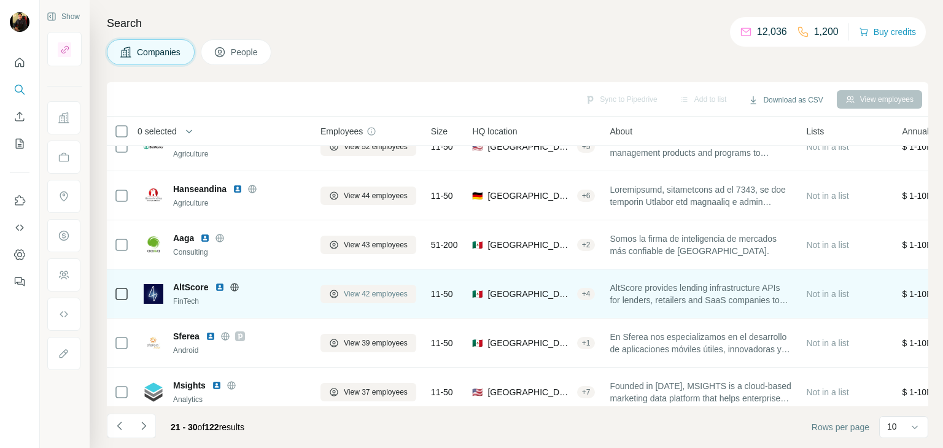
click at [356, 295] on span "View 42 employees" at bounding box center [376, 294] width 64 height 11
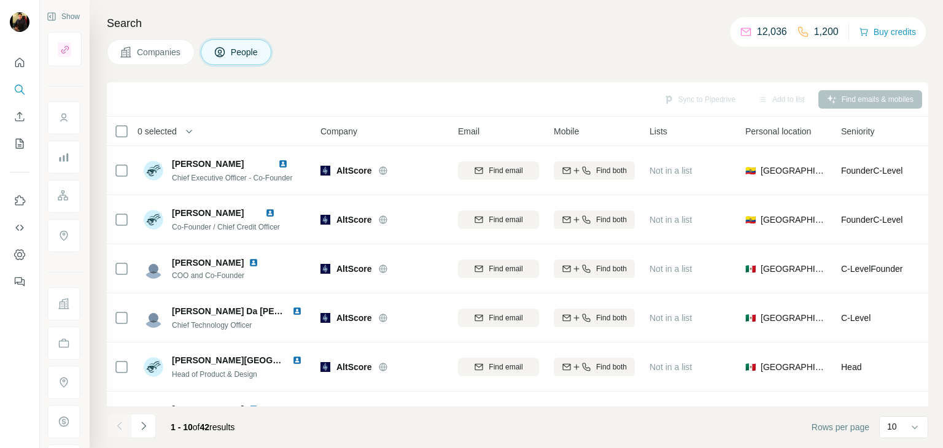
click at [144, 59] on button "Companies" at bounding box center [151, 52] width 88 height 26
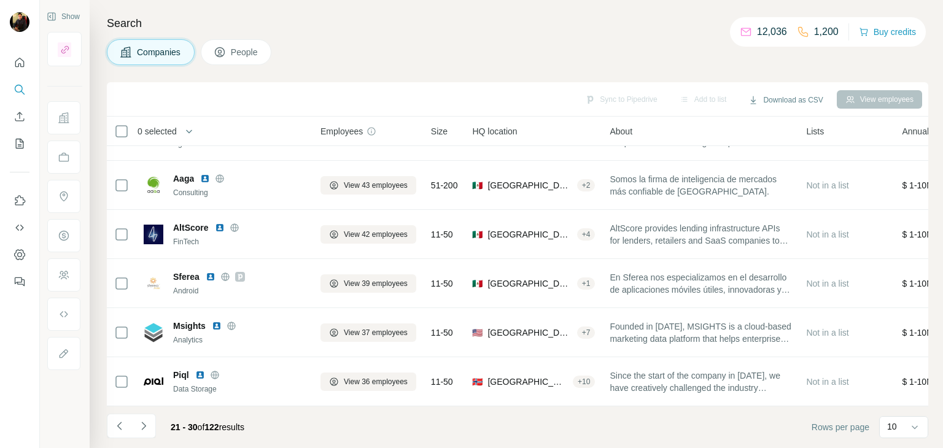
scroll to position [237, 0]
click at [138, 430] on icon "Navigate to next page" at bounding box center [144, 426] width 12 height 12
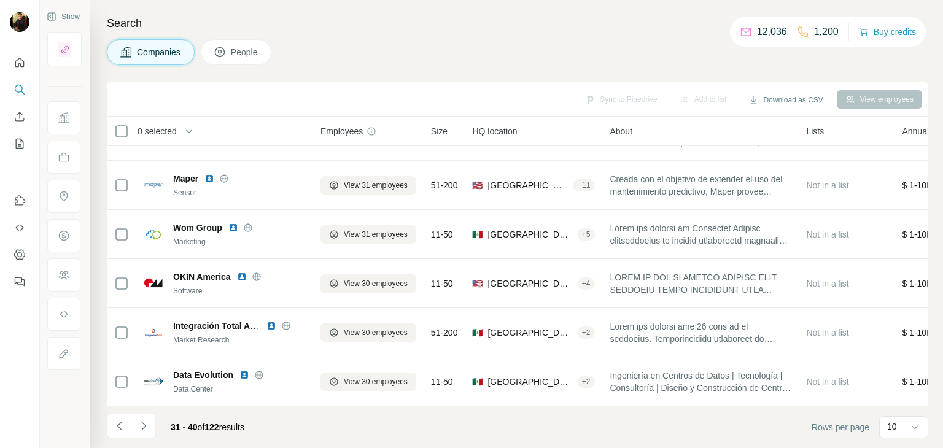
scroll to position [0, 0]
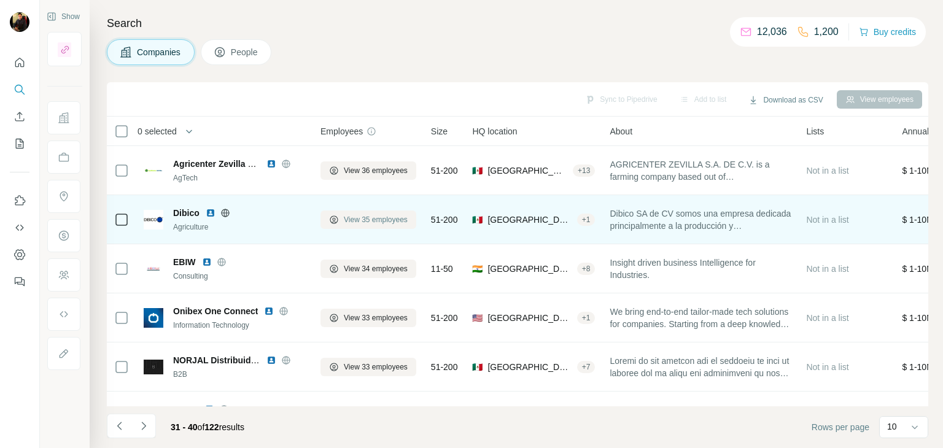
click at [370, 222] on span "View 35 employees" at bounding box center [376, 219] width 64 height 11
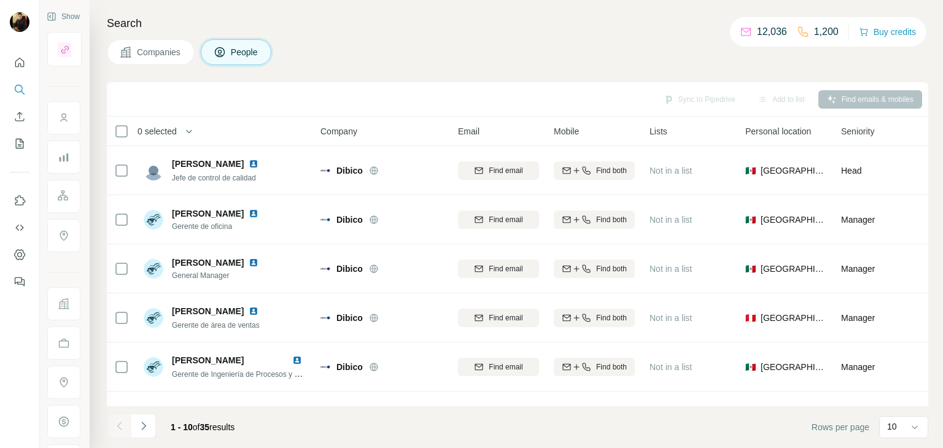
click at [160, 52] on span "Companies" at bounding box center [159, 52] width 45 height 12
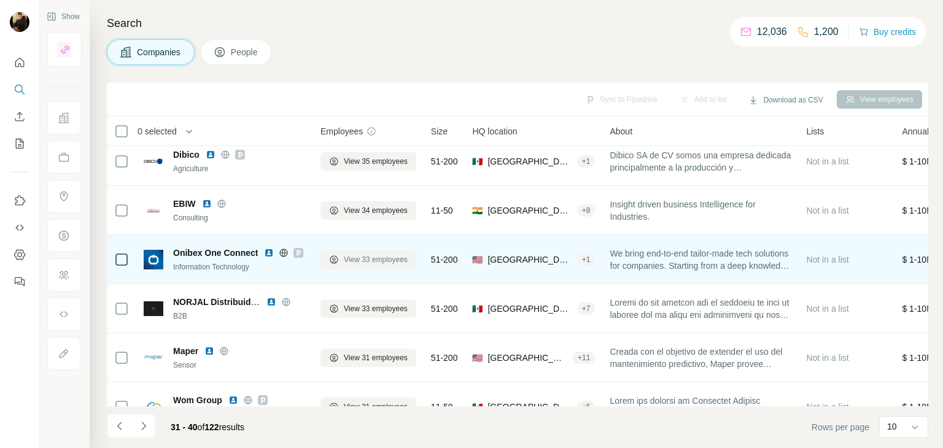
scroll to position [59, 0]
click at [365, 305] on span "View 33 employees" at bounding box center [376, 308] width 64 height 11
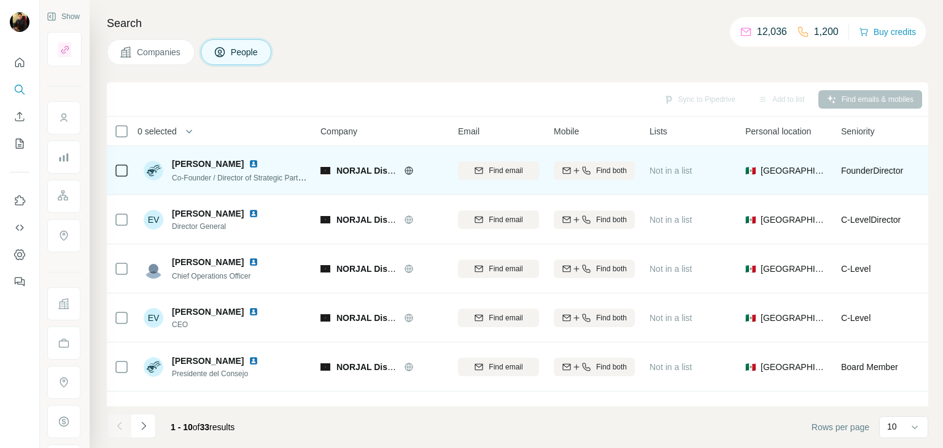
click at [253, 165] on img at bounding box center [254, 164] width 10 height 10
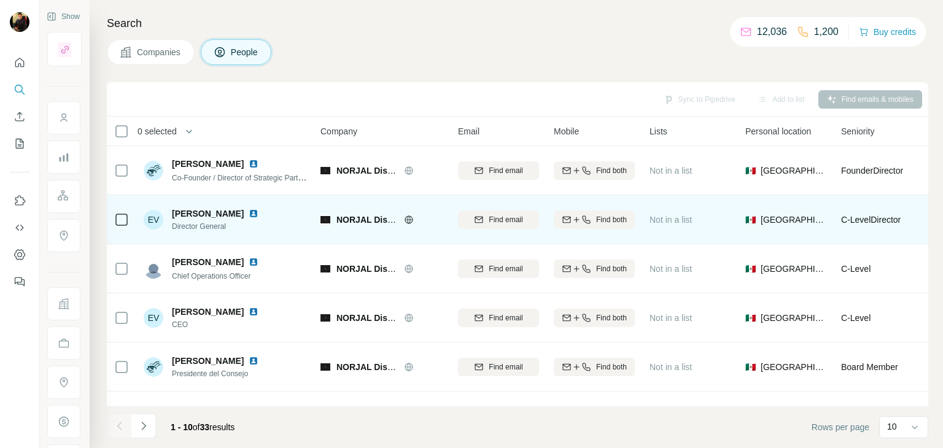
click at [258, 214] on img at bounding box center [254, 214] width 10 height 10
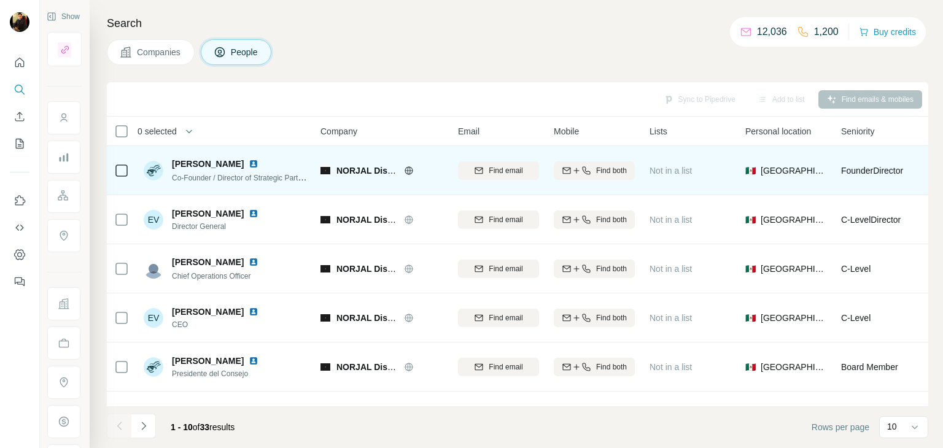
click at [405, 166] on icon at bounding box center [409, 171] width 10 height 10
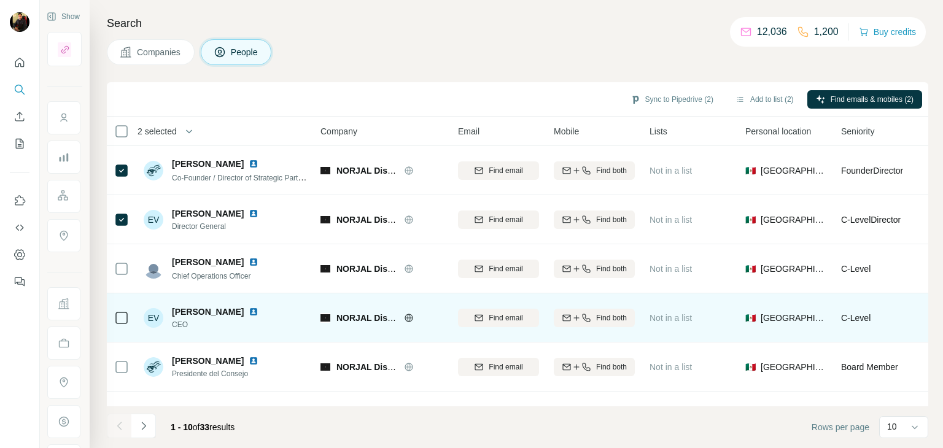
click at [250, 308] on div at bounding box center [256, 312] width 15 height 10
click at [249, 310] on img at bounding box center [254, 312] width 10 height 10
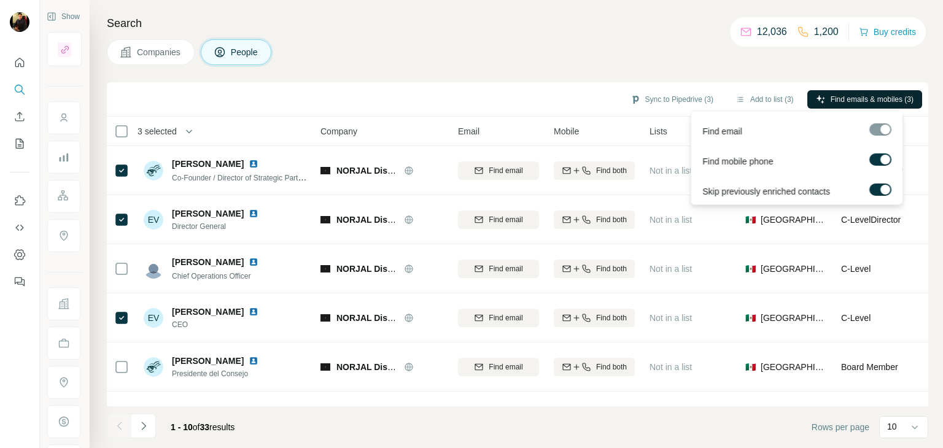
click at [859, 103] on span "Find emails & mobiles (3)" at bounding box center [872, 99] width 83 height 11
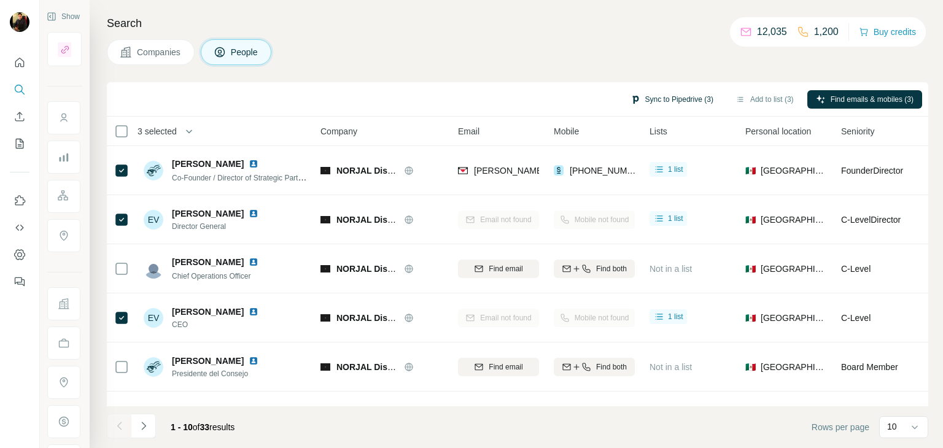
click at [670, 101] on button "Sync to Pipedrive (3)" at bounding box center [672, 99] width 100 height 18
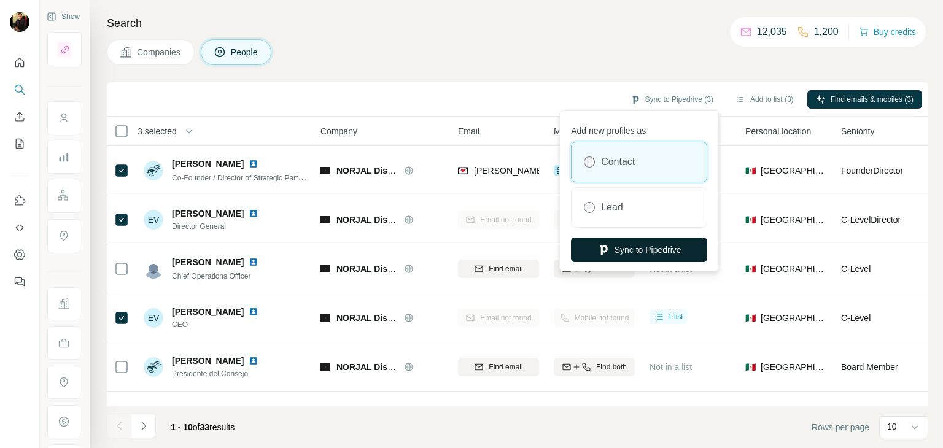
click at [642, 249] on button "Sync to Pipedrive" at bounding box center [639, 250] width 136 height 25
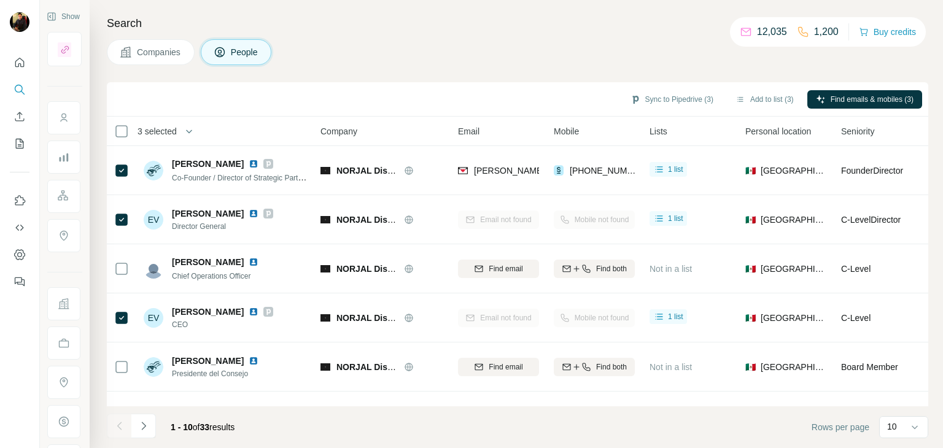
click at [161, 60] on button "Companies" at bounding box center [151, 52] width 88 height 26
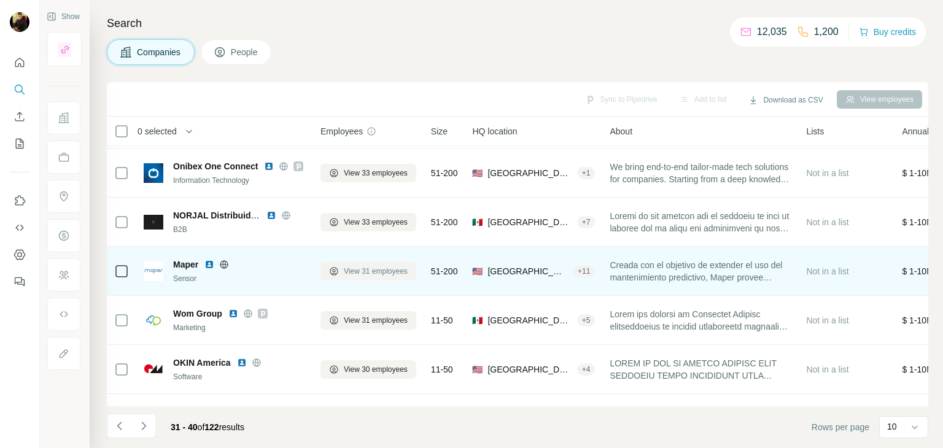
scroll to position [150, 0]
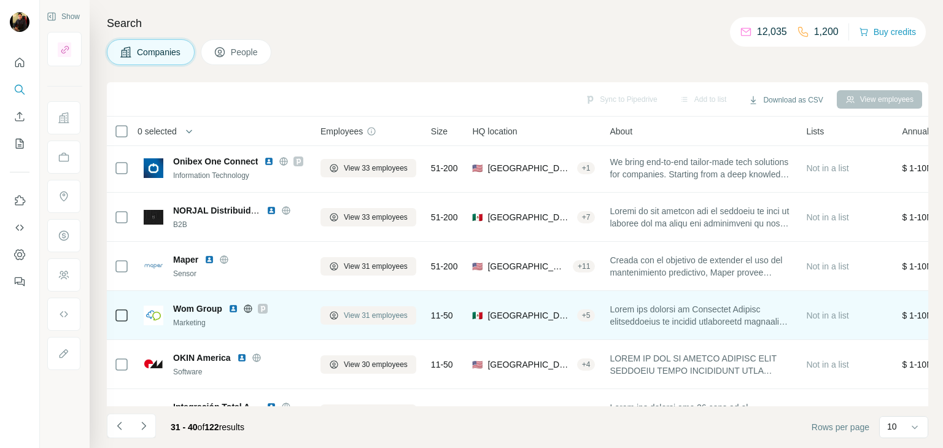
click at [356, 312] on span "View 31 employees" at bounding box center [376, 315] width 64 height 11
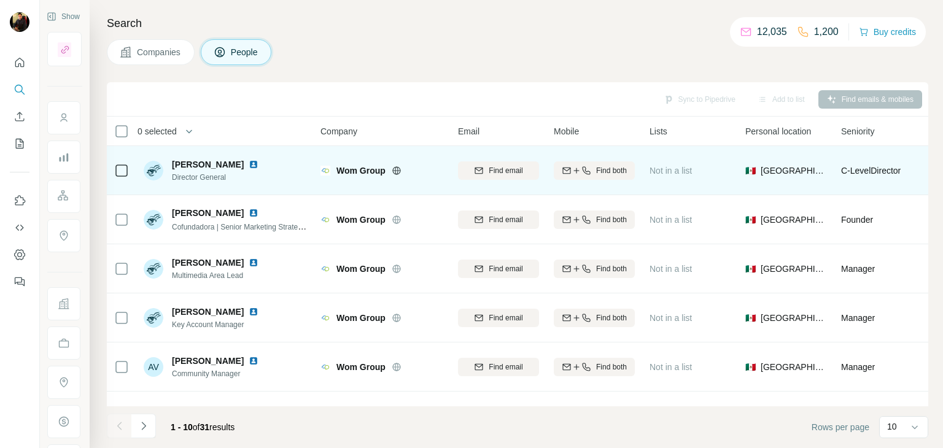
click at [398, 170] on icon at bounding box center [396, 170] width 8 height 1
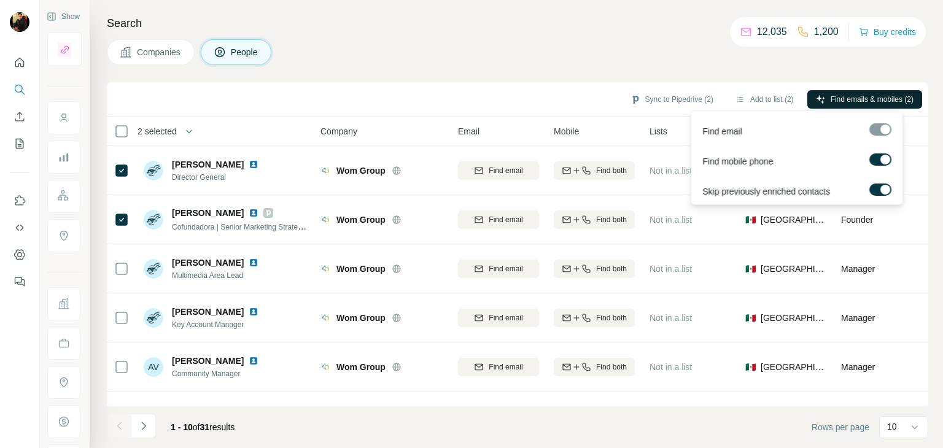
click at [834, 94] on span "Find emails & mobiles (2)" at bounding box center [872, 99] width 83 height 11
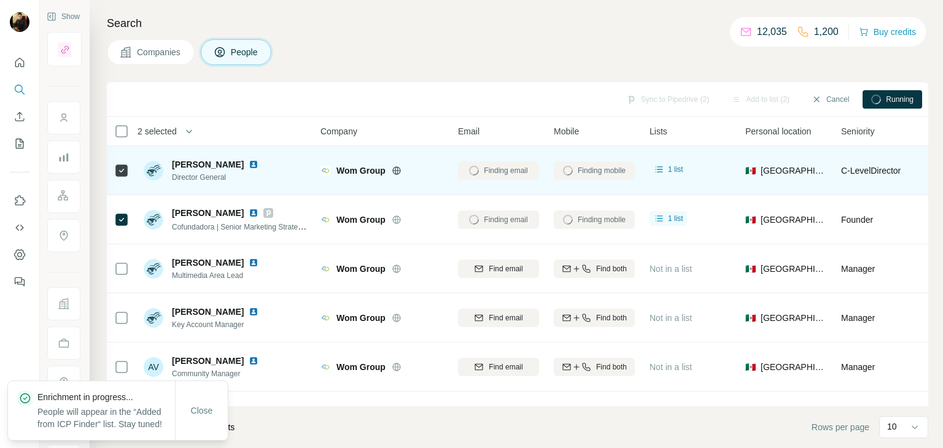
click at [258, 163] on img at bounding box center [254, 165] width 10 height 10
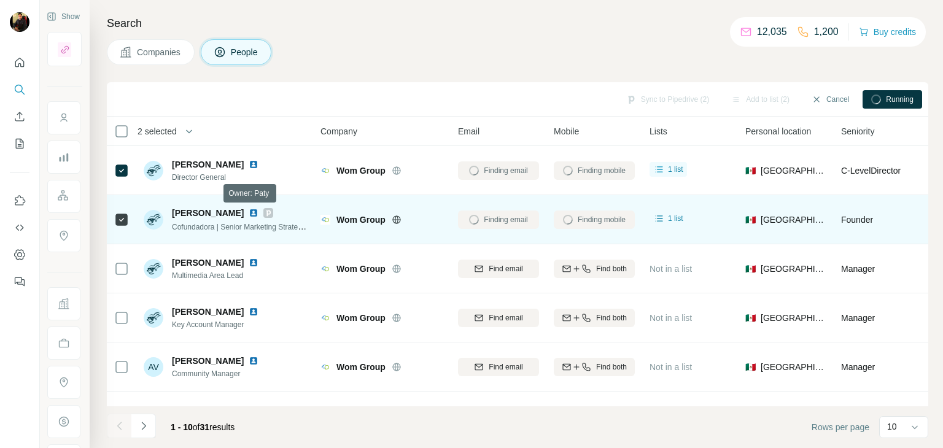
click at [266, 212] on icon at bounding box center [268, 213] width 4 height 6
click at [249, 212] on img at bounding box center [254, 213] width 10 height 10
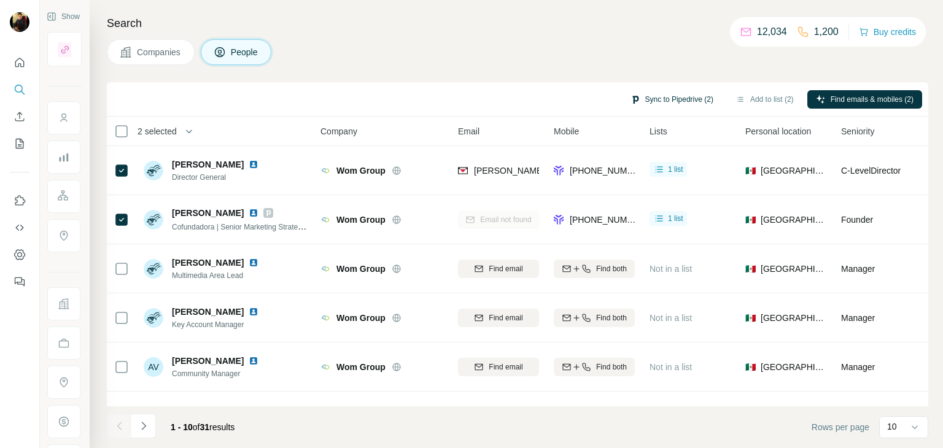
click at [645, 99] on button "Sync to Pipedrive (2)" at bounding box center [672, 99] width 100 height 18
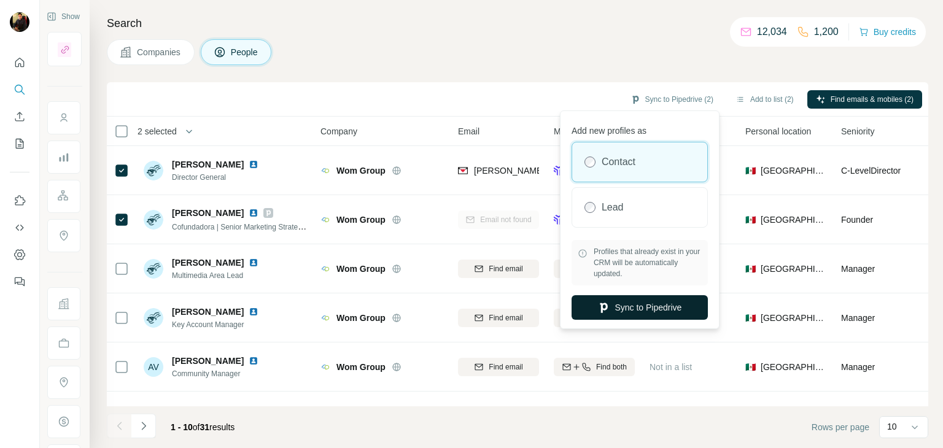
click at [611, 307] on button "Sync to Pipedrive" at bounding box center [640, 307] width 136 height 25
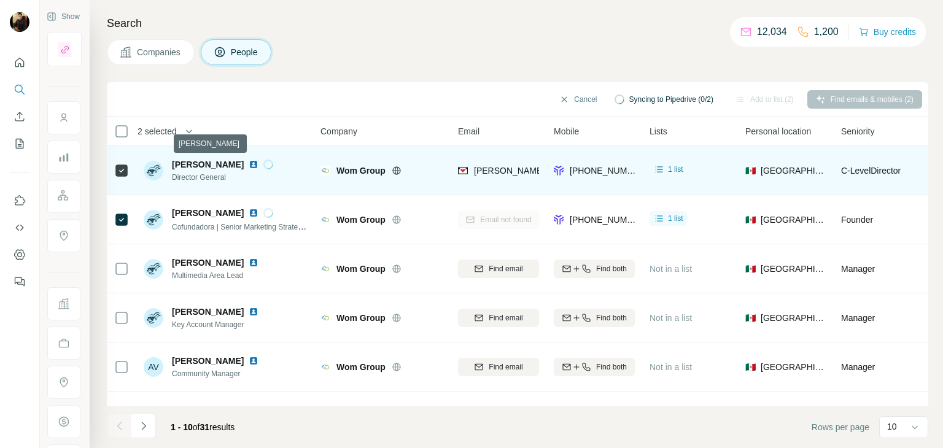
drag, startPoint x: 168, startPoint y: 165, endPoint x: 268, endPoint y: 164, distance: 100.7
click at [268, 164] on div "[PERSON_NAME] Director General" at bounding box center [209, 170] width 130 height 25
copy span "[PERSON_NAME]"
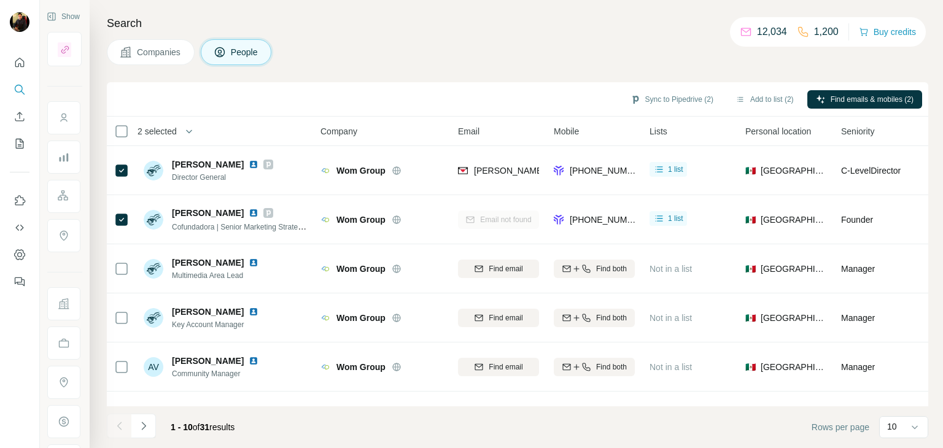
click at [169, 44] on button "Companies" at bounding box center [151, 52] width 88 height 26
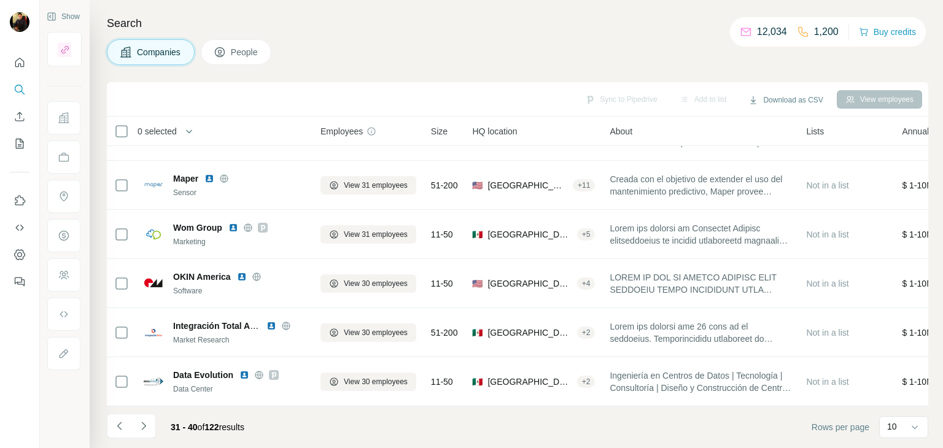
scroll to position [237, 0]
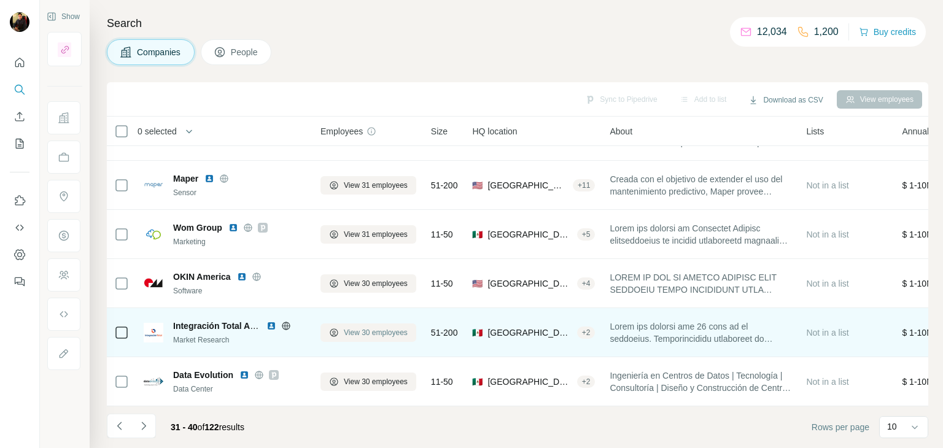
click at [374, 327] on span "View 30 employees" at bounding box center [376, 332] width 64 height 11
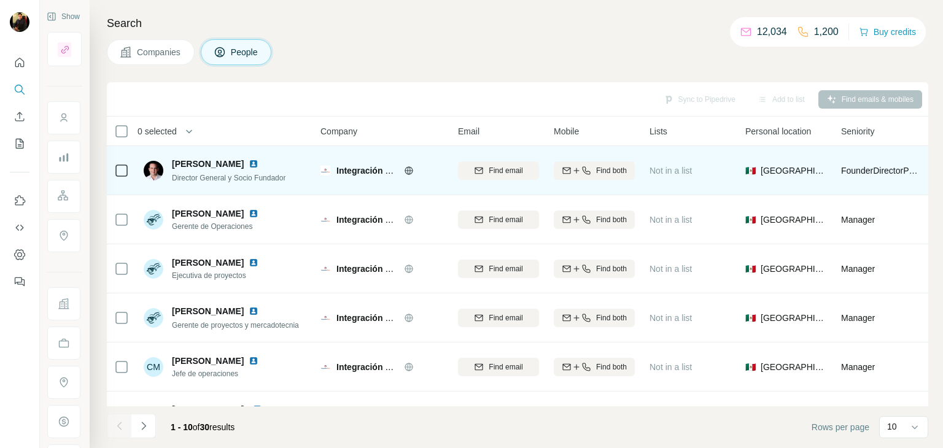
click at [249, 163] on img at bounding box center [254, 164] width 10 height 10
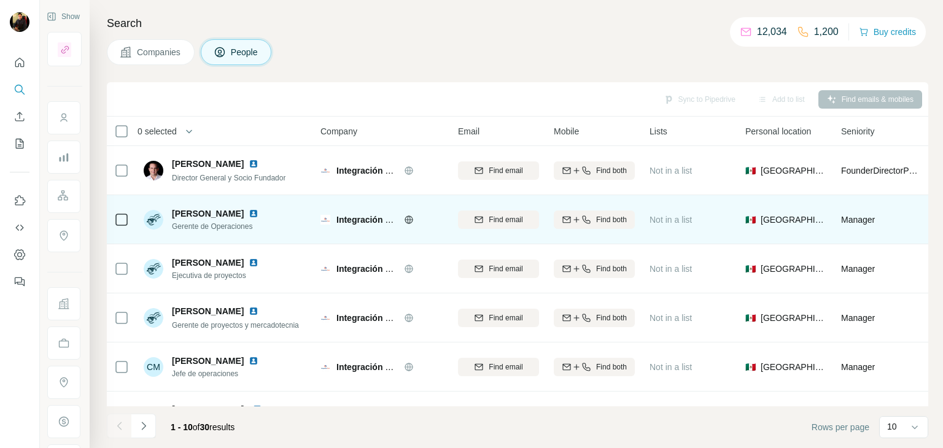
click at [258, 212] on img at bounding box center [254, 214] width 10 height 10
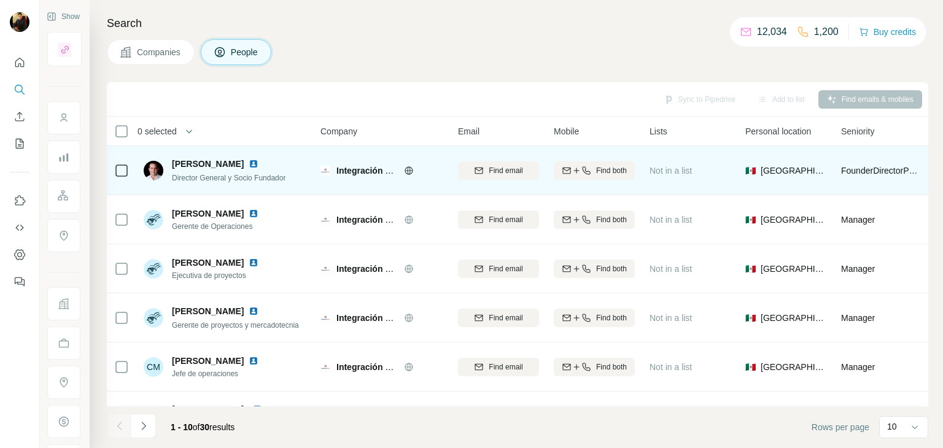
click at [409, 168] on icon at bounding box center [408, 170] width 3 height 8
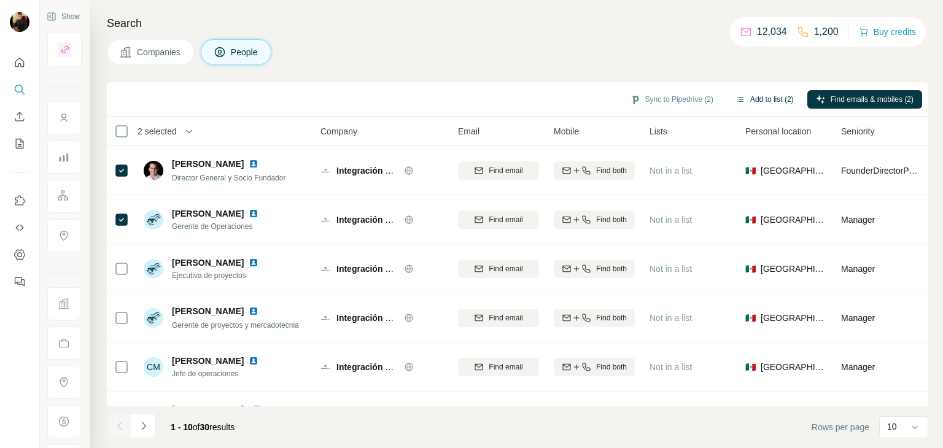
drag, startPoint x: 751, startPoint y: 109, endPoint x: 753, endPoint y: 103, distance: 6.3
click at [753, 103] on div "Sync to Pipedrive (2) Add to list (2) Find emails & mobiles (2)" at bounding box center [517, 98] width 809 height 21
click at [753, 103] on button "Add to list (2)" at bounding box center [765, 99] width 76 height 18
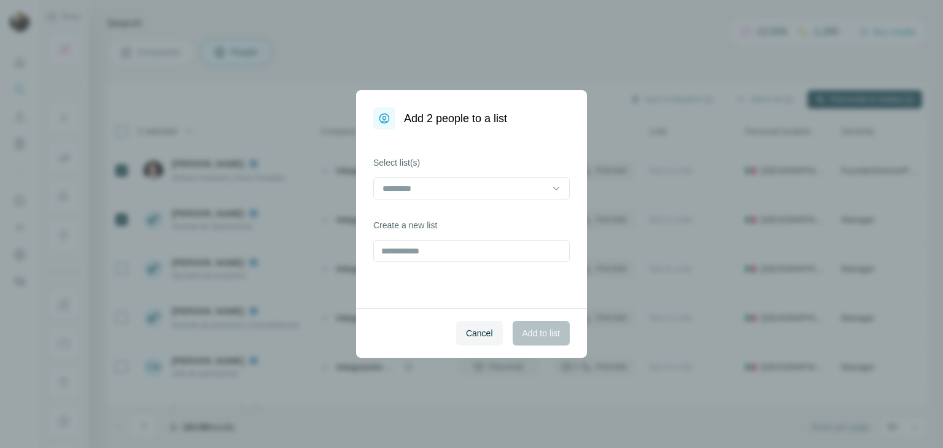
click at [700, 45] on div "Add 2 people to a list Select list(s) Create a new list Cancel Add to list" at bounding box center [471, 224] width 943 height 448
click at [461, 341] on button "Cancel" at bounding box center [479, 333] width 47 height 25
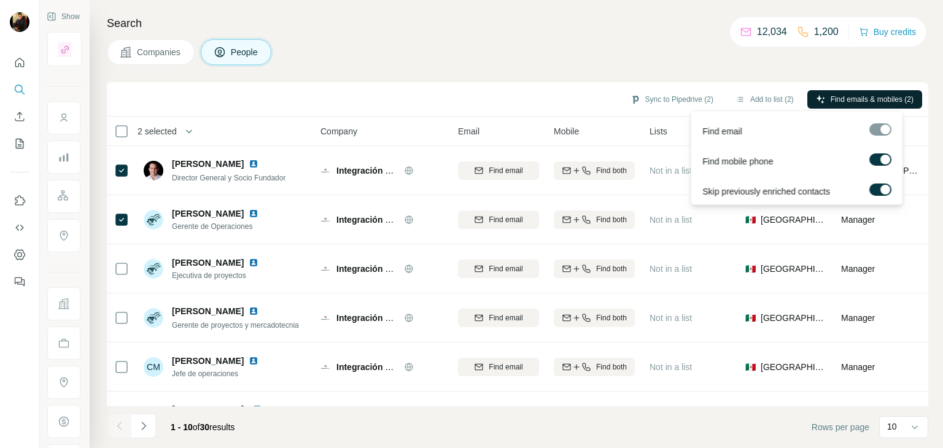
click at [831, 97] on span "Find emails & mobiles (2)" at bounding box center [872, 99] width 83 height 11
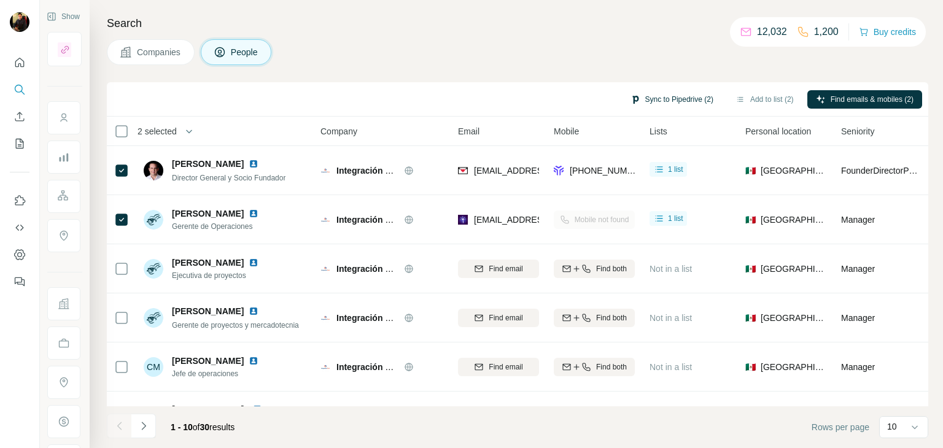
click at [656, 100] on button "Sync to Pipedrive (2)" at bounding box center [672, 99] width 100 height 18
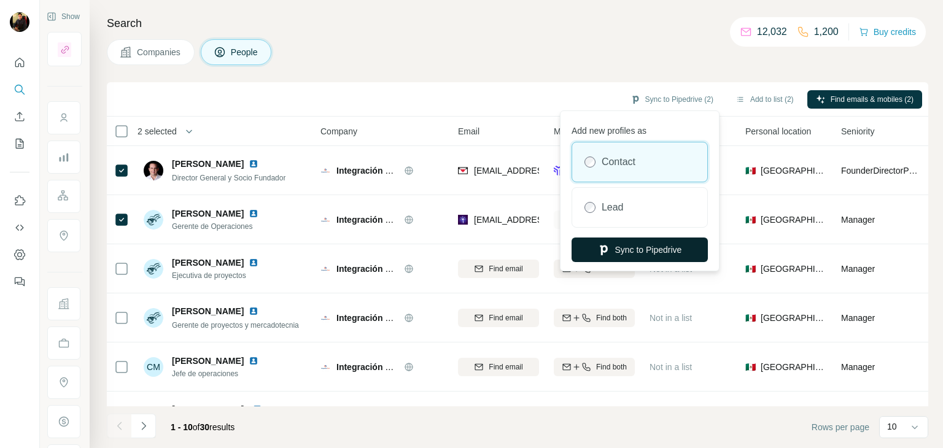
click at [618, 246] on button "Sync to Pipedrive" at bounding box center [640, 250] width 136 height 25
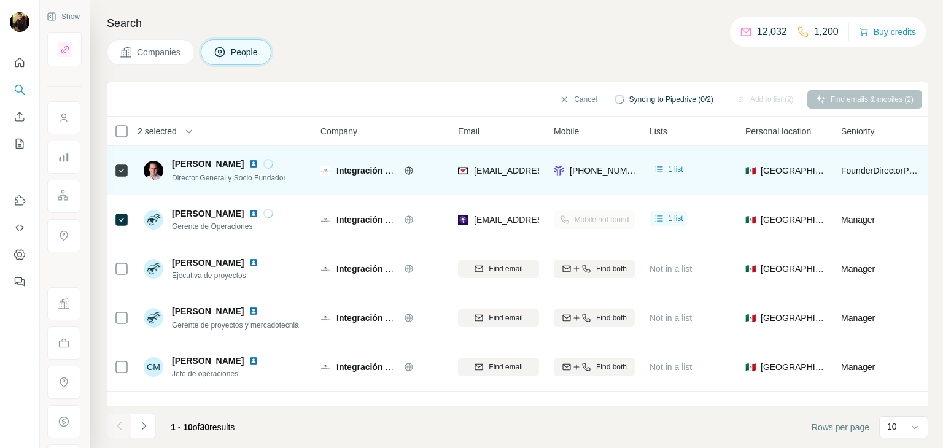
drag, startPoint x: 169, startPoint y: 162, endPoint x: 245, endPoint y: 161, distance: 76.1
click at [245, 161] on div "[PERSON_NAME] Director General y Socio Fundador" at bounding box center [215, 171] width 142 height 26
copy span "[PERSON_NAME]"
